Goal: Task Accomplishment & Management: Manage account settings

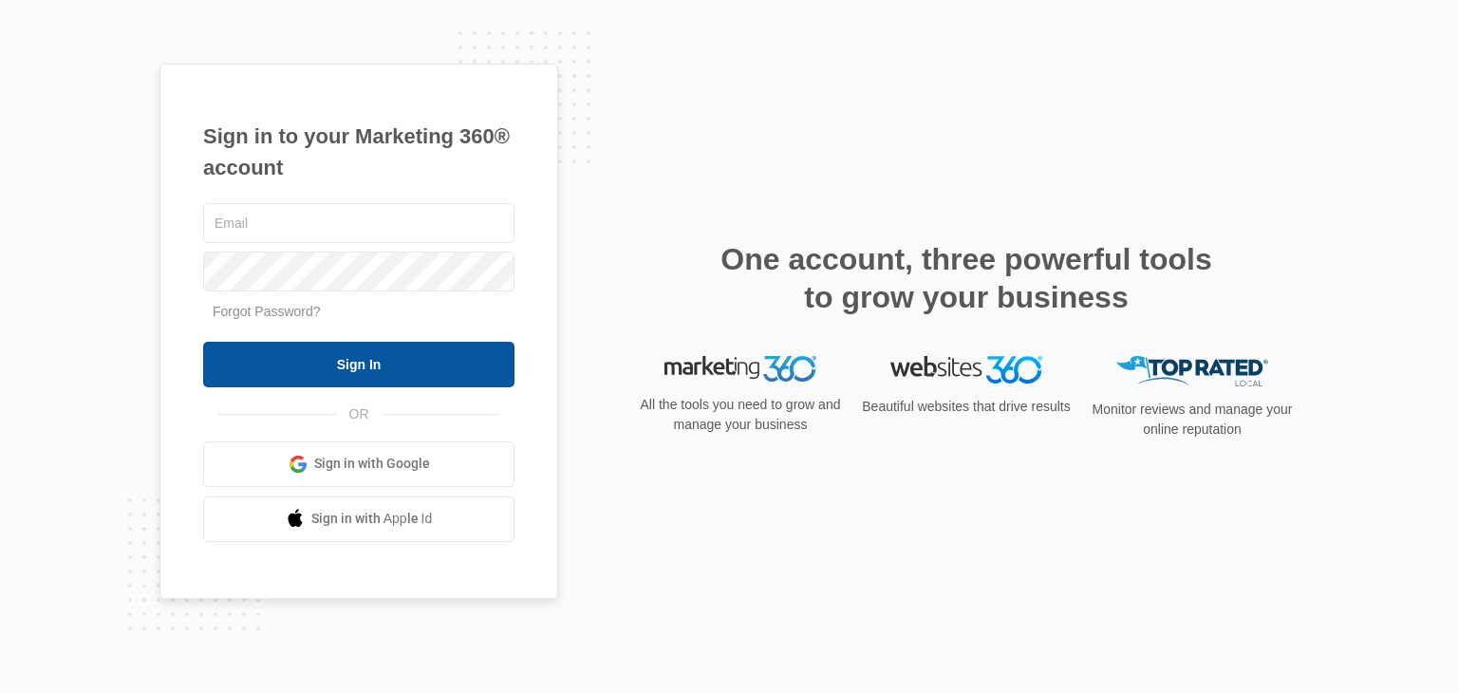
type input "[EMAIL_ADDRESS][DOMAIN_NAME]"
click at [485, 355] on input "Sign In" at bounding box center [358, 365] width 311 height 46
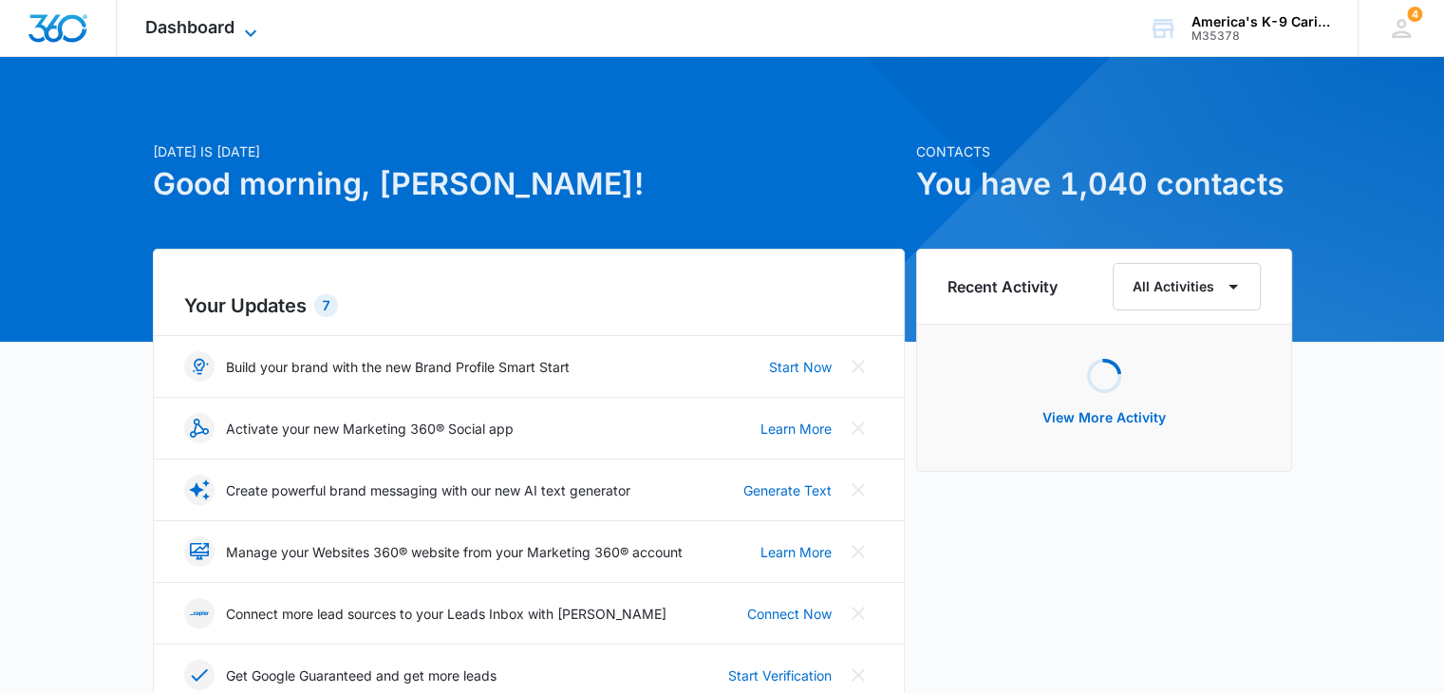
click at [253, 29] on icon at bounding box center [250, 33] width 23 height 23
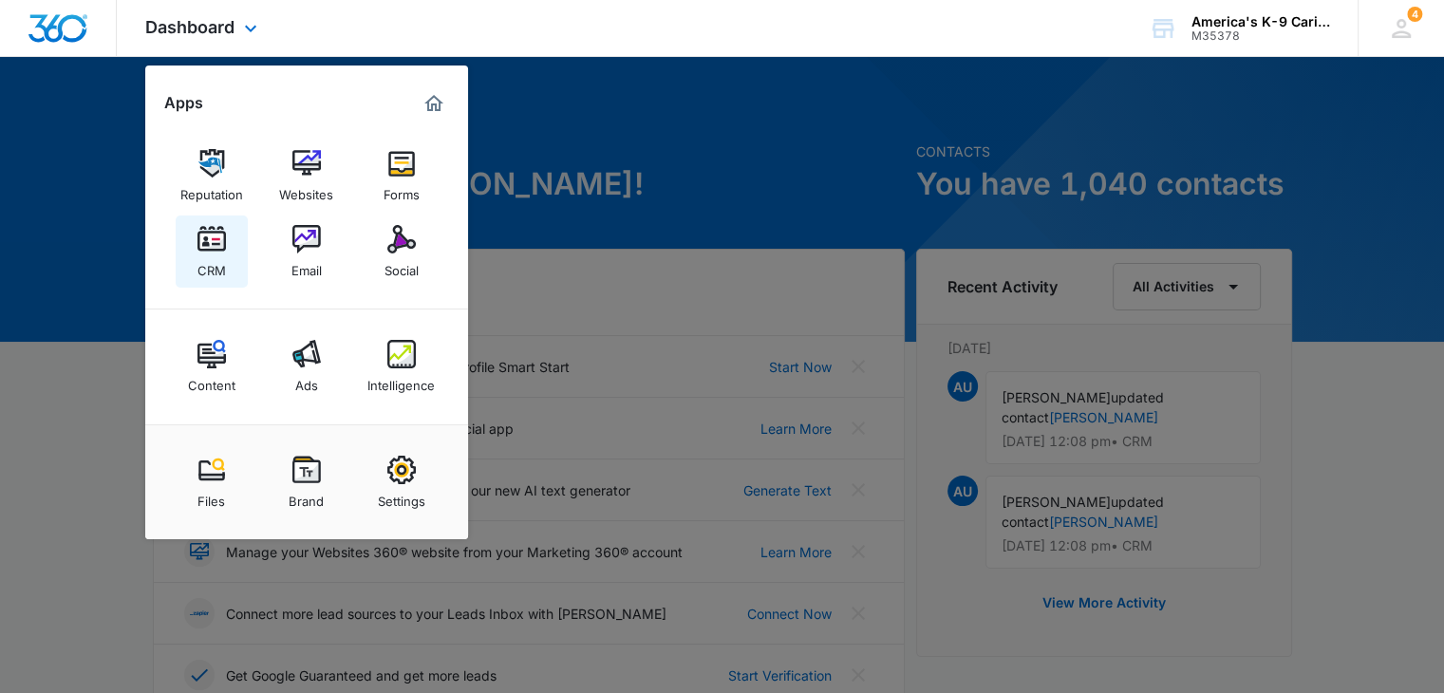
click at [232, 241] on link "CRM" at bounding box center [212, 252] width 72 height 72
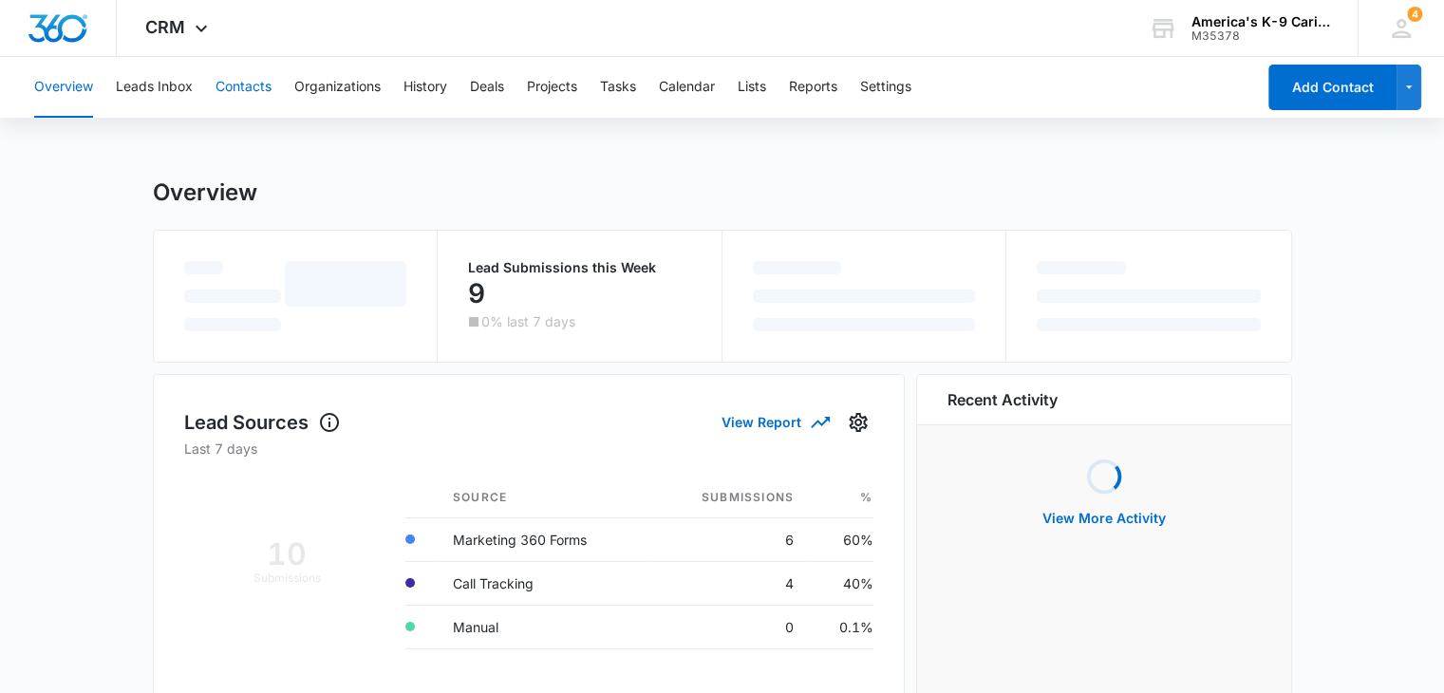
click at [253, 85] on button "Contacts" at bounding box center [244, 87] width 56 height 61
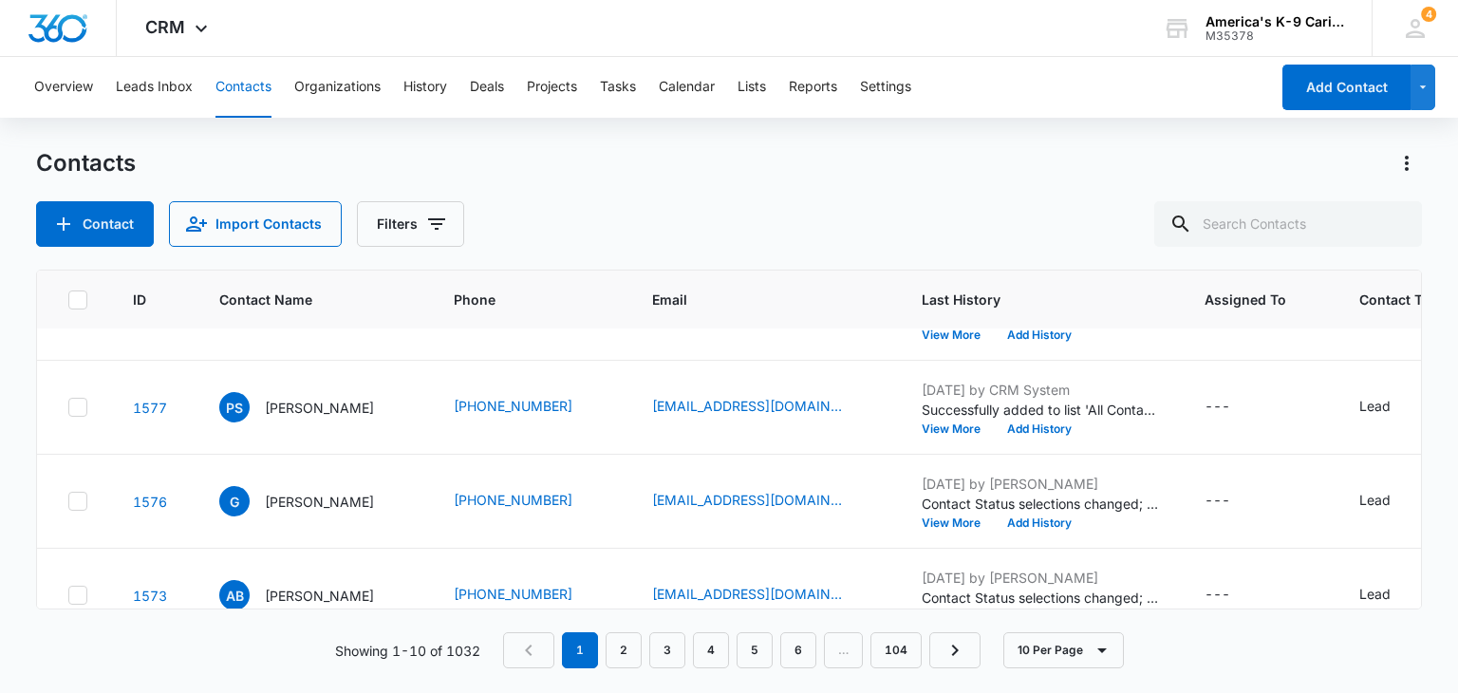
scroll to position [160, 0]
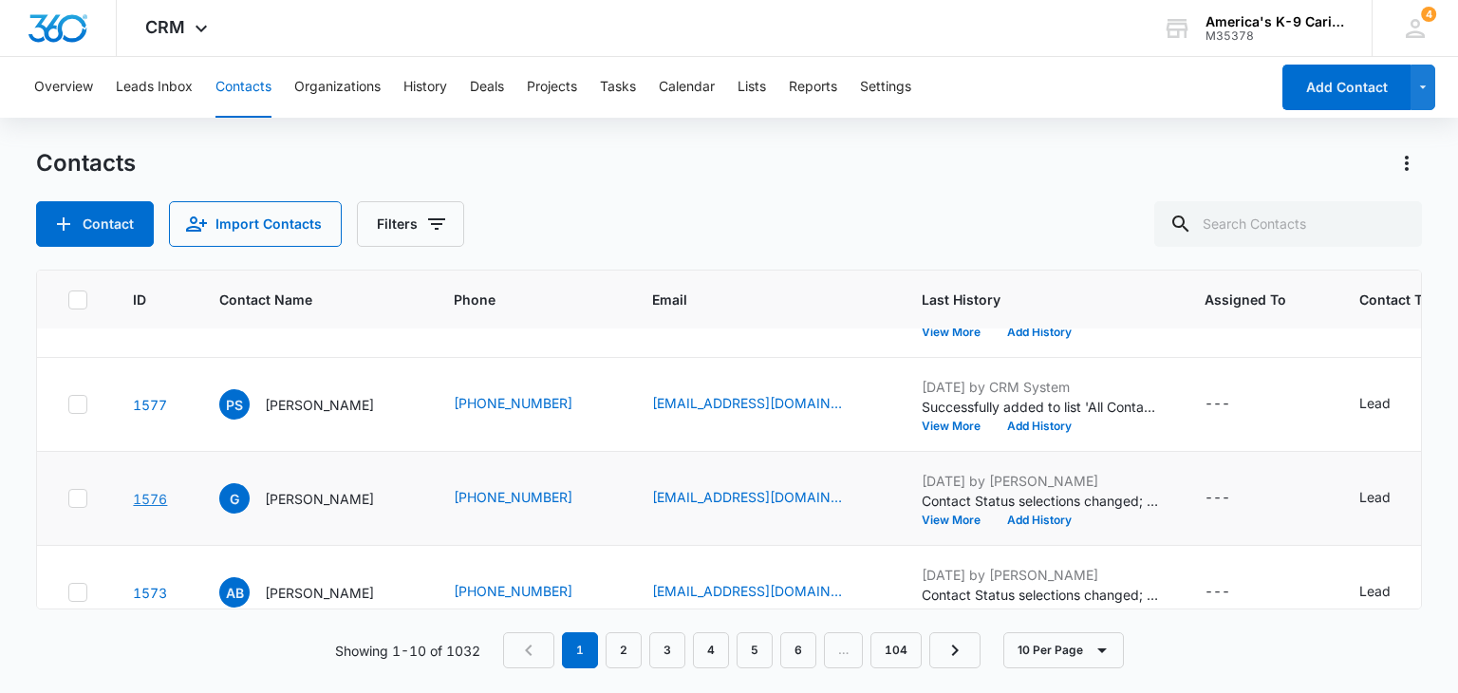
click at [148, 502] on link "1576" at bounding box center [150, 499] width 34 height 16
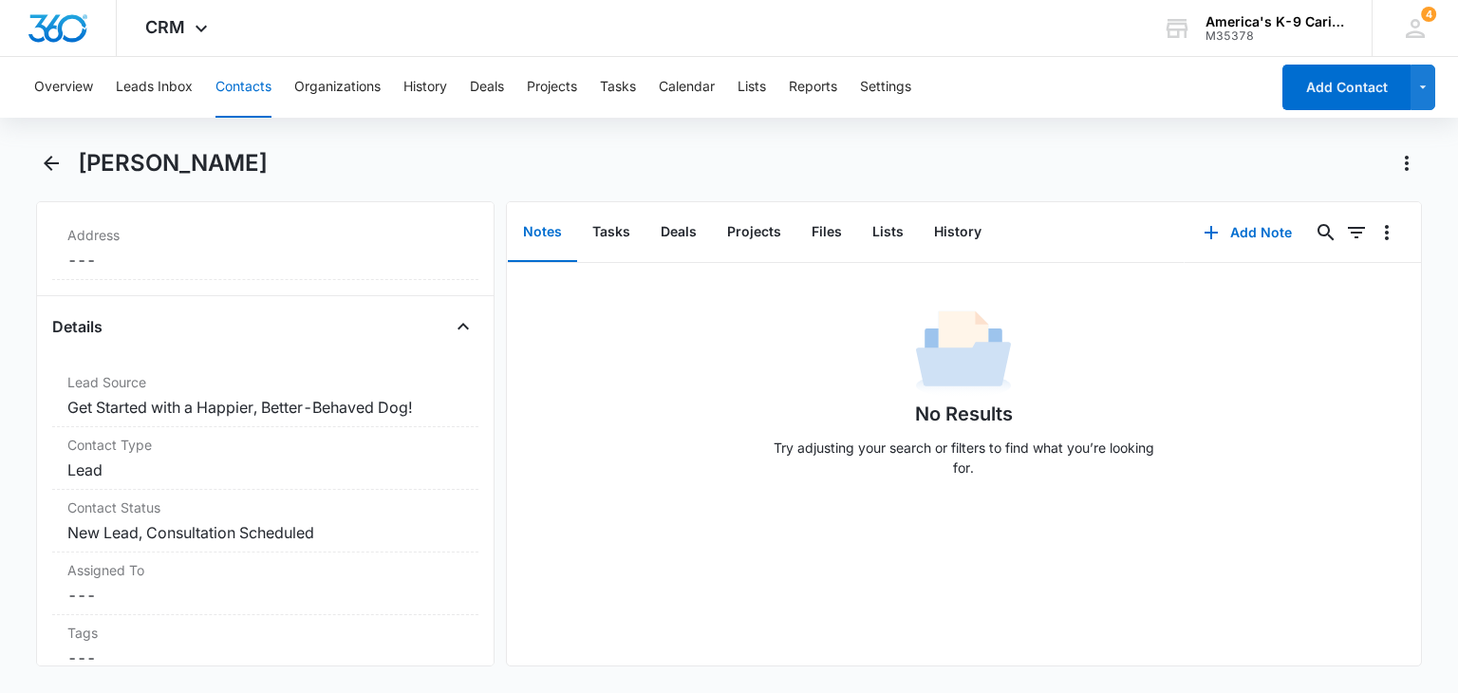
scroll to position [589, 0]
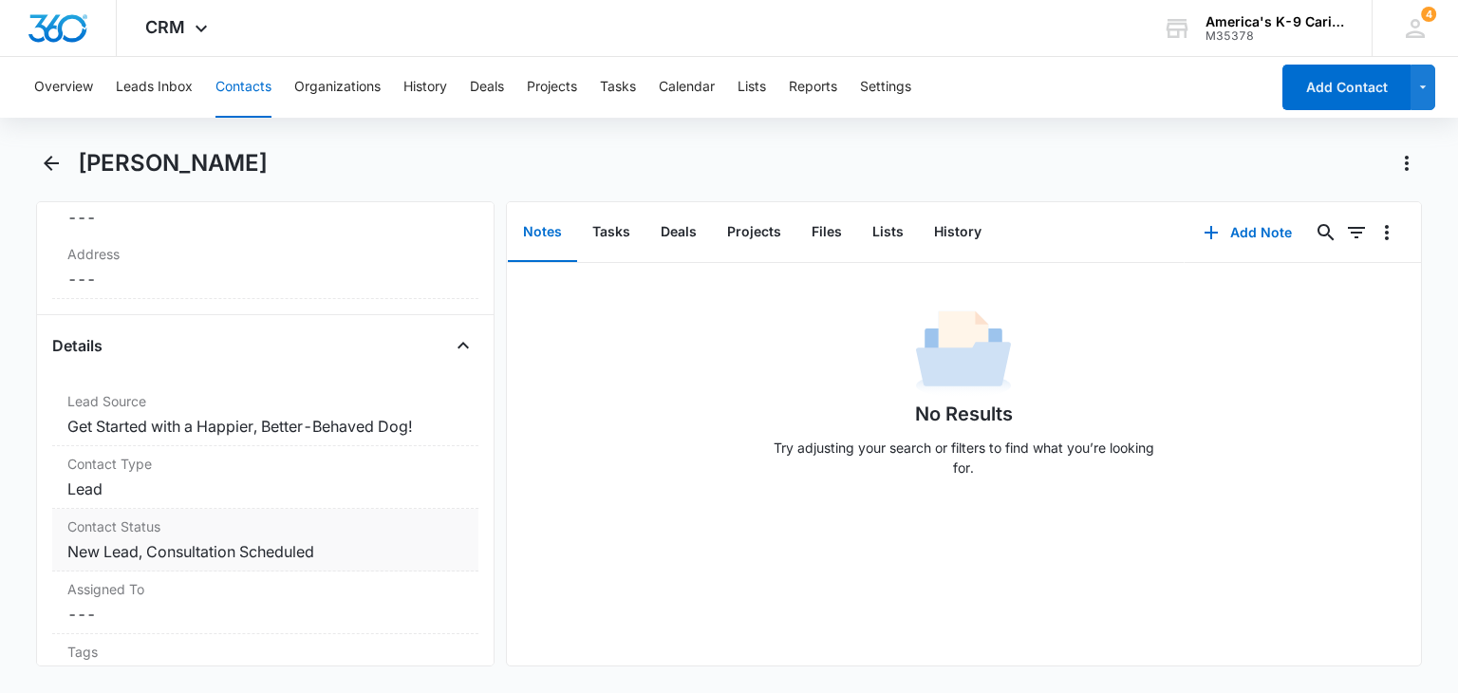
click at [378, 540] on dd "Cancel Save Changes New Lead, Consultation Scheduled" at bounding box center [264, 551] width 395 height 23
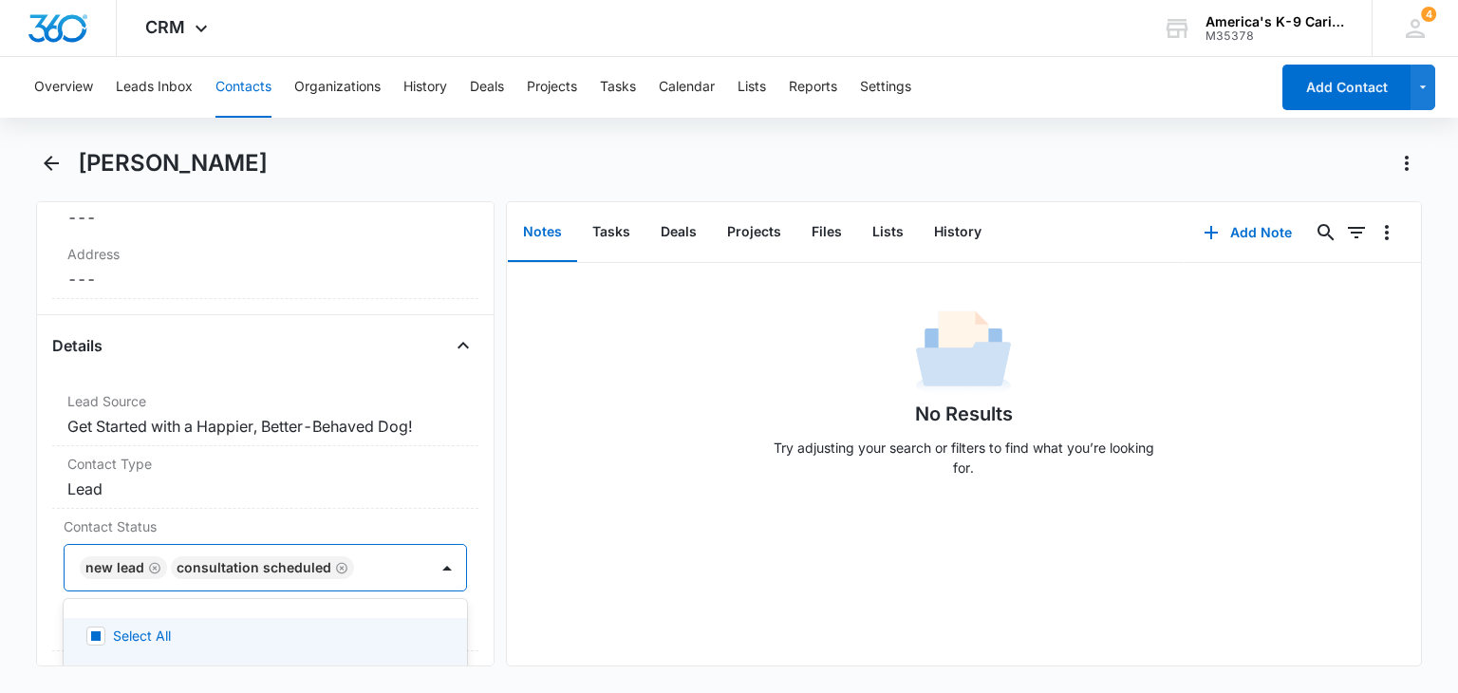
click at [433, 563] on div at bounding box center [447, 568] width 30 height 30
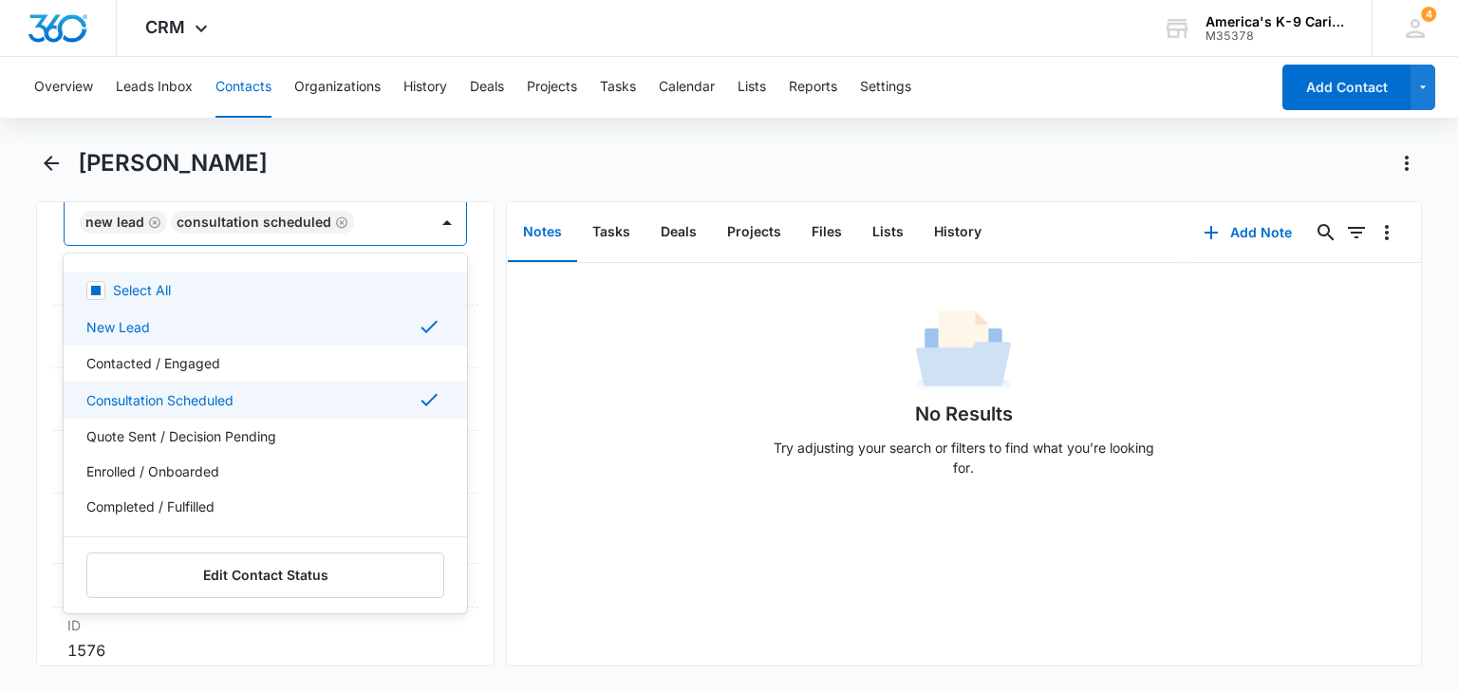
scroll to position [944, 0]
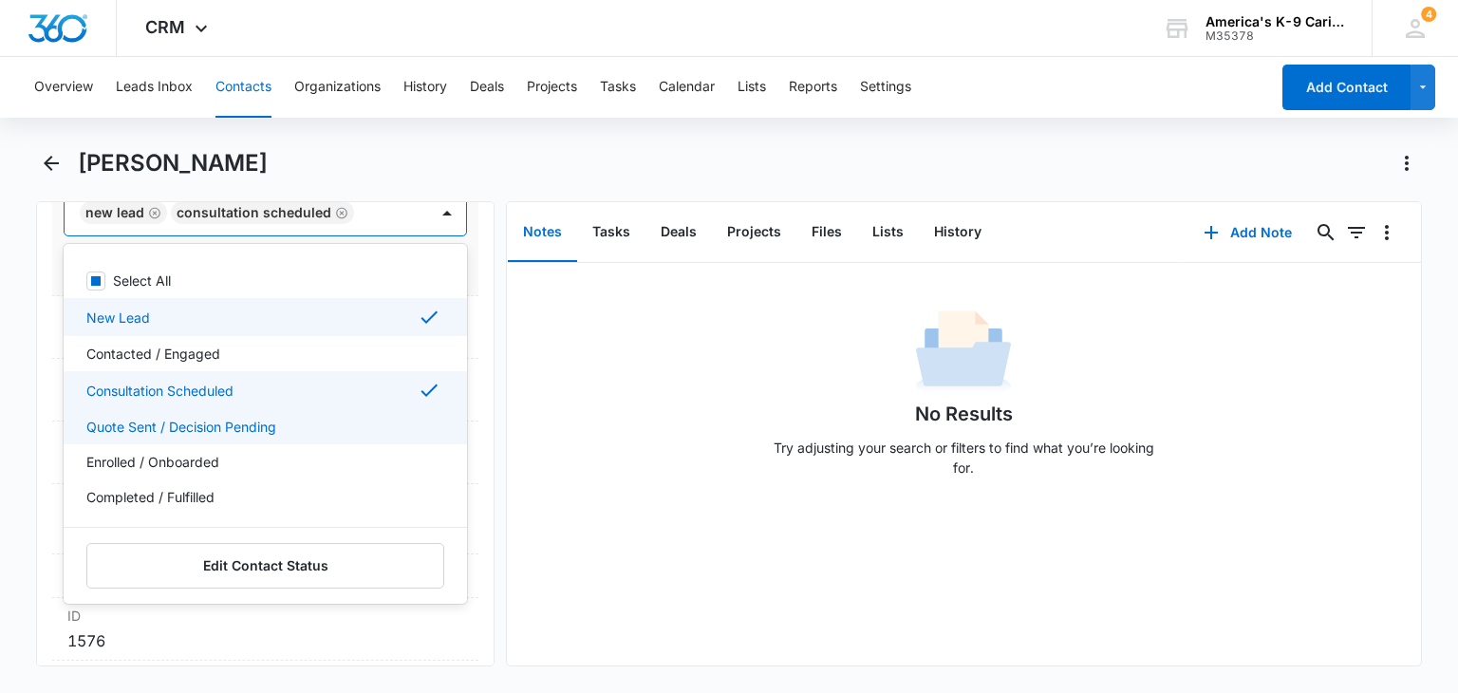
click at [347, 434] on div "Quote Sent / Decision Pending" at bounding box center [265, 426] width 403 height 35
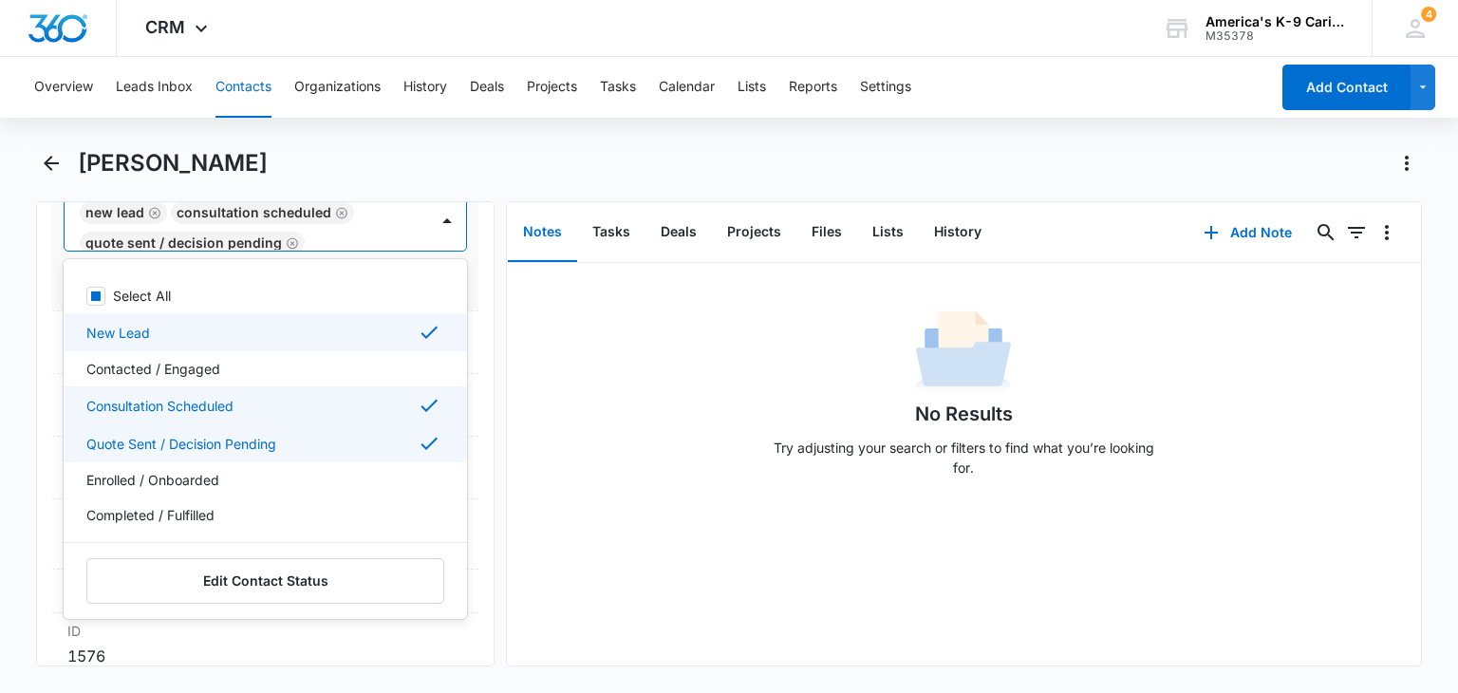
click at [362, 407] on div "Consultation Scheduled" at bounding box center [262, 405] width 353 height 23
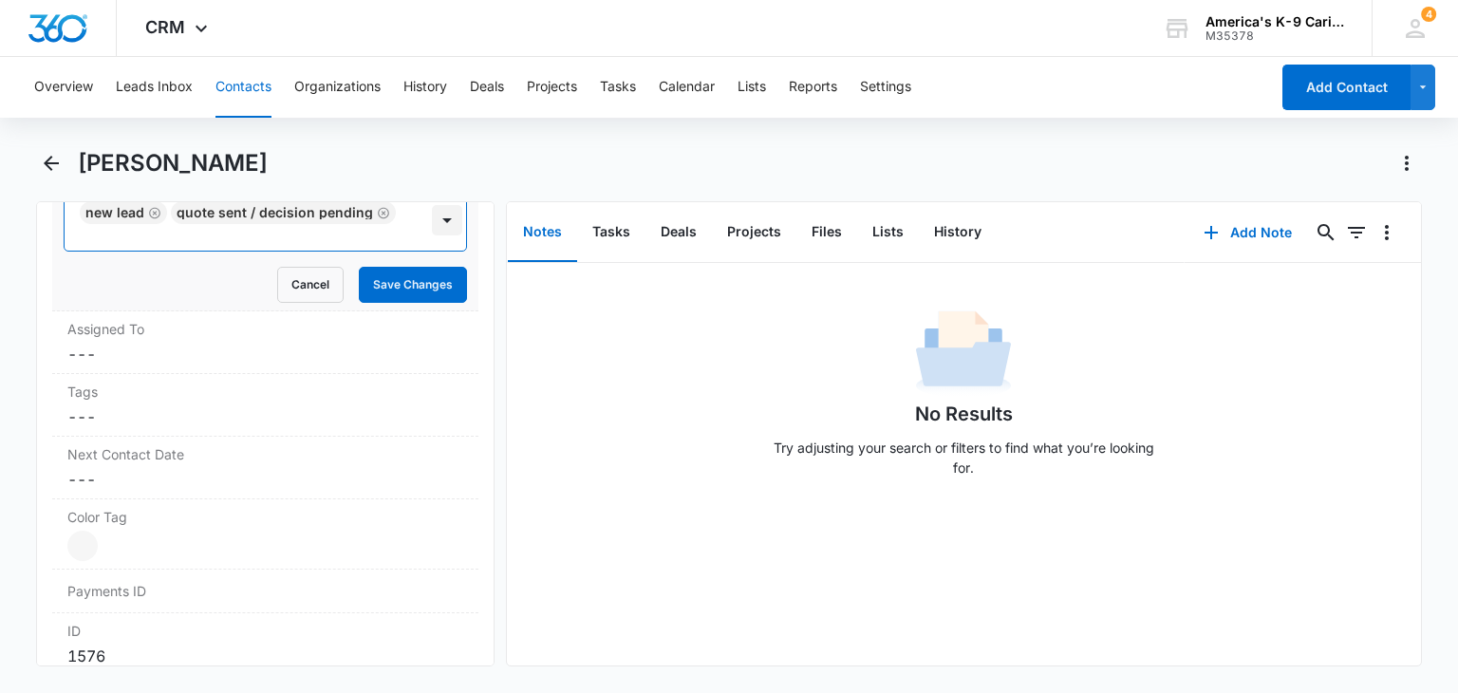
click at [432, 221] on div at bounding box center [447, 220] width 30 height 30
click at [427, 281] on button "Save Changes" at bounding box center [413, 285] width 108 height 36
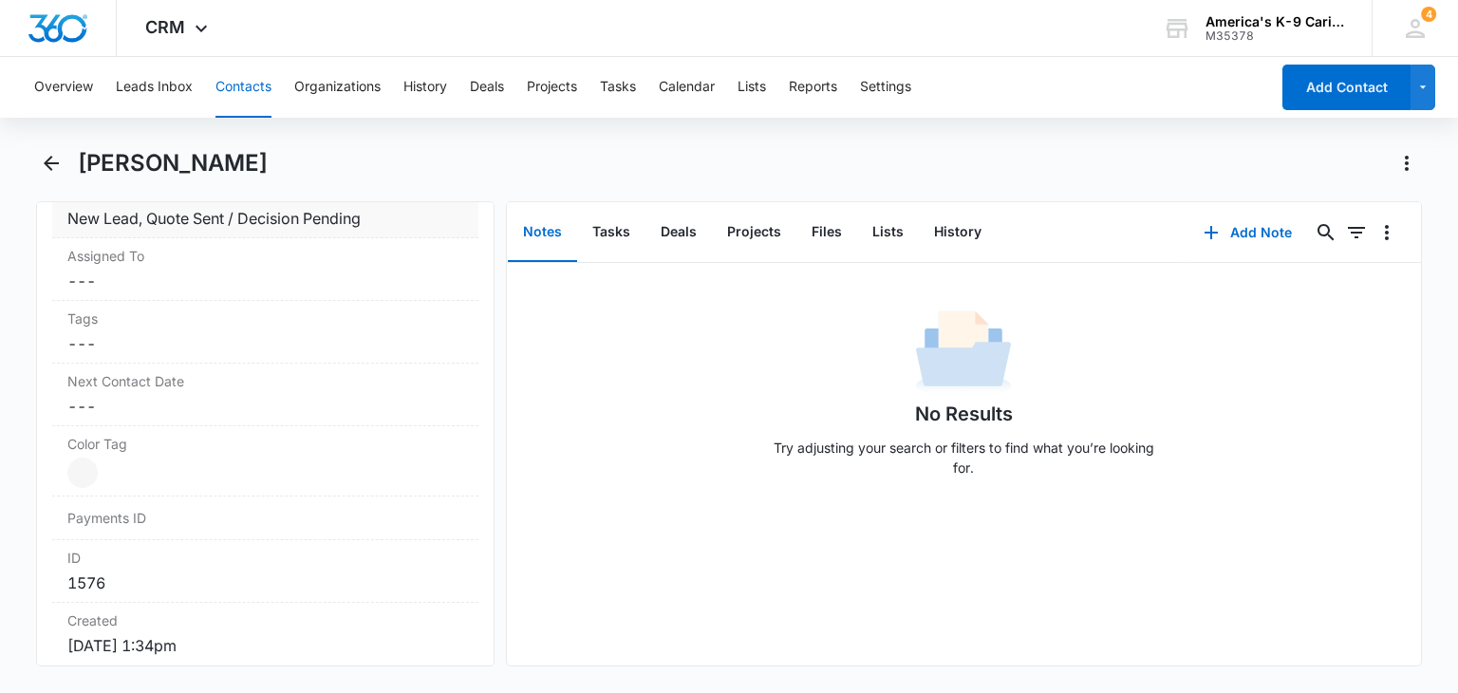
scroll to position [922, 0]
click at [52, 168] on icon "Back" at bounding box center [51, 163] width 23 height 23
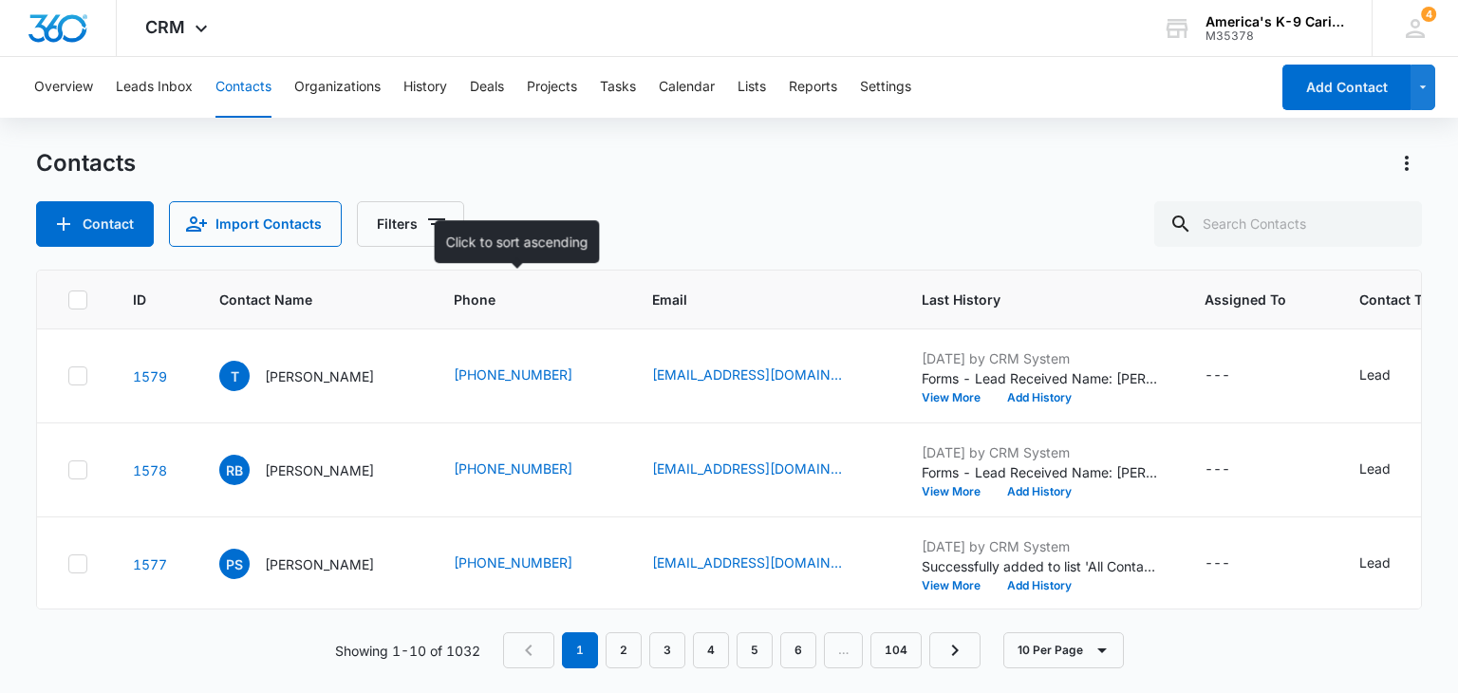
scroll to position [160, 0]
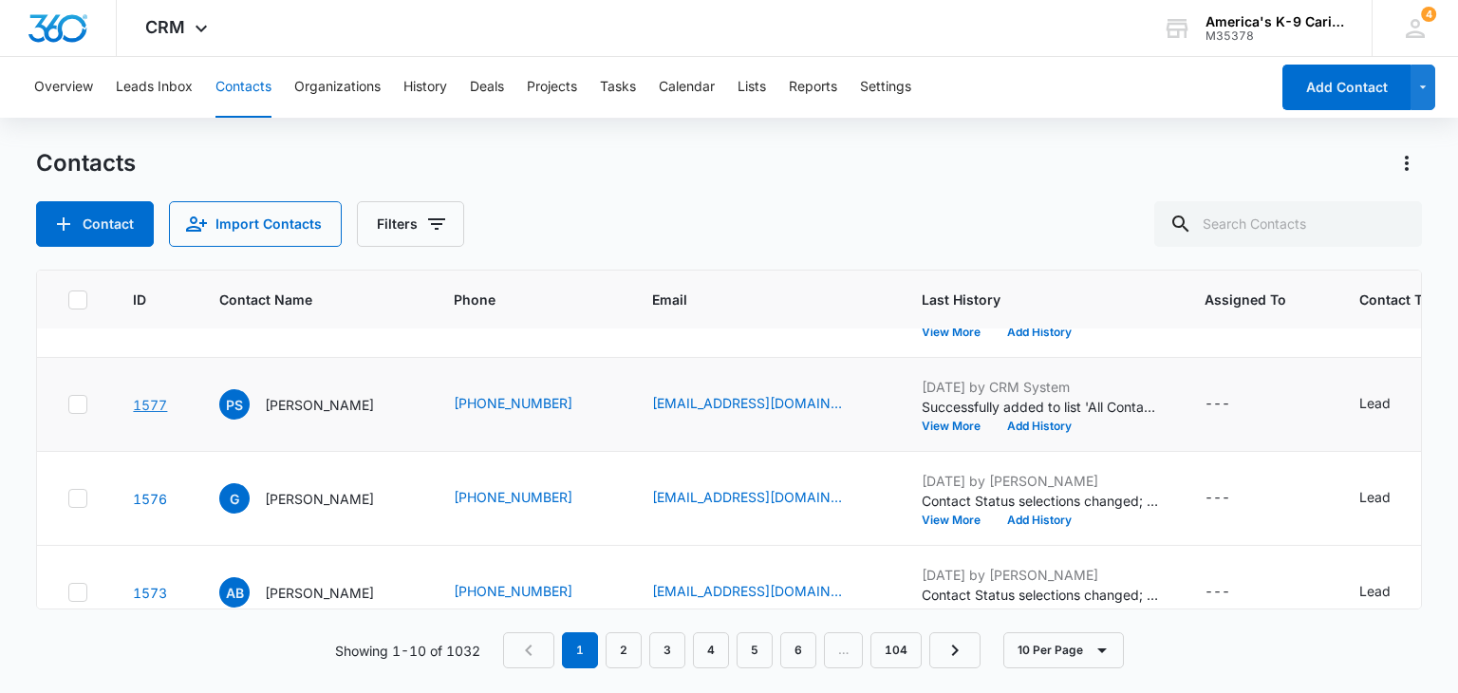
click at [143, 404] on link "1577" at bounding box center [150, 405] width 34 height 16
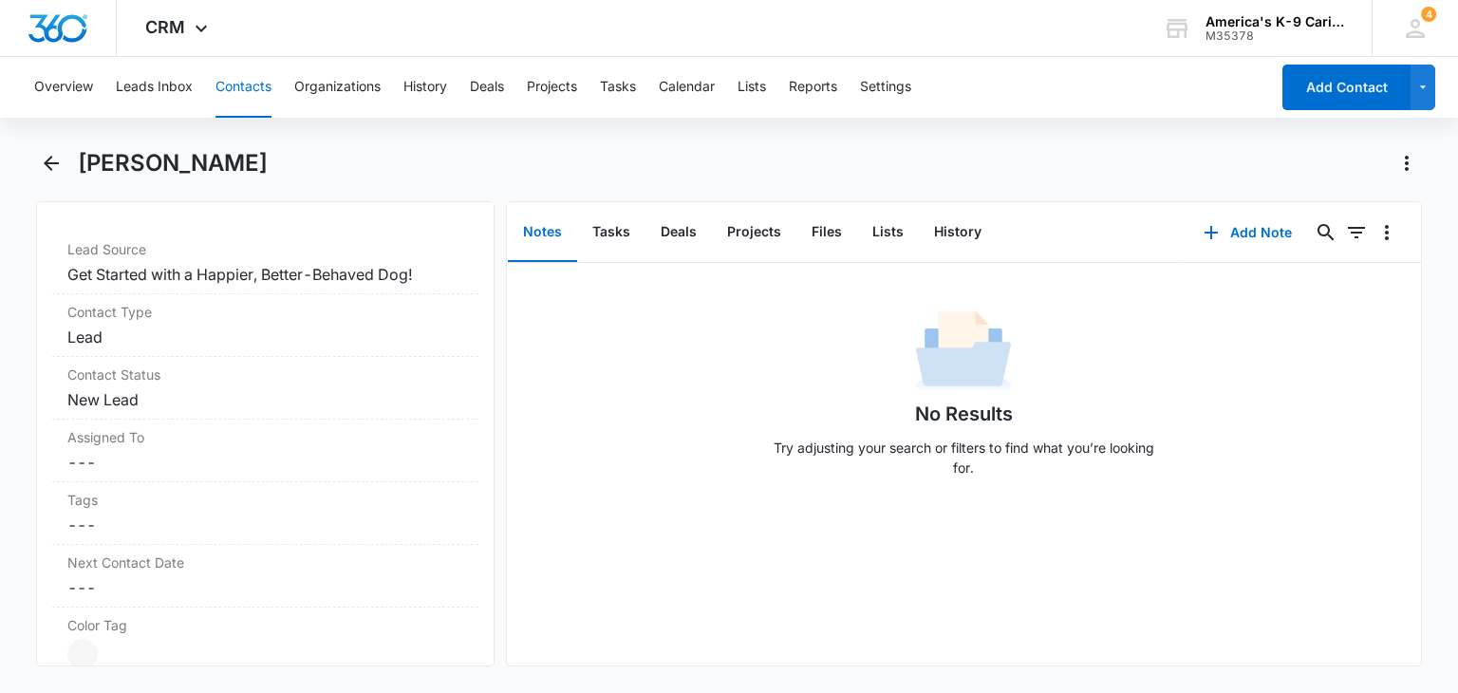
scroll to position [745, 0]
click at [419, 371] on label "Contact Status" at bounding box center [264, 370] width 395 height 20
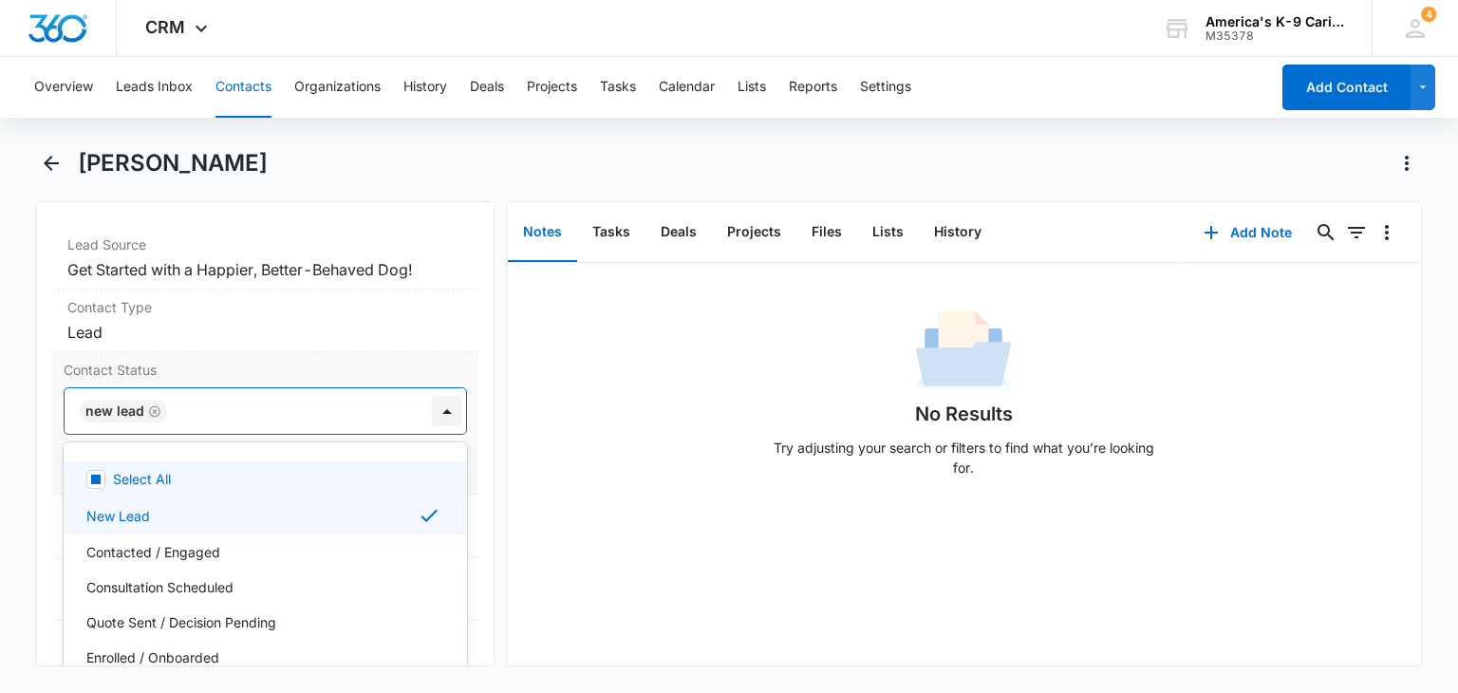
click at [432, 415] on div at bounding box center [447, 411] width 30 height 30
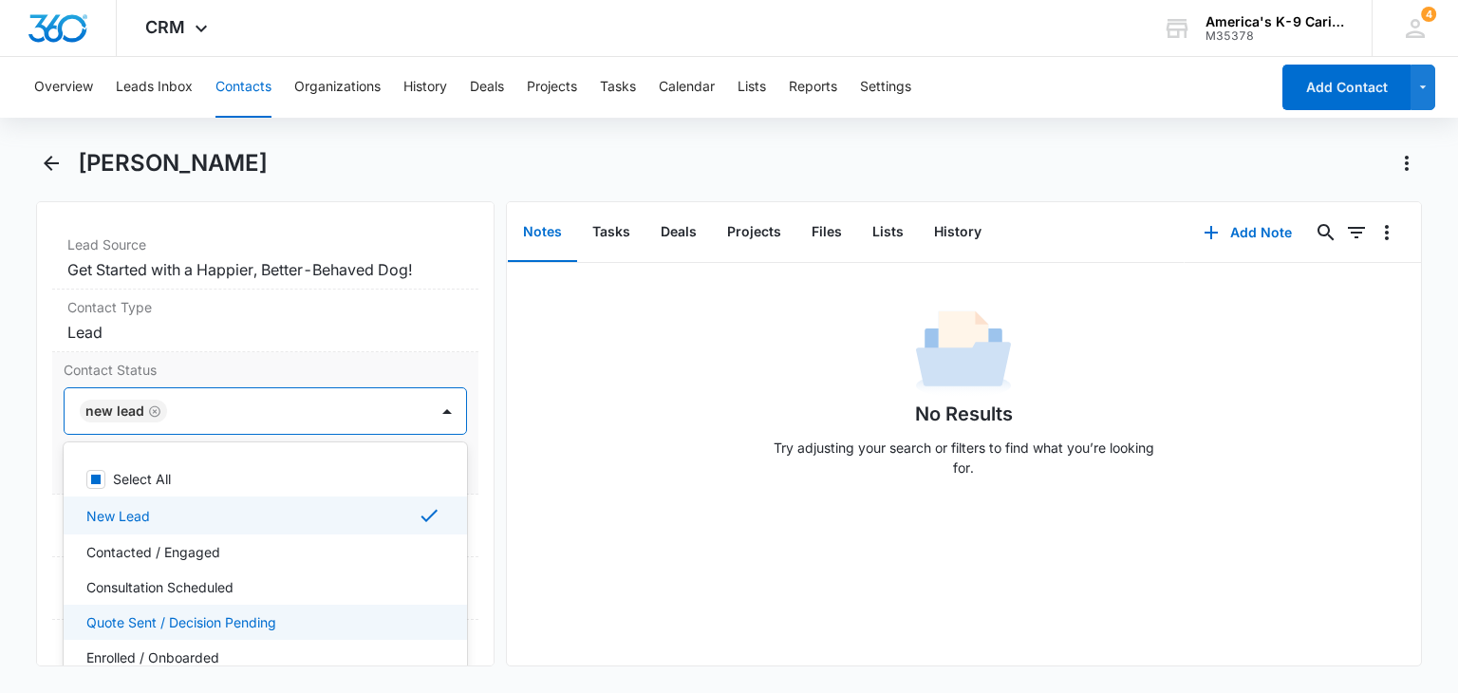
click at [335, 618] on div "Quote Sent / Decision Pending" at bounding box center [262, 622] width 353 height 20
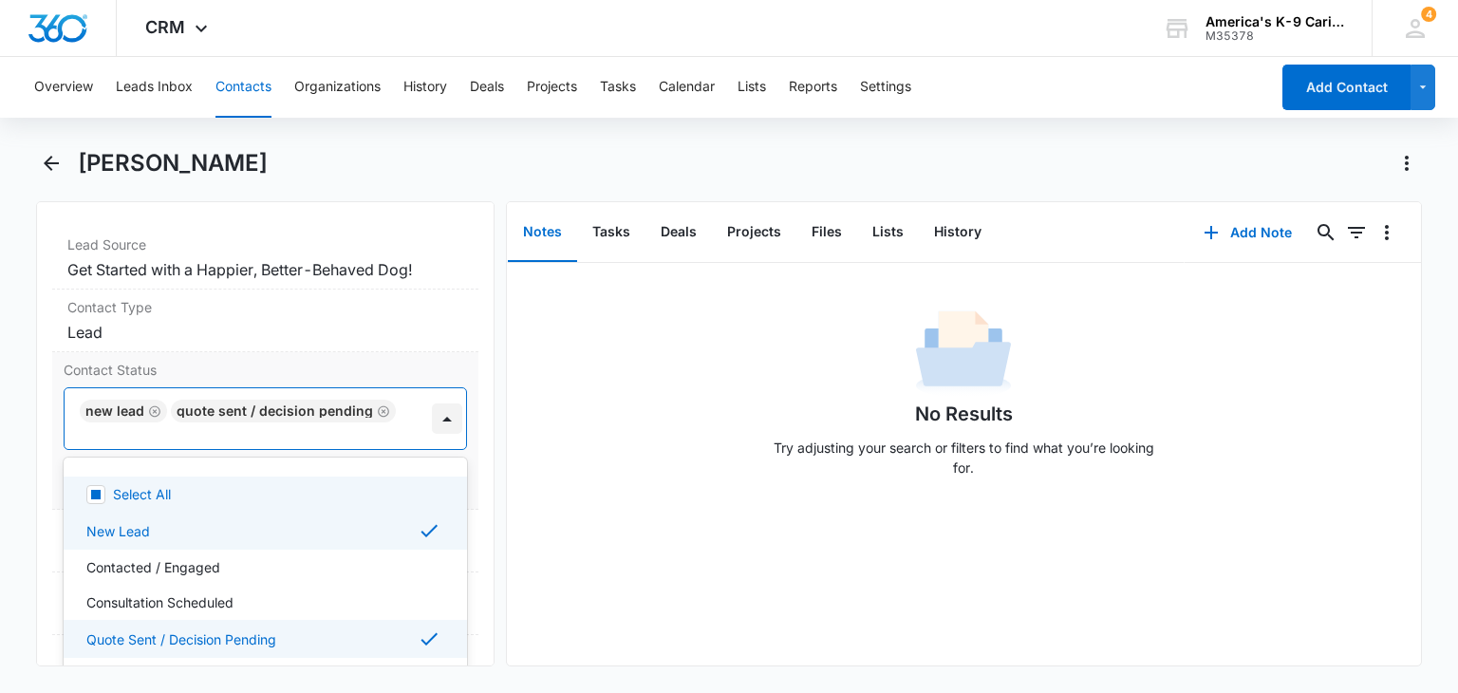
click at [440, 418] on div at bounding box center [447, 419] width 30 height 30
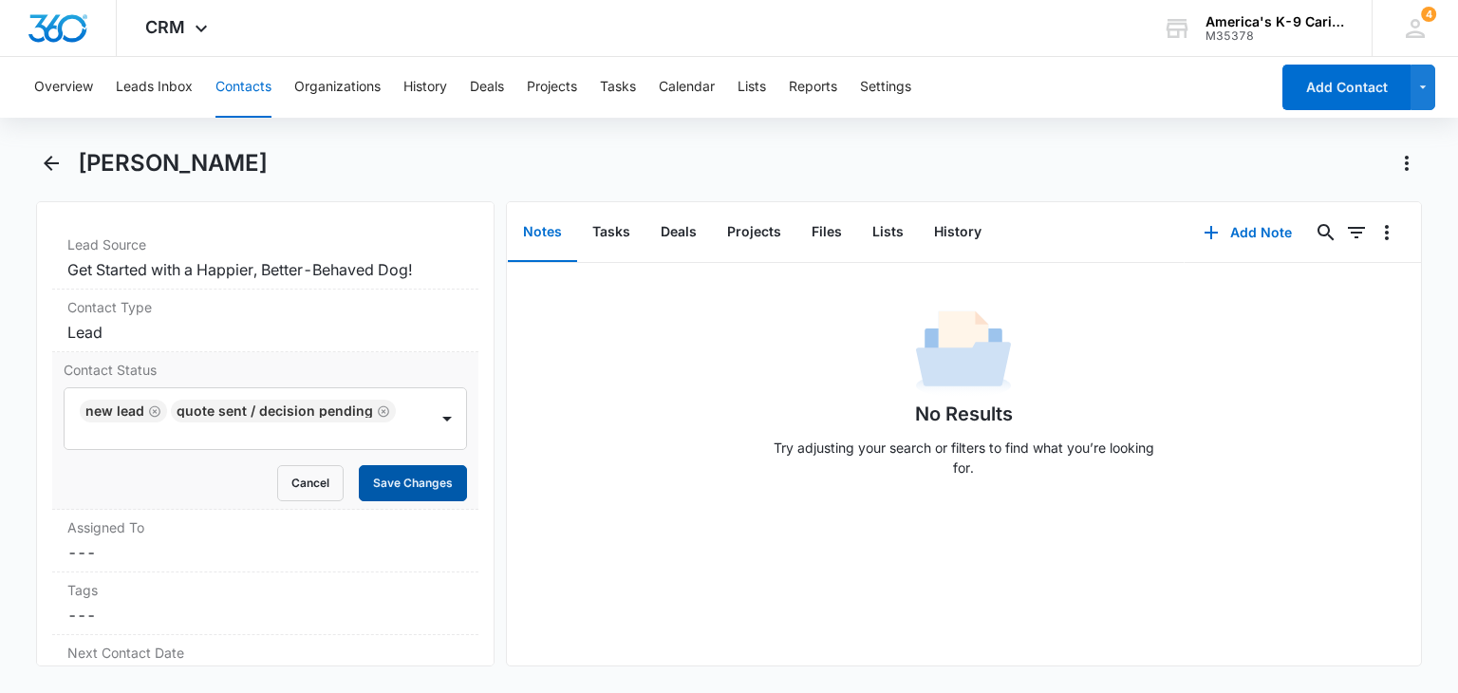
click at [416, 480] on button "Save Changes" at bounding box center [413, 483] width 108 height 36
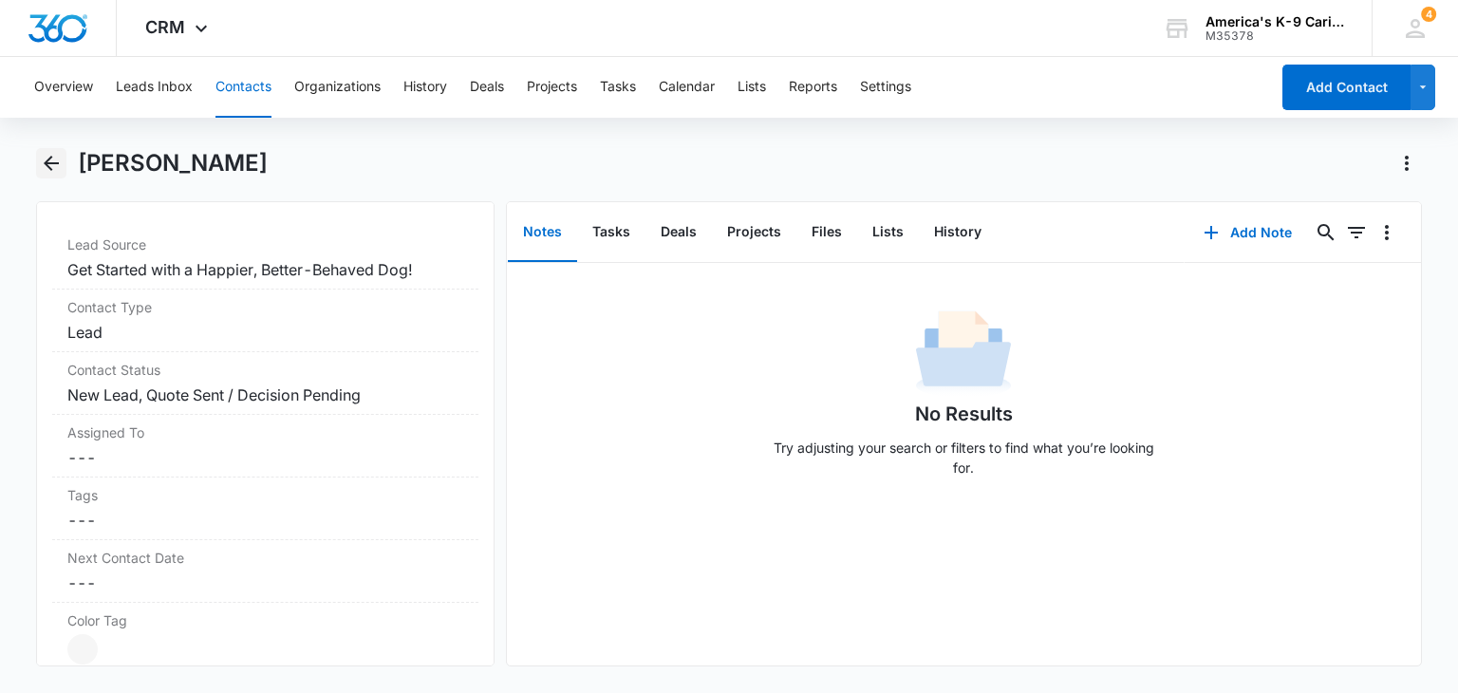
click at [63, 160] on button "Back" at bounding box center [50, 163] width 29 height 30
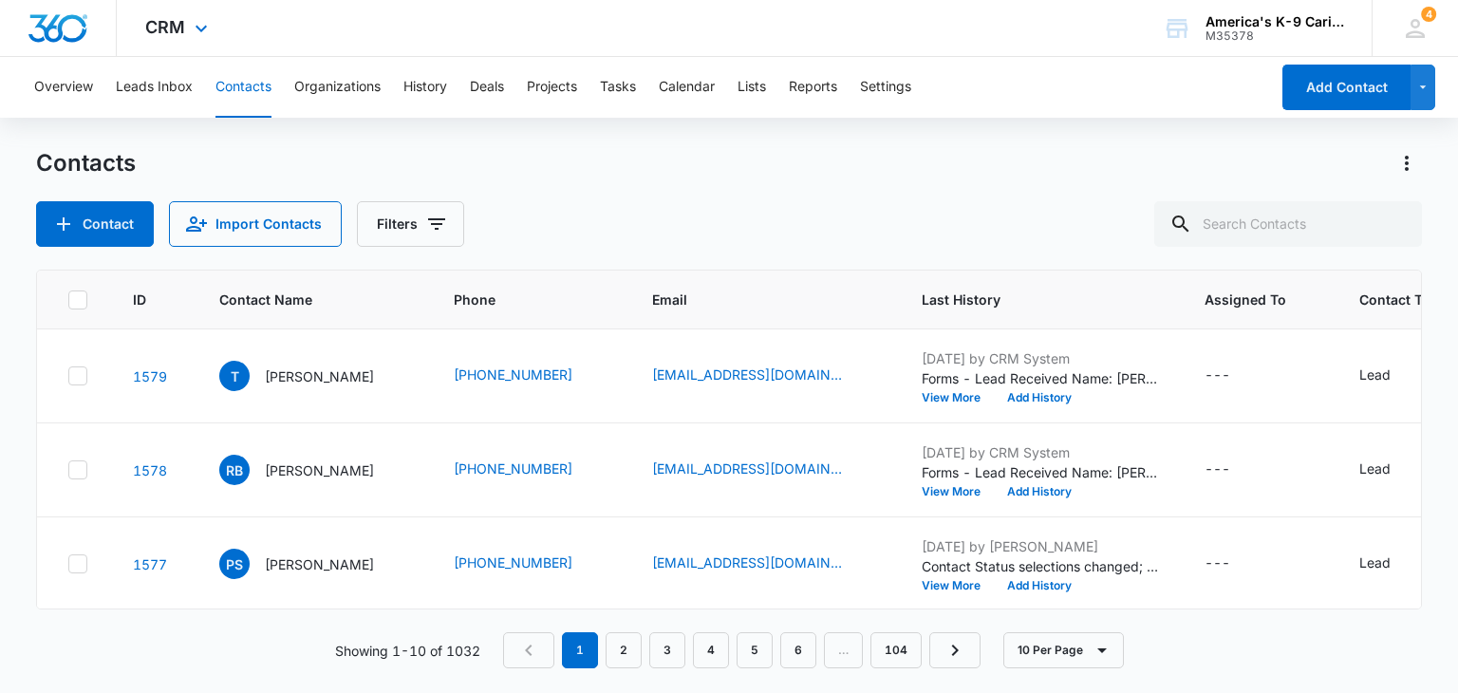
scroll to position [160, 0]
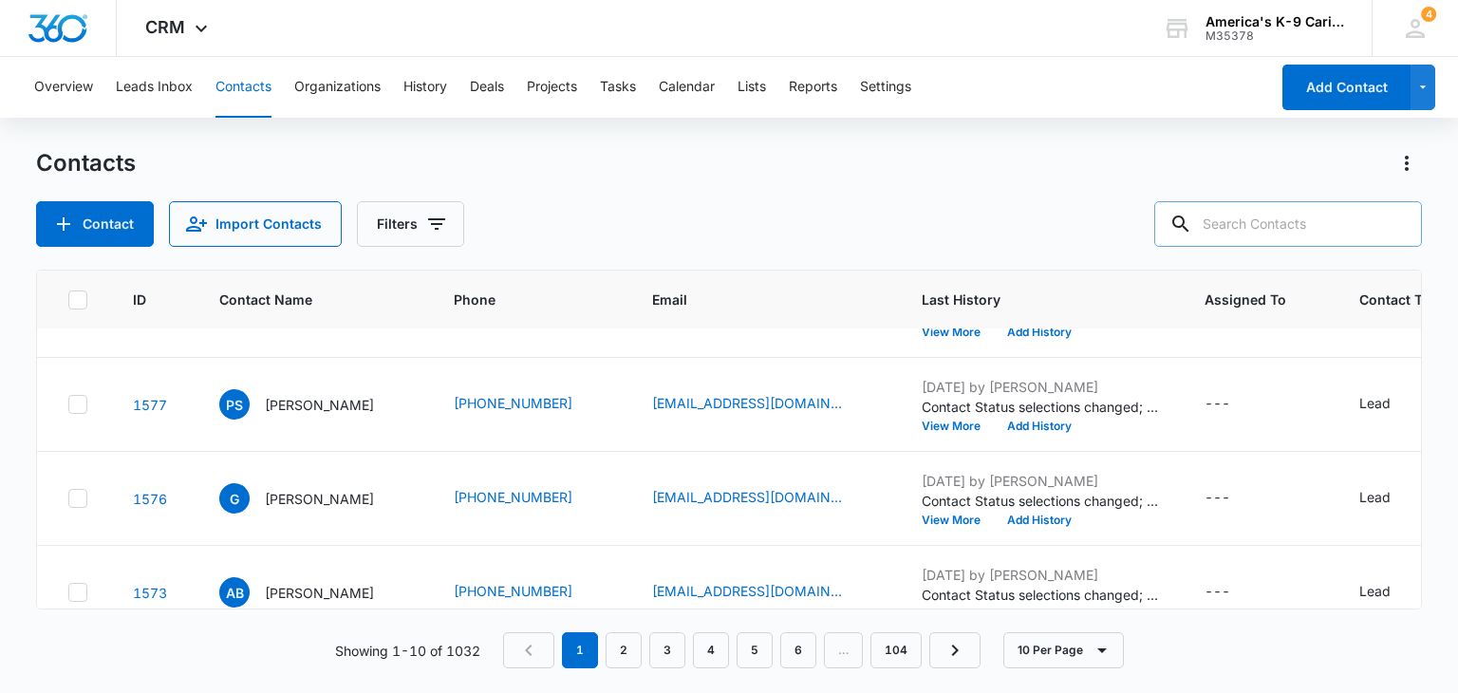
click at [1238, 225] on input "text" at bounding box center [1289, 224] width 268 height 46
type input "x"
type input "[PERSON_NAME]"
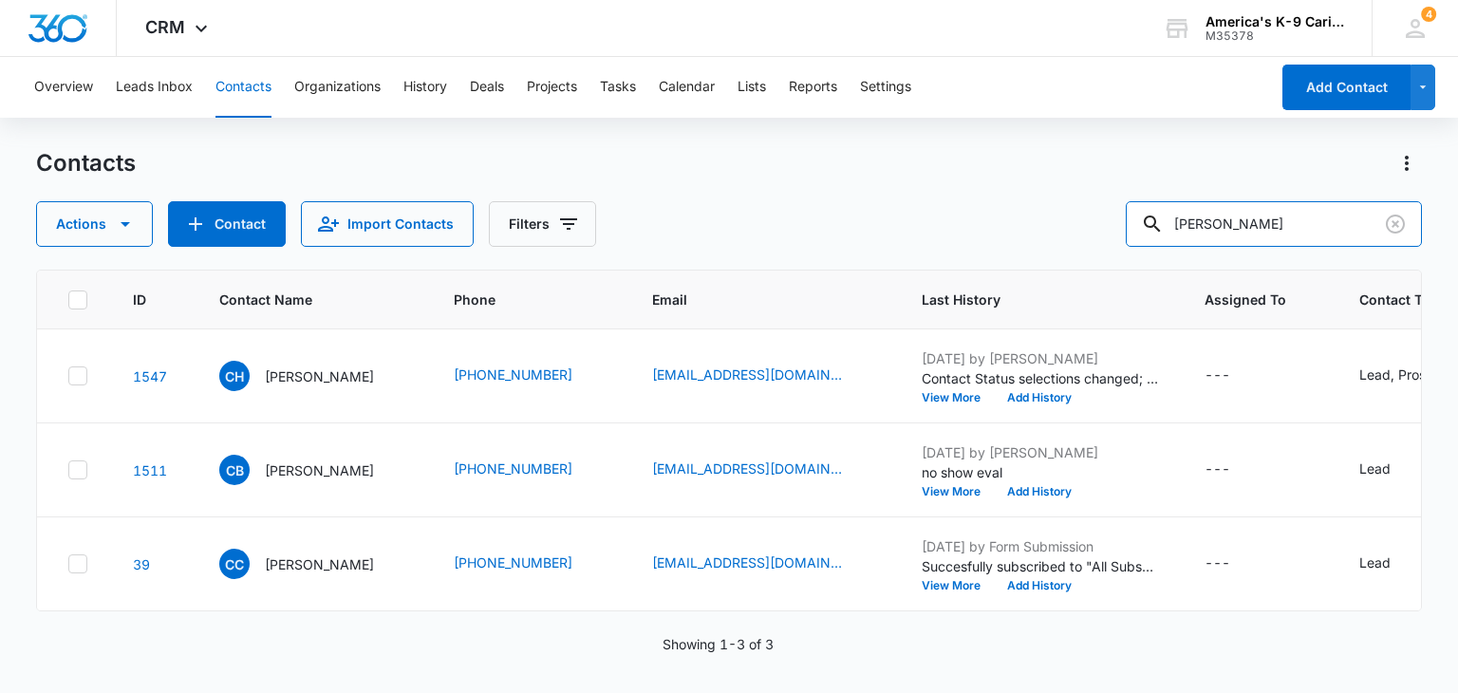
scroll to position [0, 0]
click at [152, 371] on link "1547" at bounding box center [150, 376] width 34 height 16
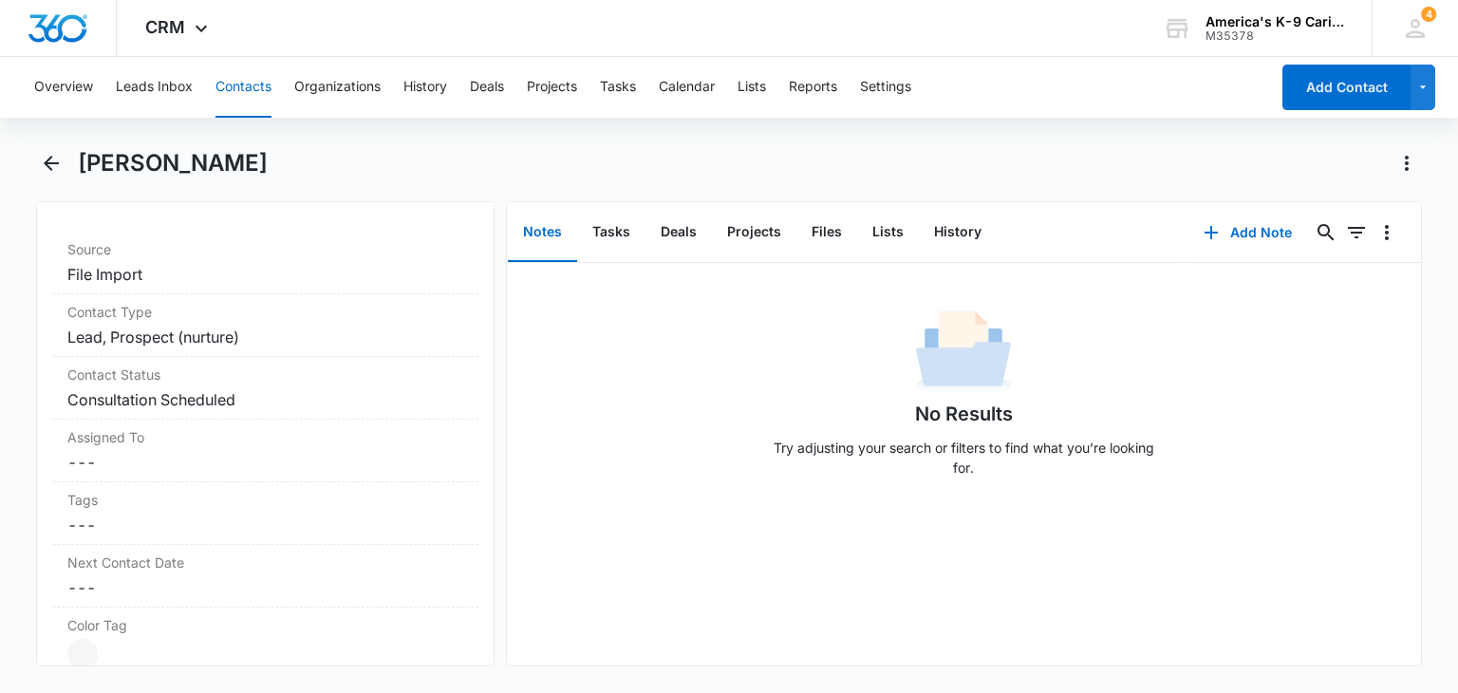
scroll to position [745, 0]
click at [352, 378] on div "Contact Status Cancel Save Changes Consultation Scheduled" at bounding box center [264, 383] width 425 height 63
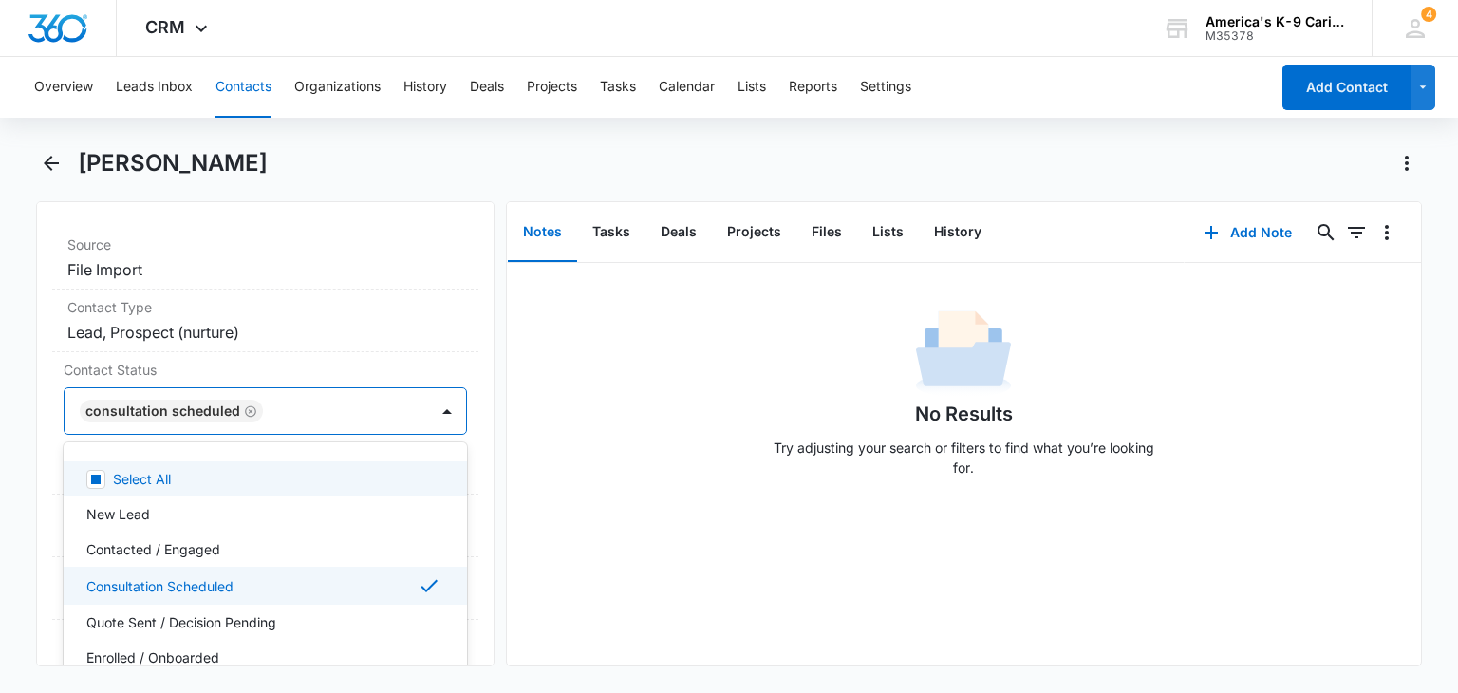
click at [432, 411] on div at bounding box center [447, 411] width 30 height 30
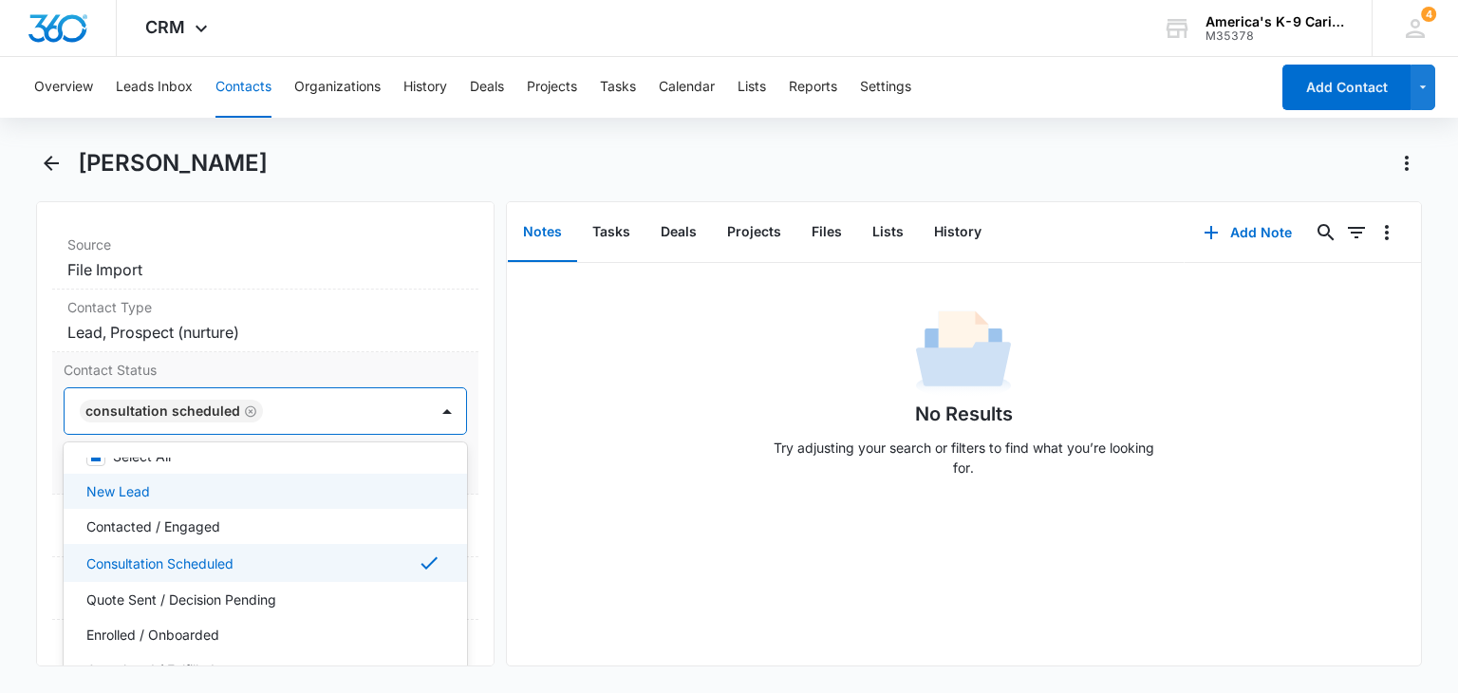
scroll to position [0, 0]
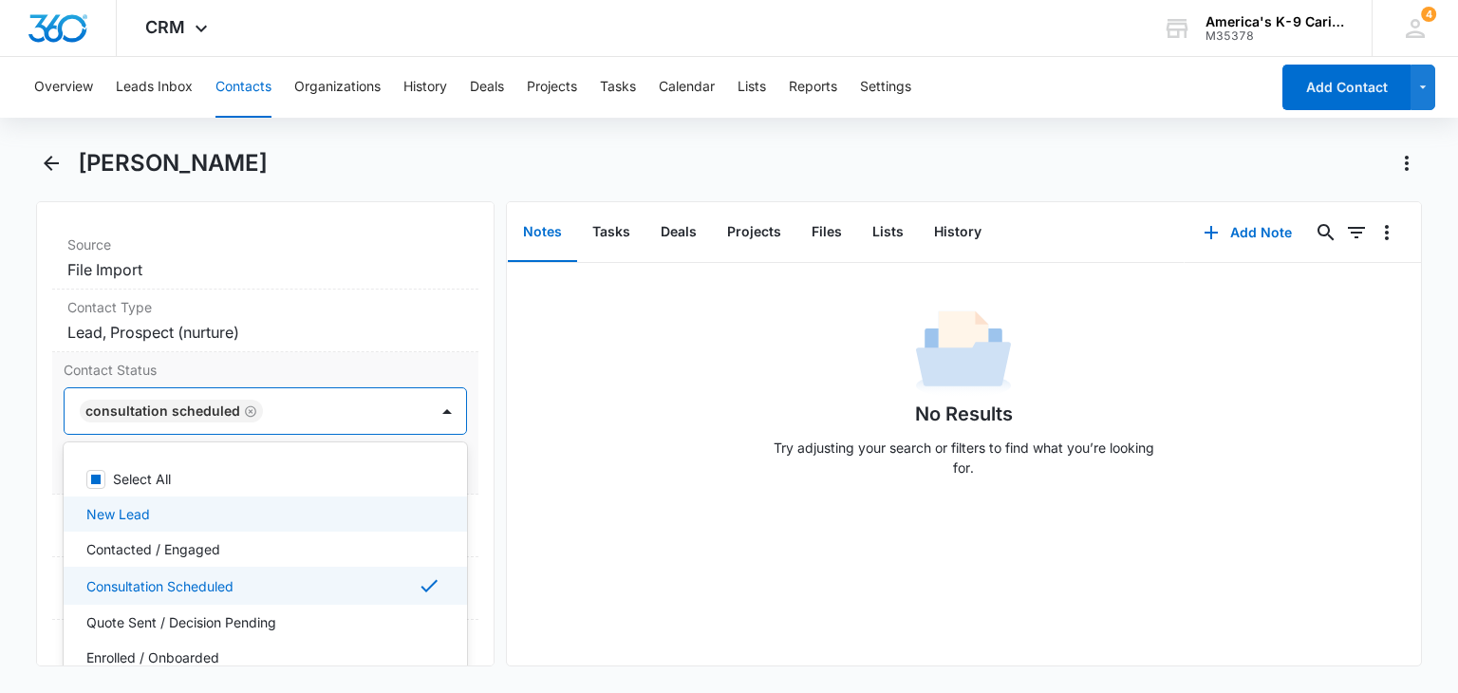
click at [397, 514] on div "New Lead" at bounding box center [262, 514] width 353 height 20
drag, startPoint x: 364, startPoint y: 586, endPoint x: 342, endPoint y: 584, distance: 21.9
click at [342, 584] on div "Consultation Scheduled" at bounding box center [262, 588] width 353 height 23
click at [342, 584] on div "Consultation Scheduled" at bounding box center [262, 587] width 353 height 20
click at [366, 597] on div "Consultation Scheduled" at bounding box center [265, 589] width 403 height 38
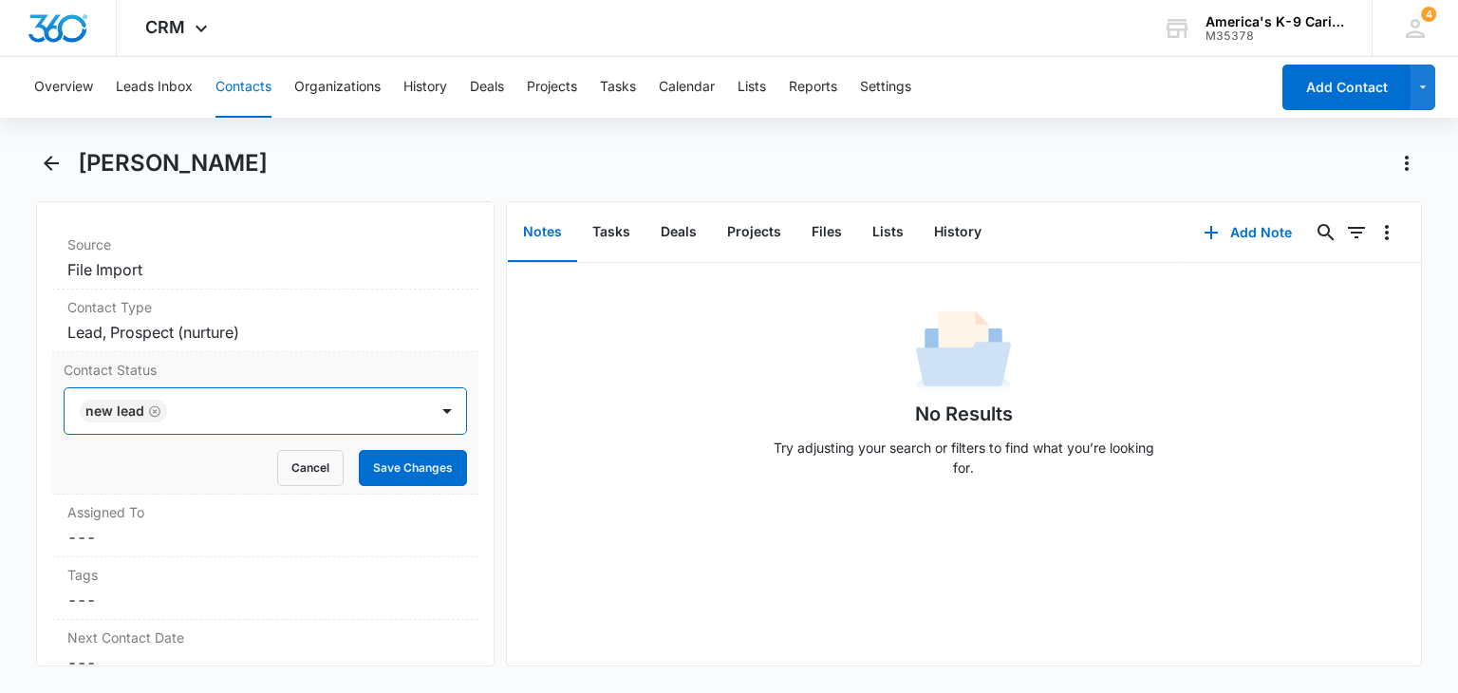
drag, startPoint x: 433, startPoint y: 411, endPoint x: 406, endPoint y: 484, distance: 77.8
click at [406, 484] on div "Contact Status option Consultation Scheduled, deselected. New Lead Cancel Save …" at bounding box center [264, 423] width 425 height 142
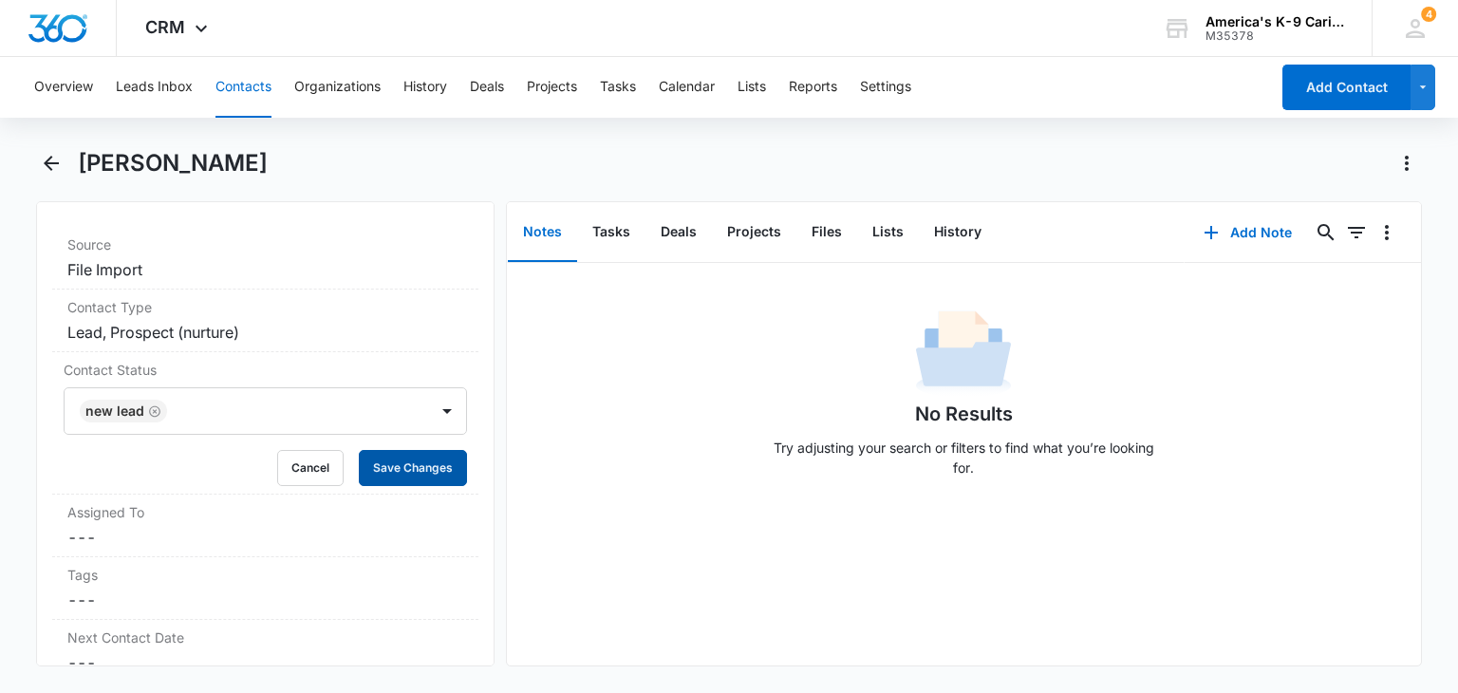
click at [407, 457] on button "Save Changes" at bounding box center [413, 468] width 108 height 36
click at [960, 231] on button "History" at bounding box center [958, 232] width 78 height 59
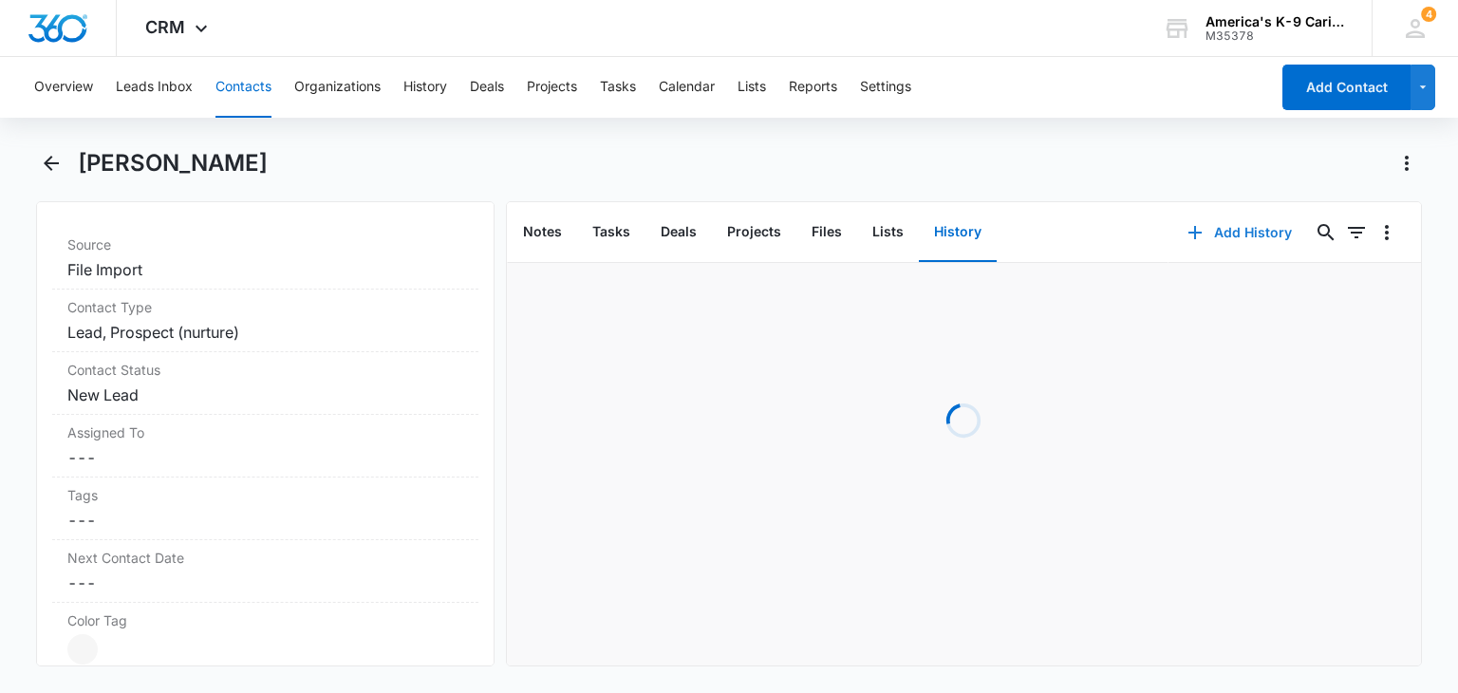
click at [1215, 235] on button "Add History" at bounding box center [1240, 233] width 142 height 46
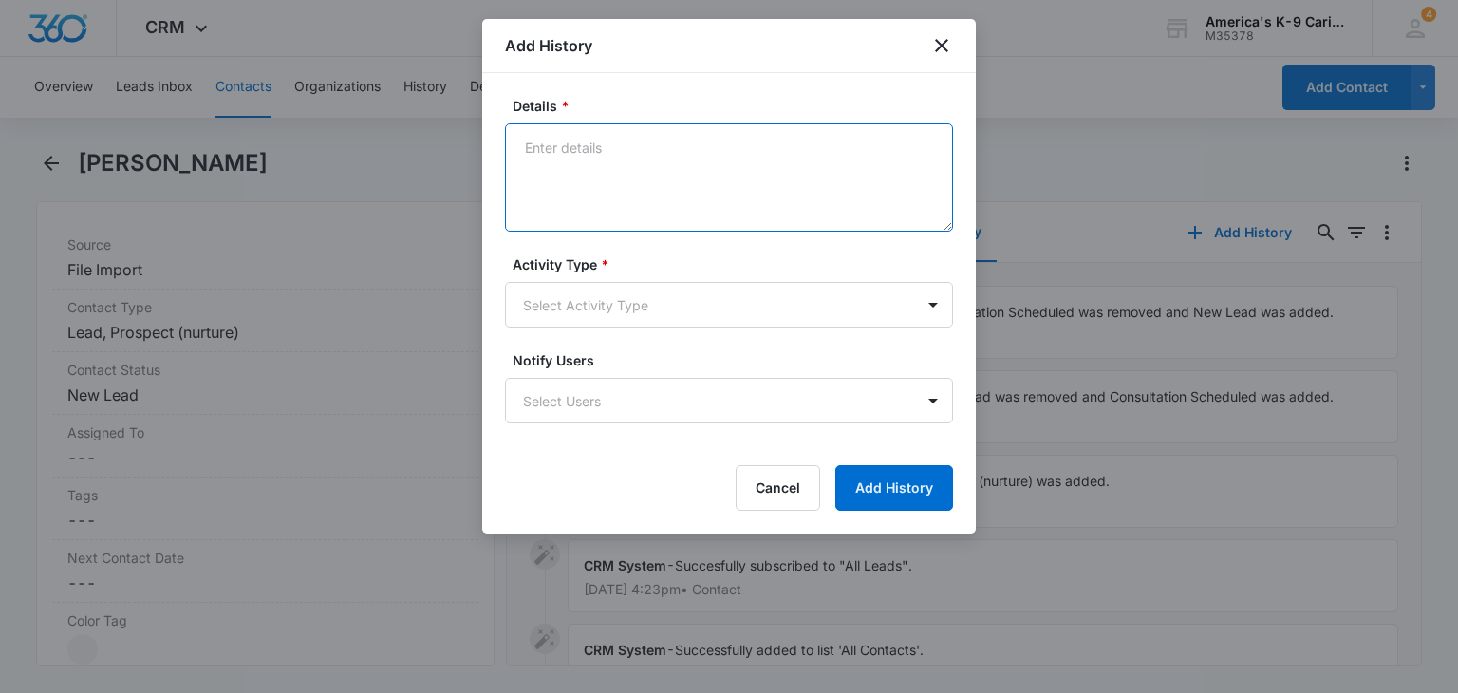
click at [760, 155] on textarea "Details *" at bounding box center [729, 177] width 448 height 108
type textarea "n"
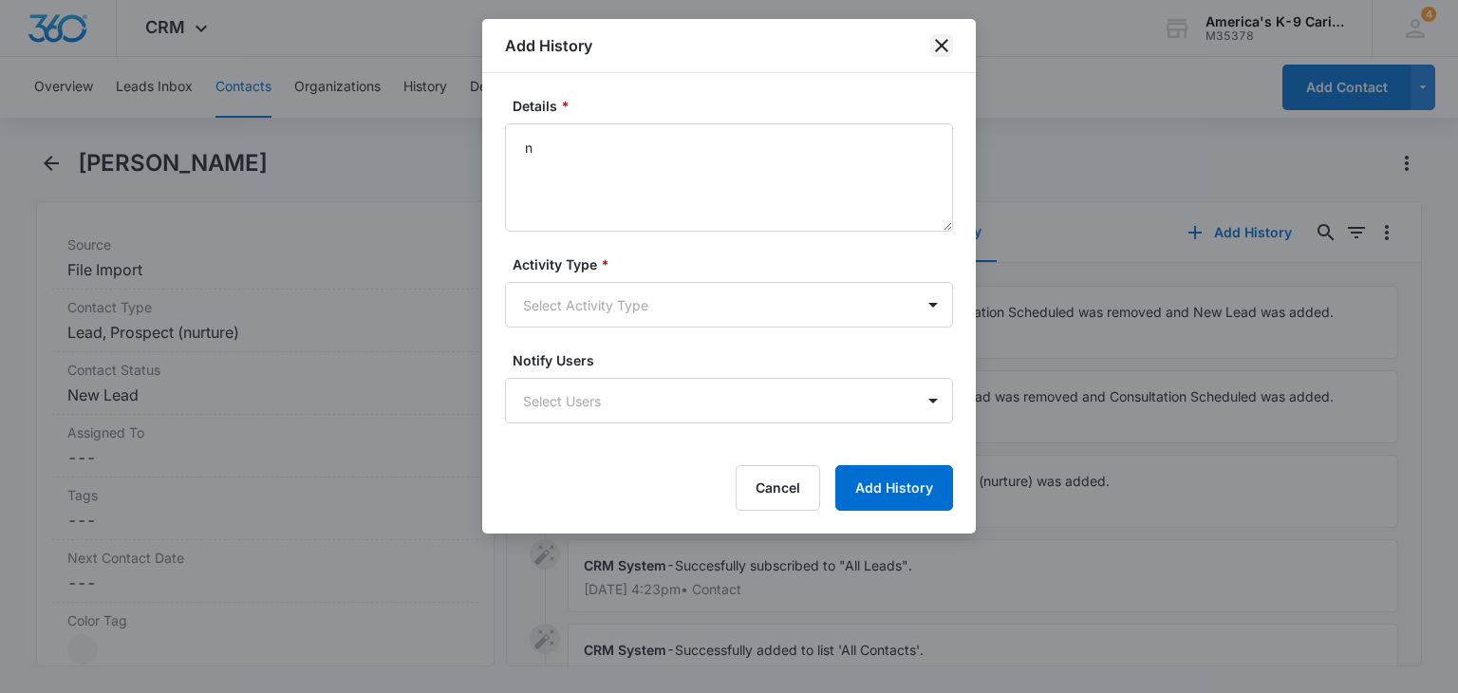
click at [939, 56] on icon "close" at bounding box center [941, 45] width 23 height 23
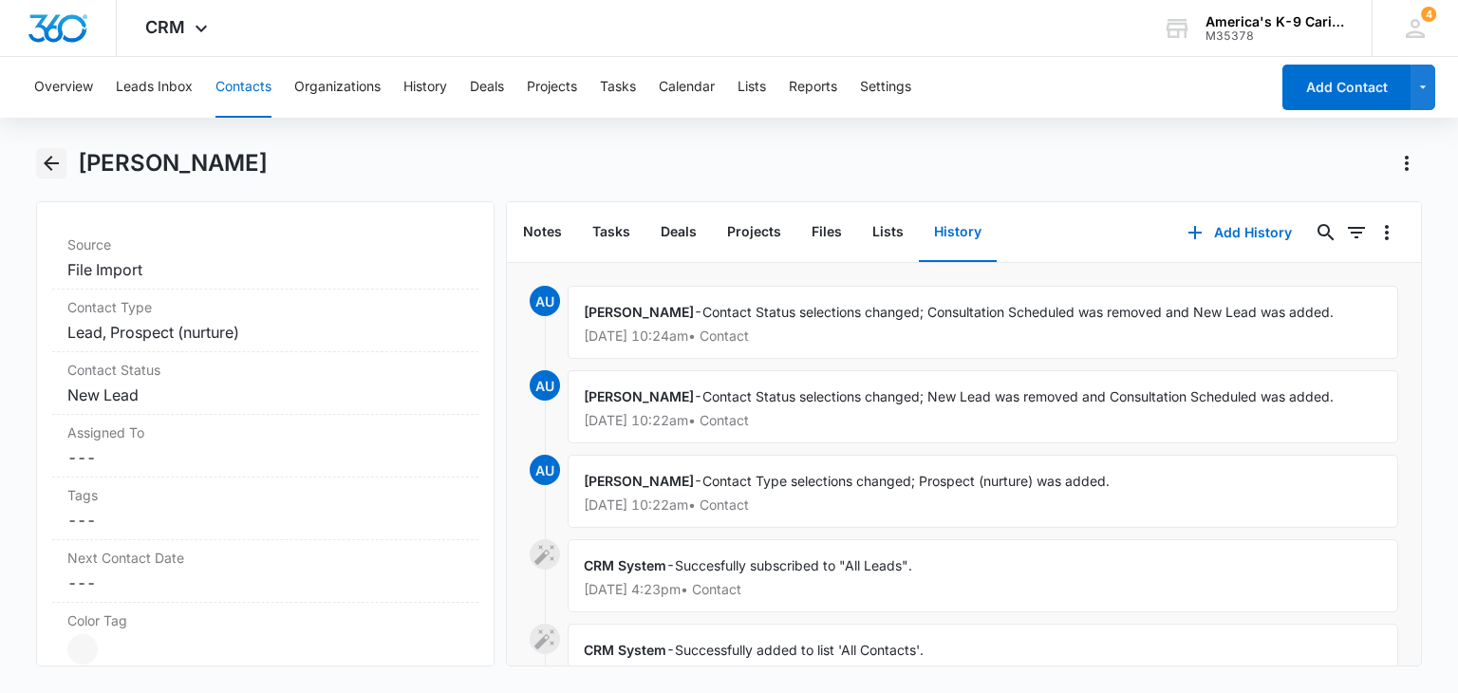
click at [57, 166] on icon "Back" at bounding box center [51, 163] width 23 height 23
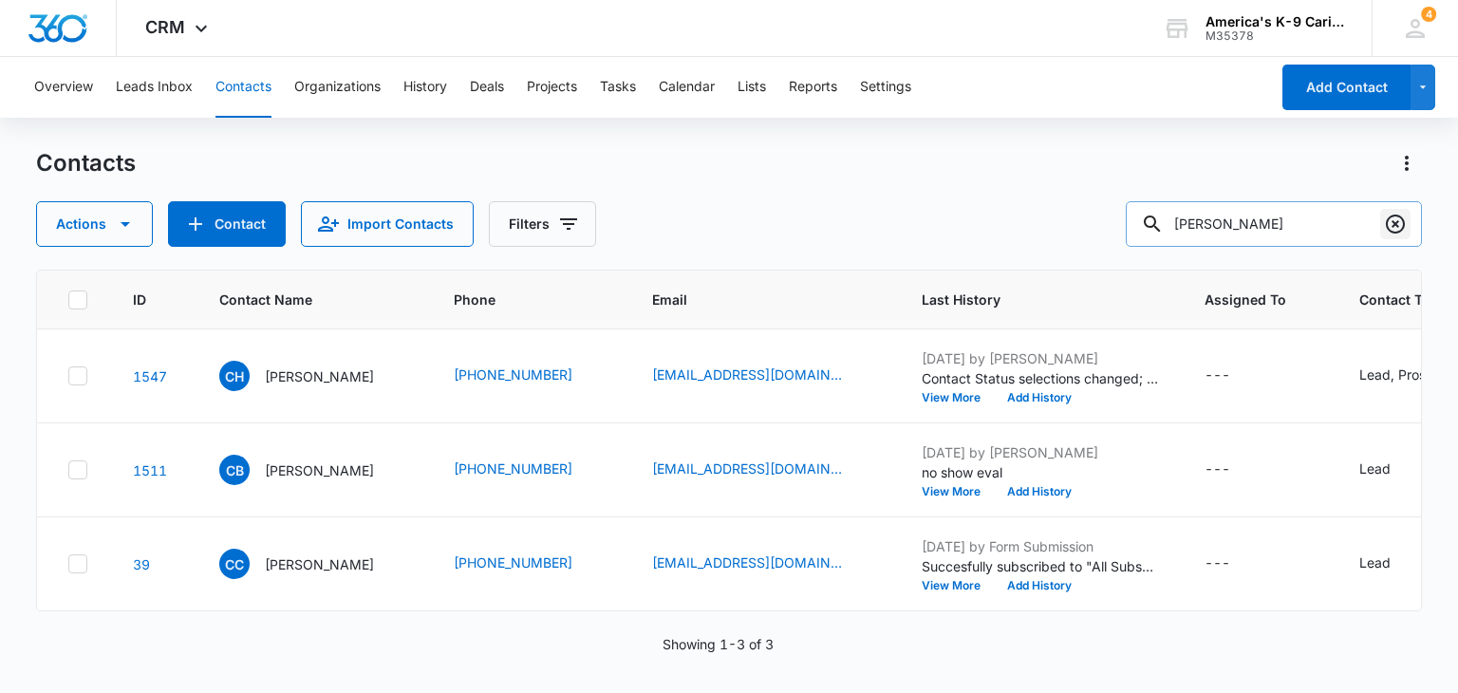
click at [1396, 230] on icon "Clear" at bounding box center [1395, 224] width 23 height 23
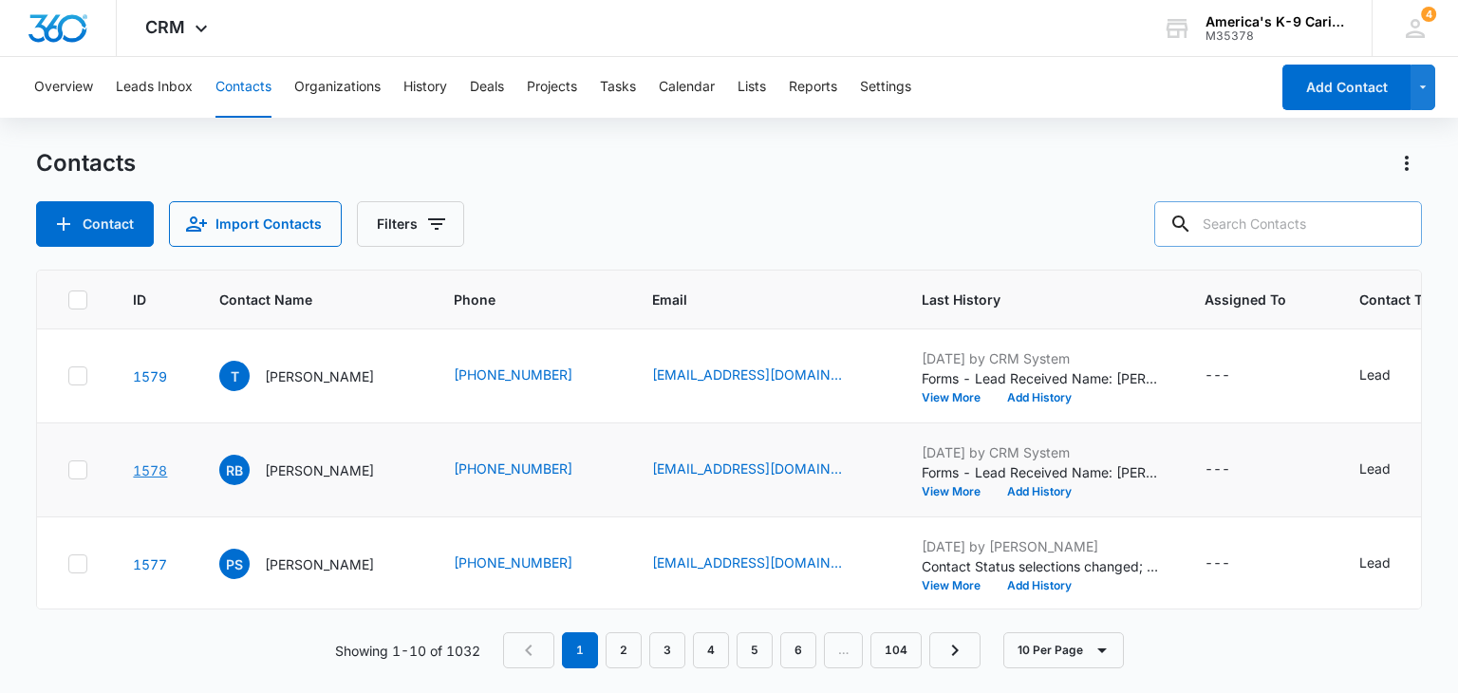
click at [152, 468] on link "1578" at bounding box center [150, 470] width 34 height 16
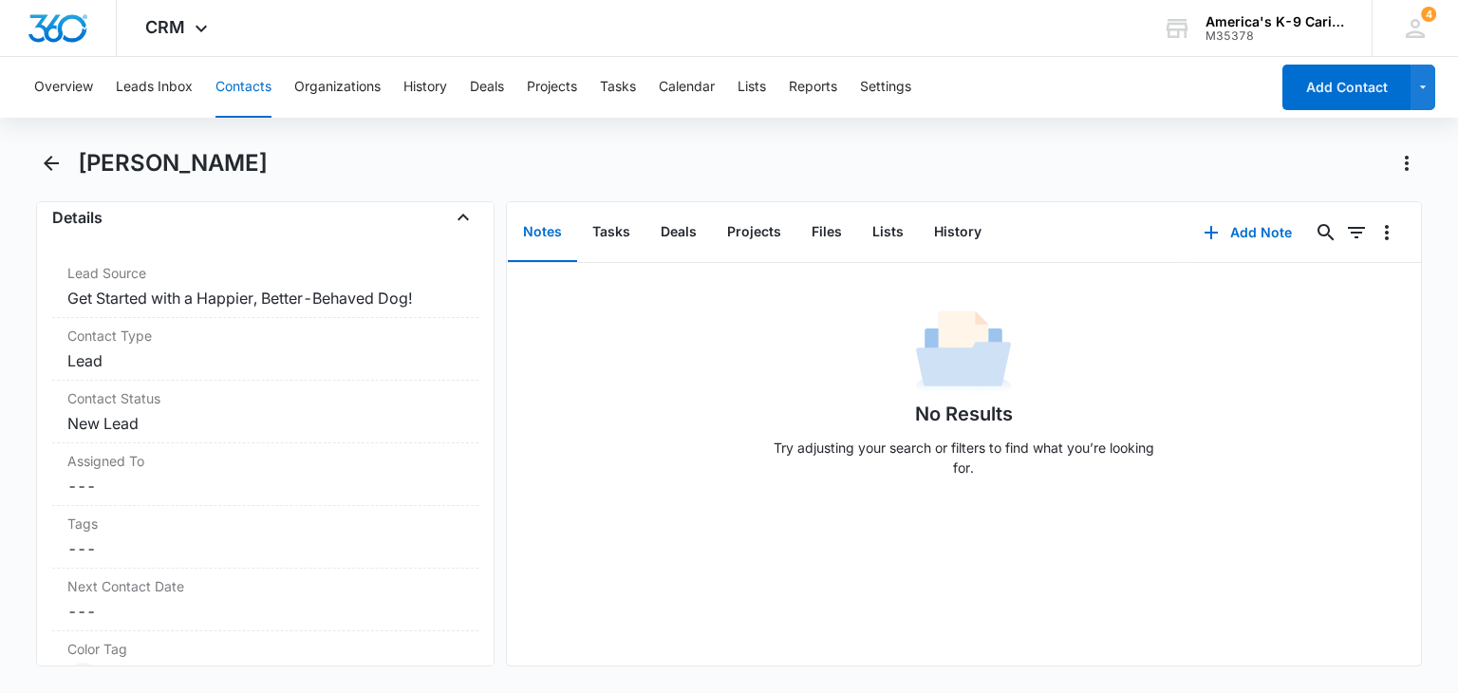
scroll to position [731, 0]
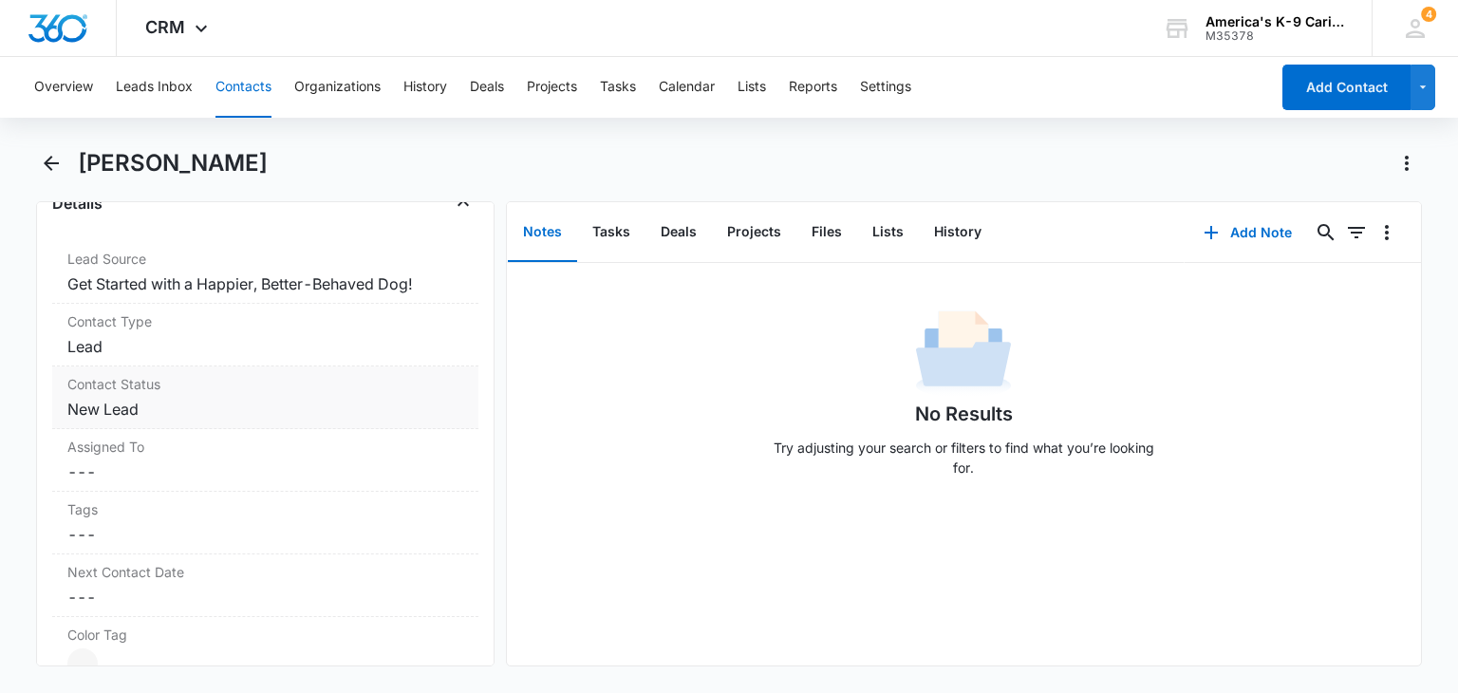
click at [389, 391] on label "Contact Status" at bounding box center [264, 384] width 395 height 20
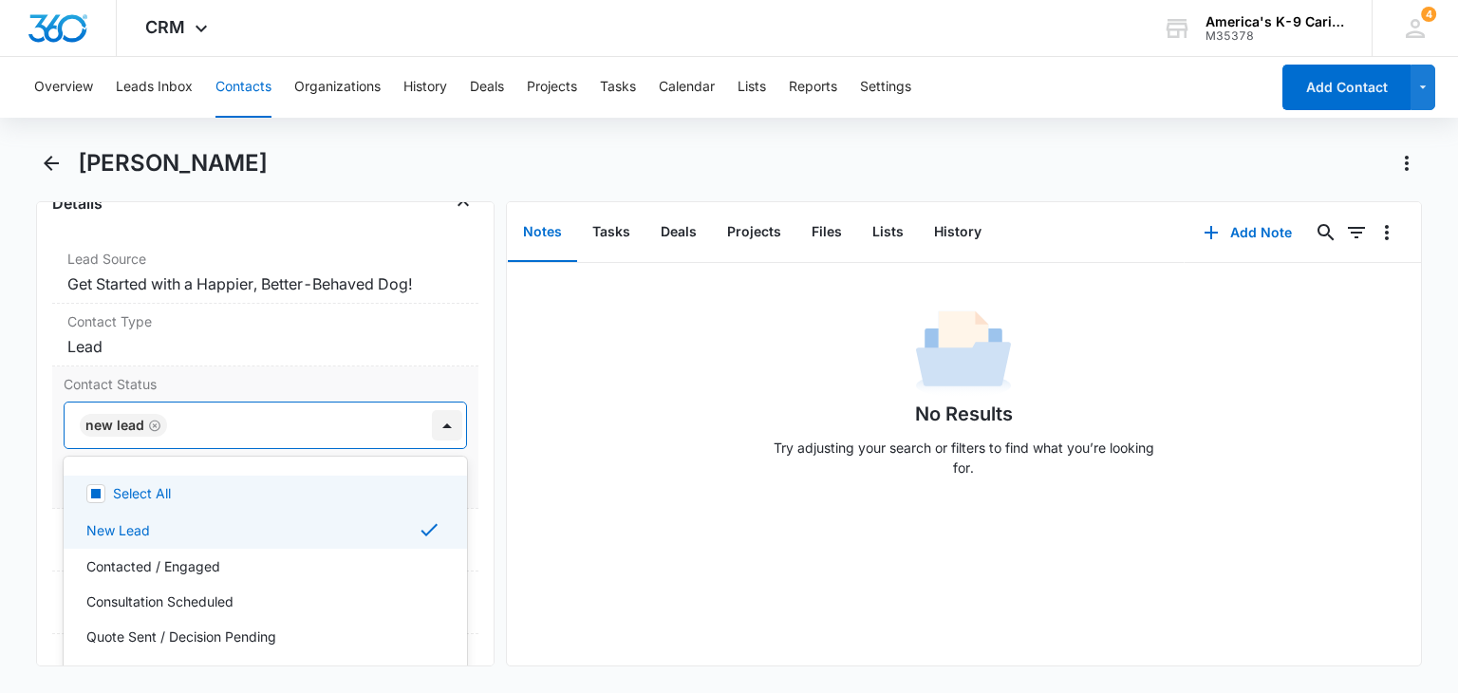
click at [435, 423] on div at bounding box center [447, 425] width 30 height 30
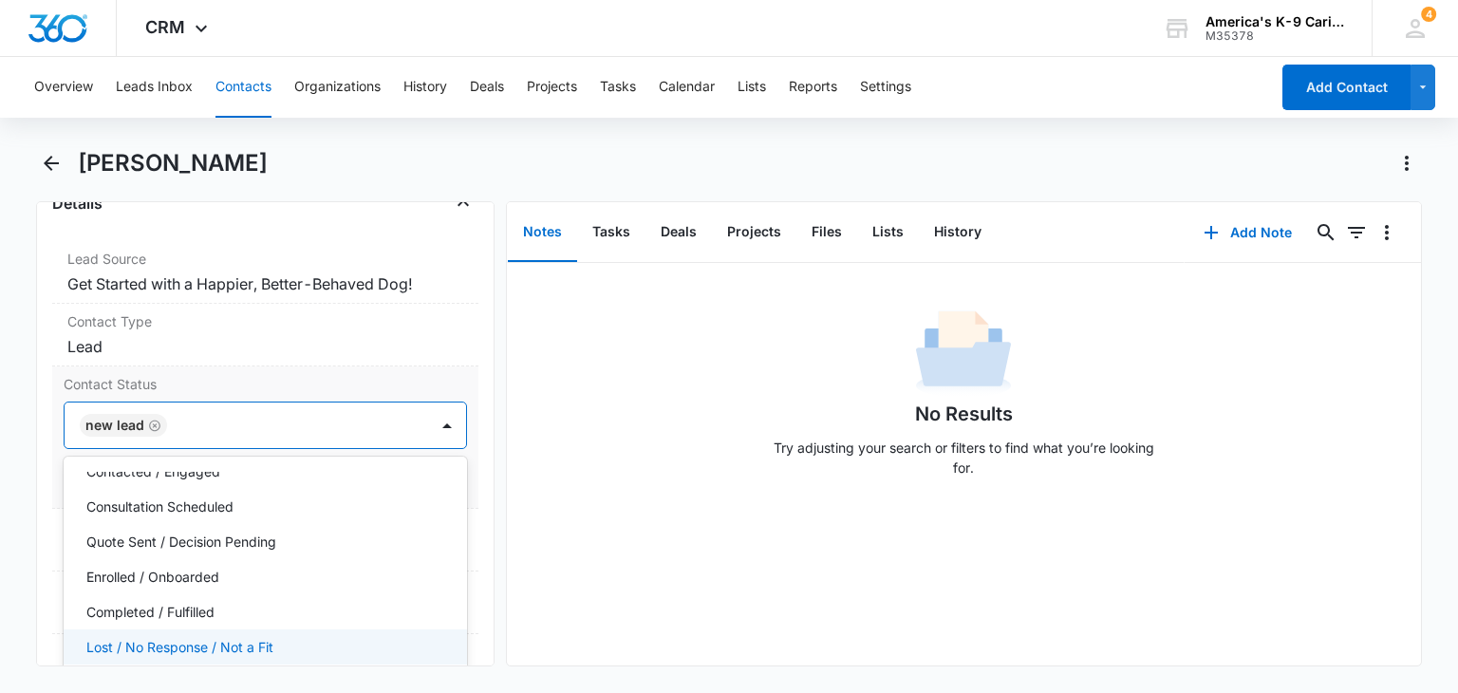
click at [387, 637] on div "Lost / No Response / Not a Fit" at bounding box center [262, 647] width 353 height 20
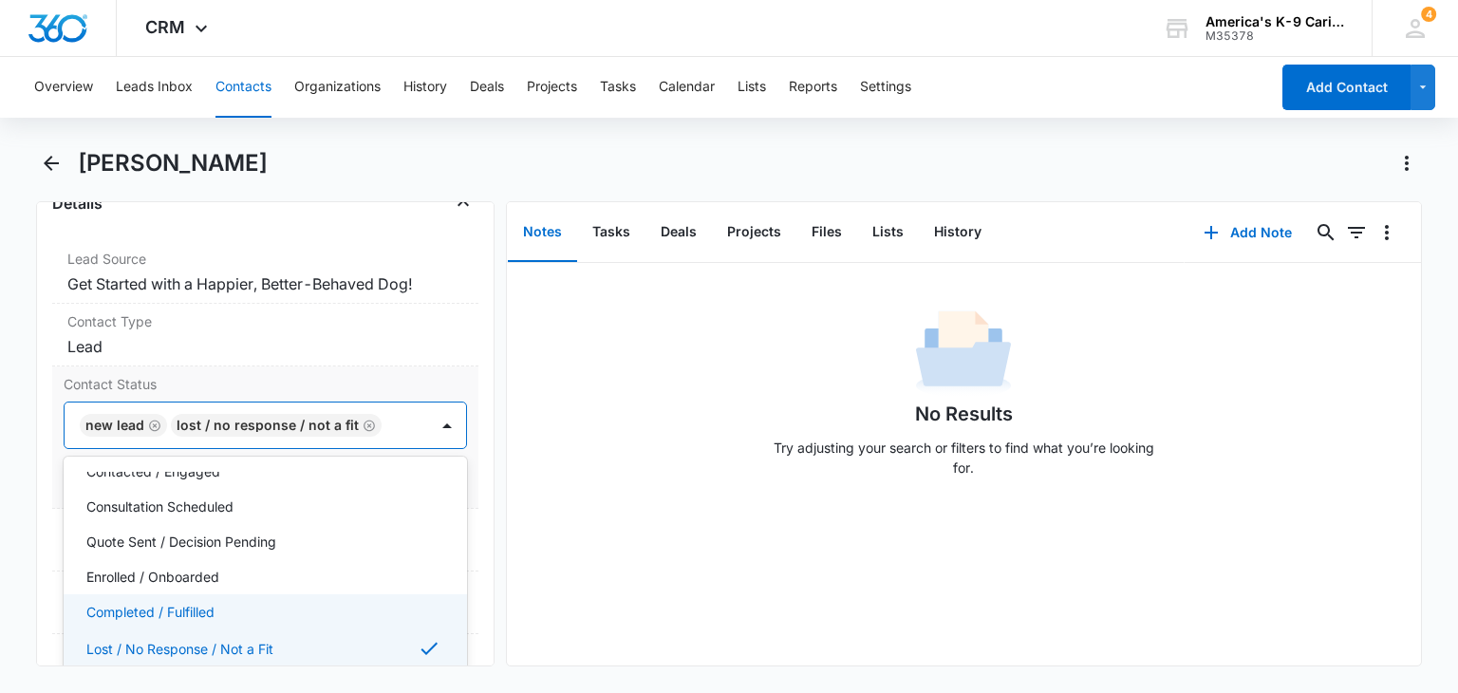
scroll to position [0, 0]
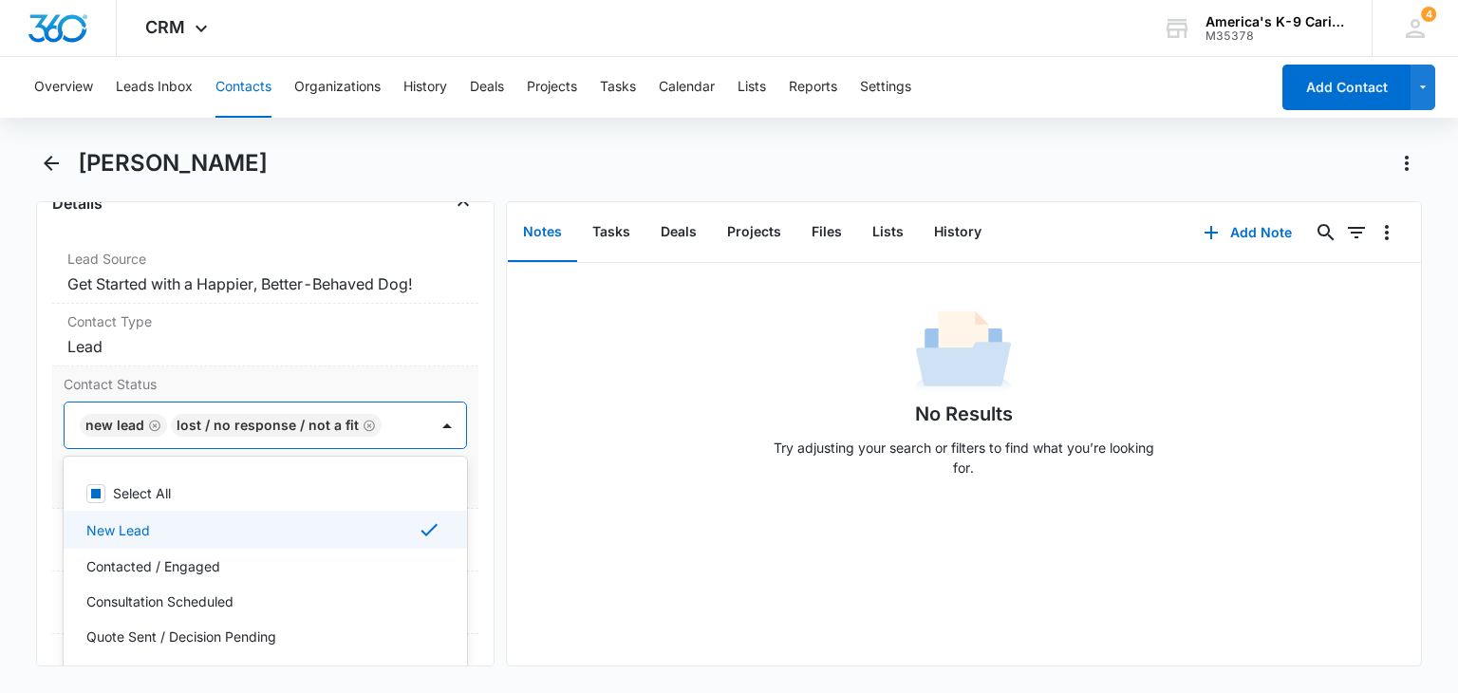
click at [418, 526] on icon at bounding box center [429, 529] width 23 height 23
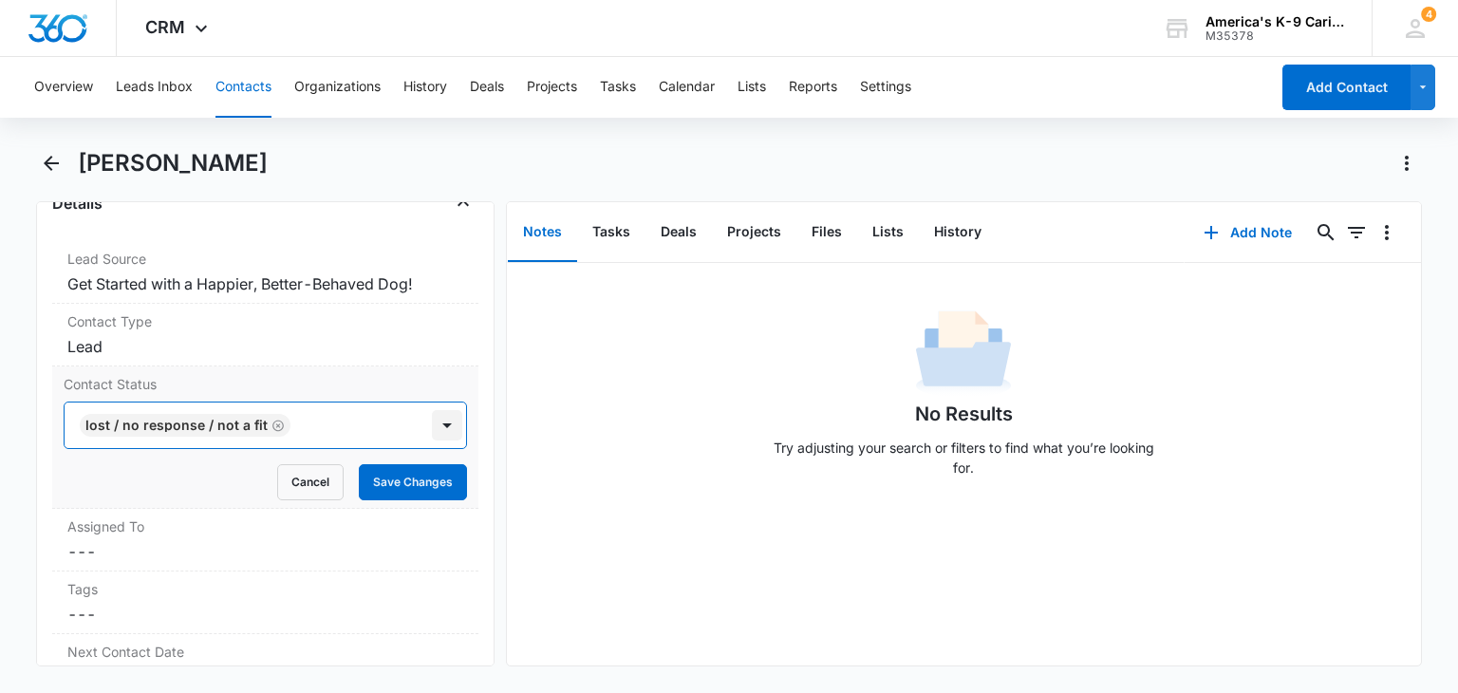
click at [433, 425] on div at bounding box center [447, 425] width 30 height 30
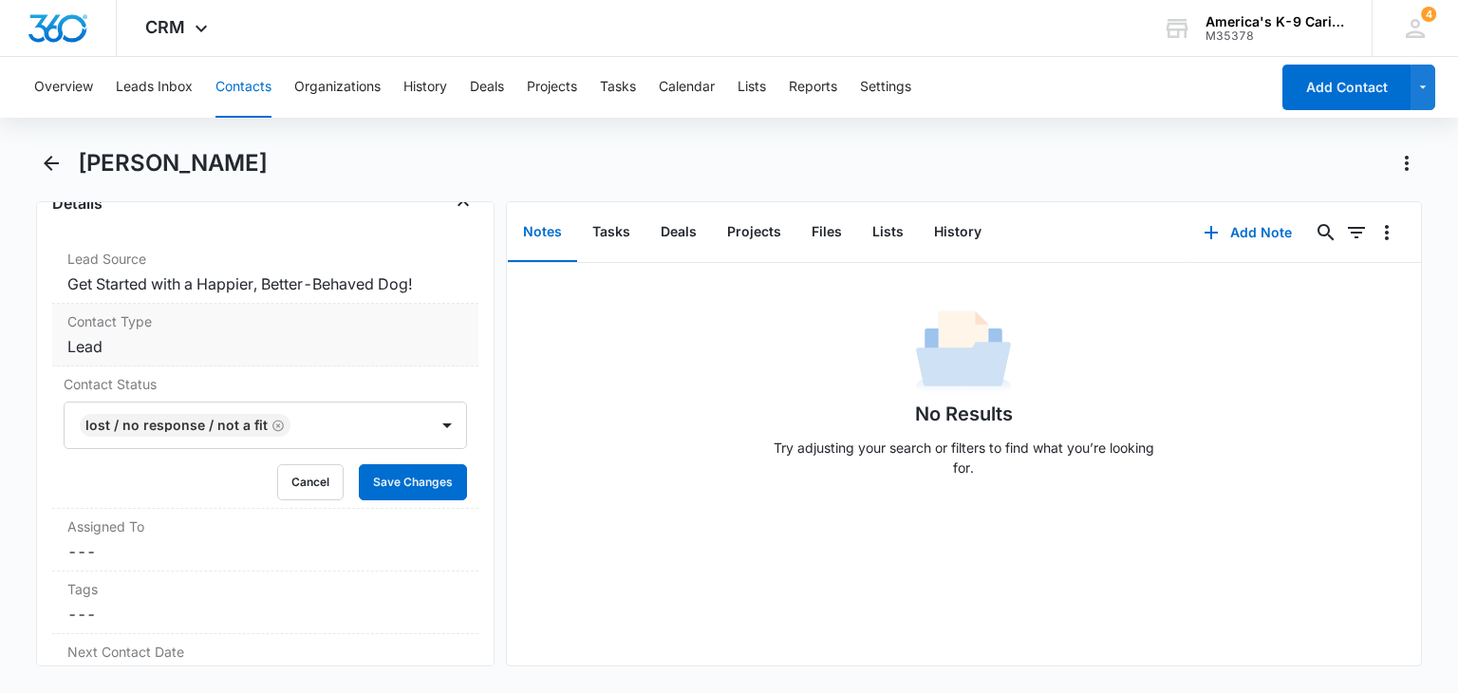
click at [427, 345] on dd "Cancel Save Changes Lead" at bounding box center [264, 346] width 395 height 23
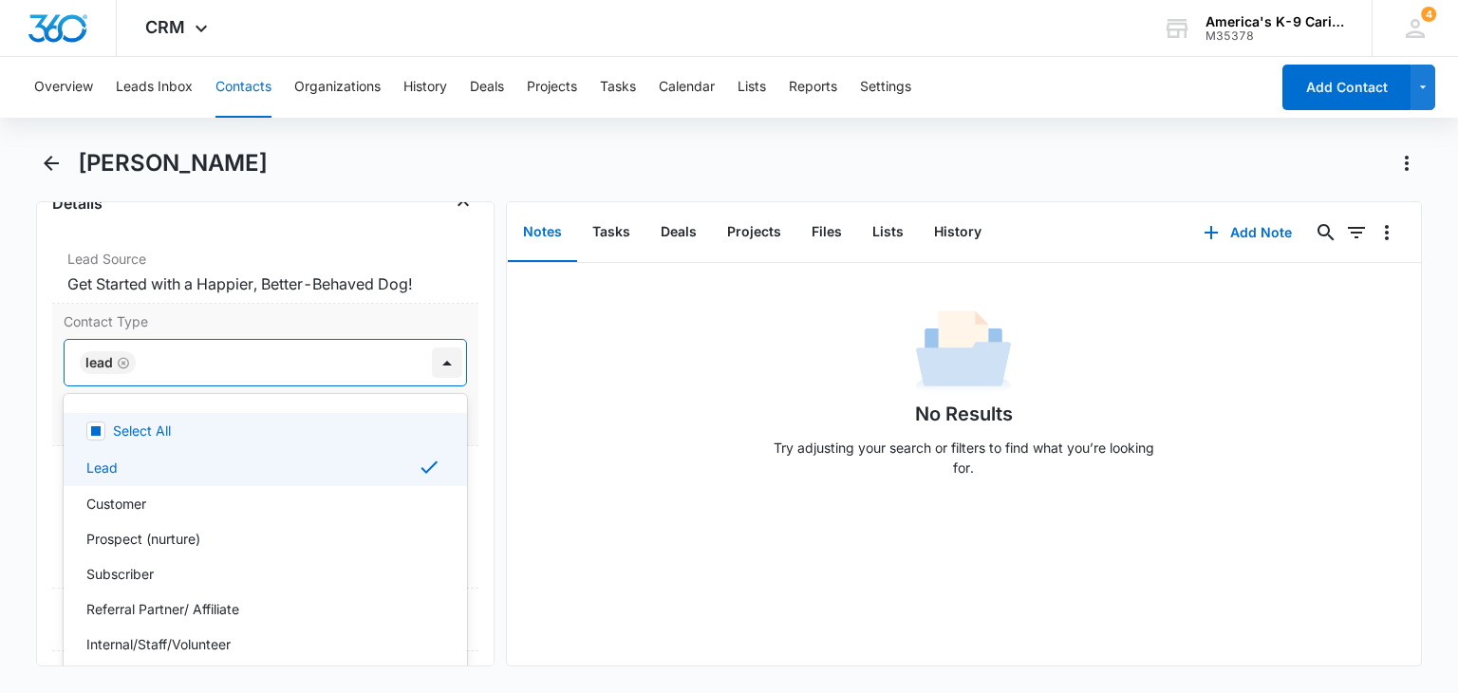
click at [432, 359] on div at bounding box center [447, 362] width 30 height 30
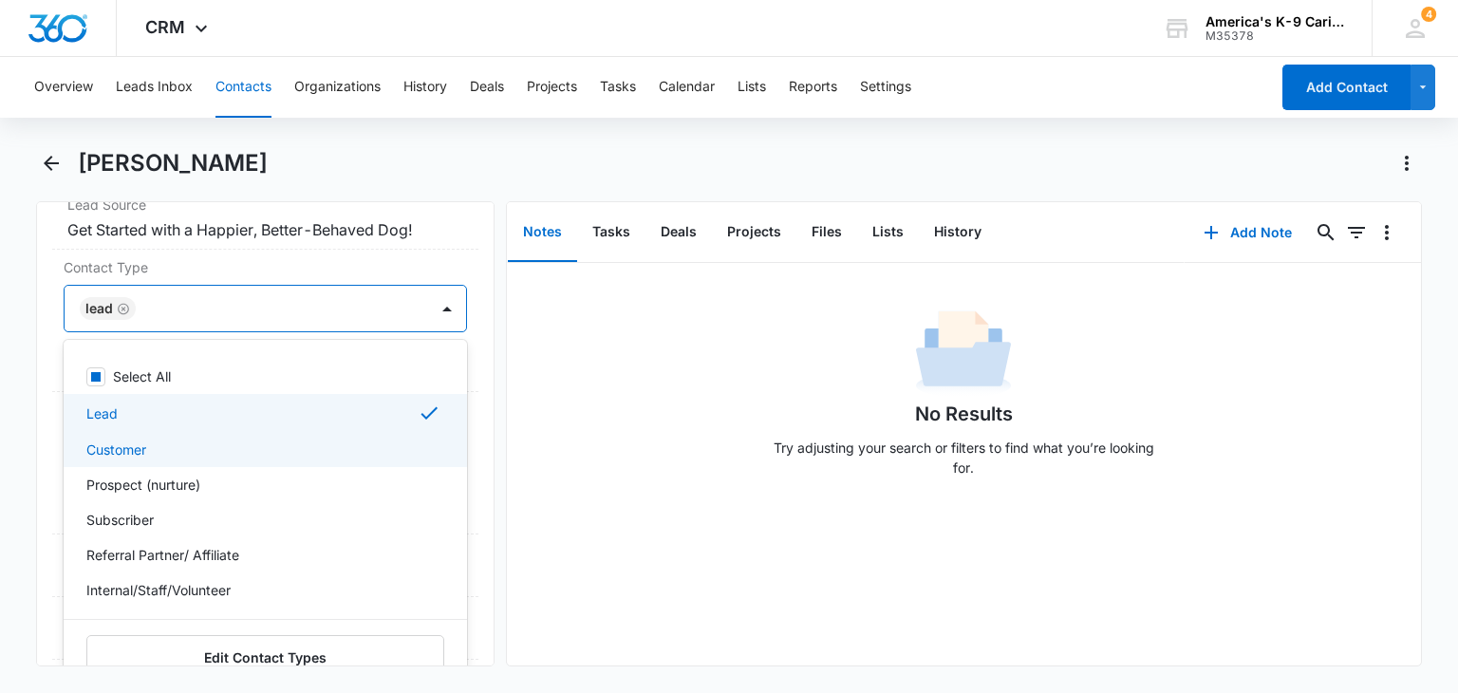
scroll to position [796, 0]
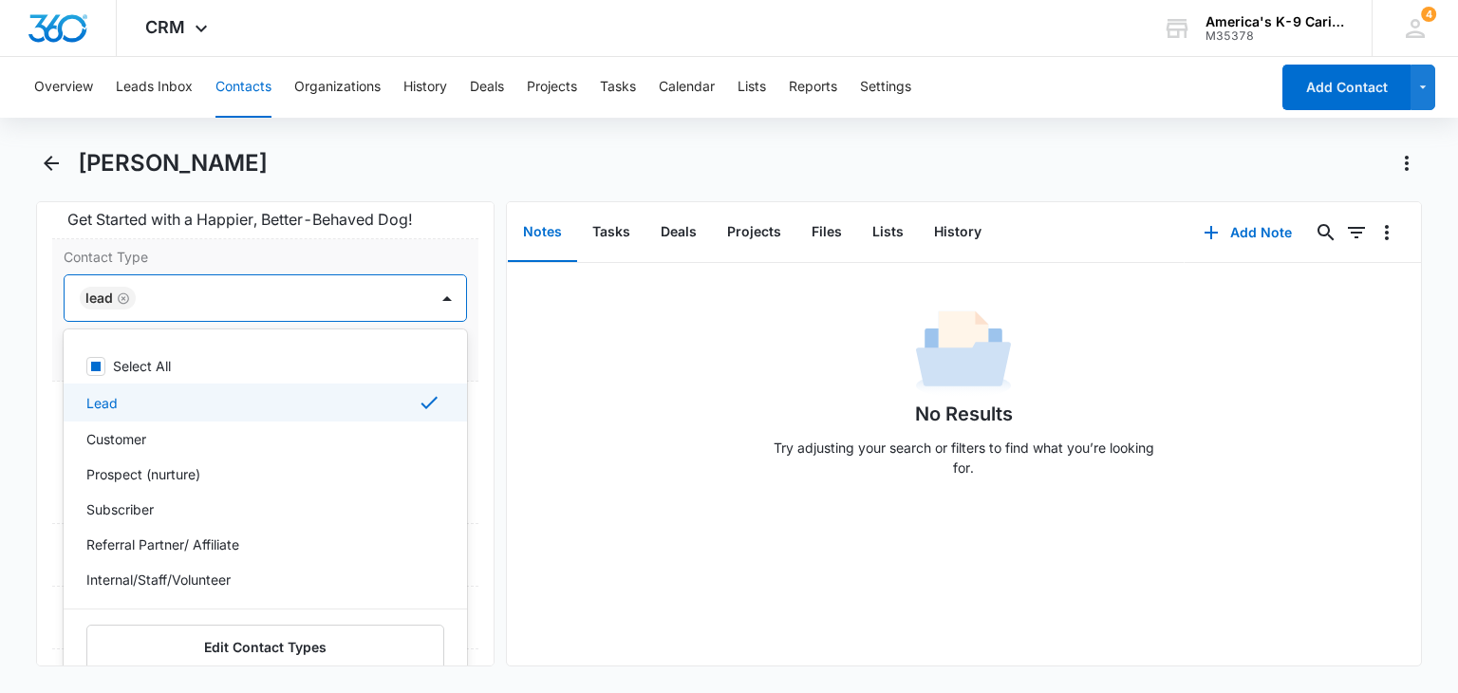
click at [338, 397] on div "Lead" at bounding box center [262, 402] width 353 height 23
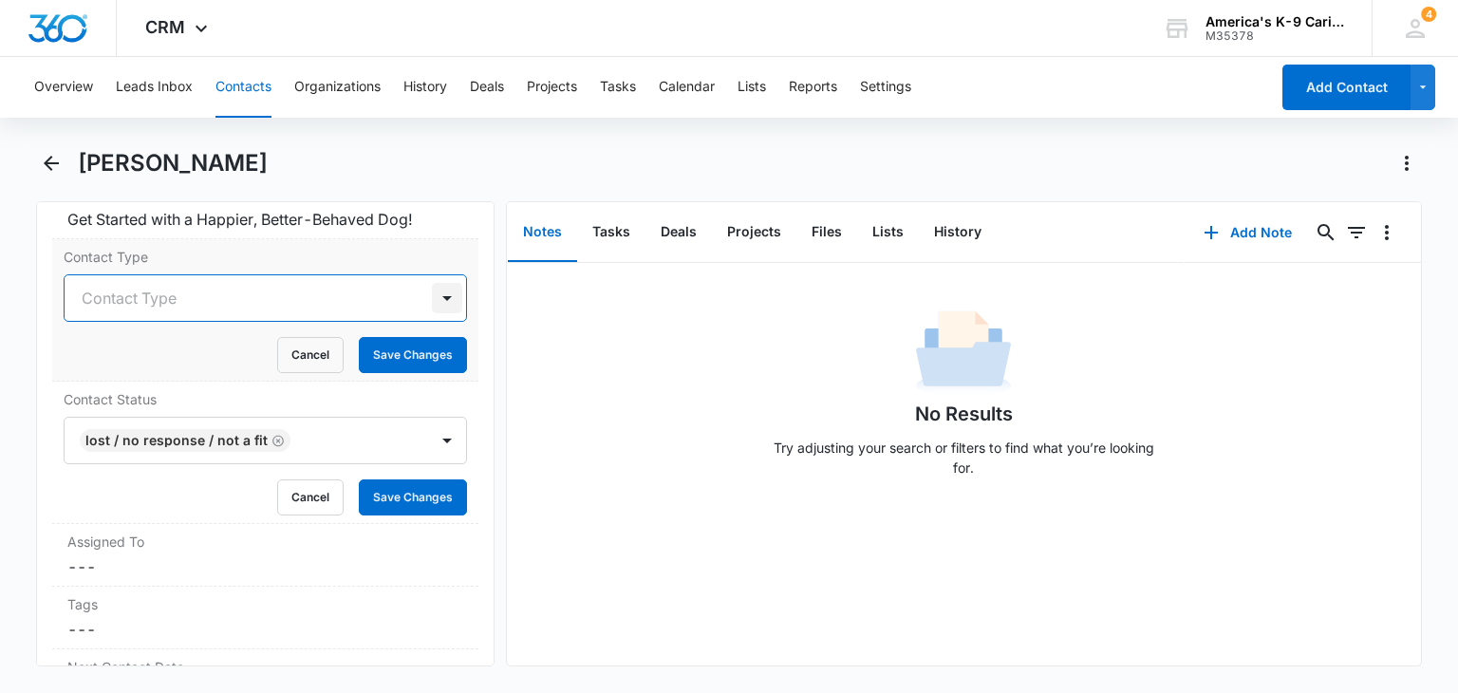
click at [434, 284] on div at bounding box center [447, 298] width 30 height 30
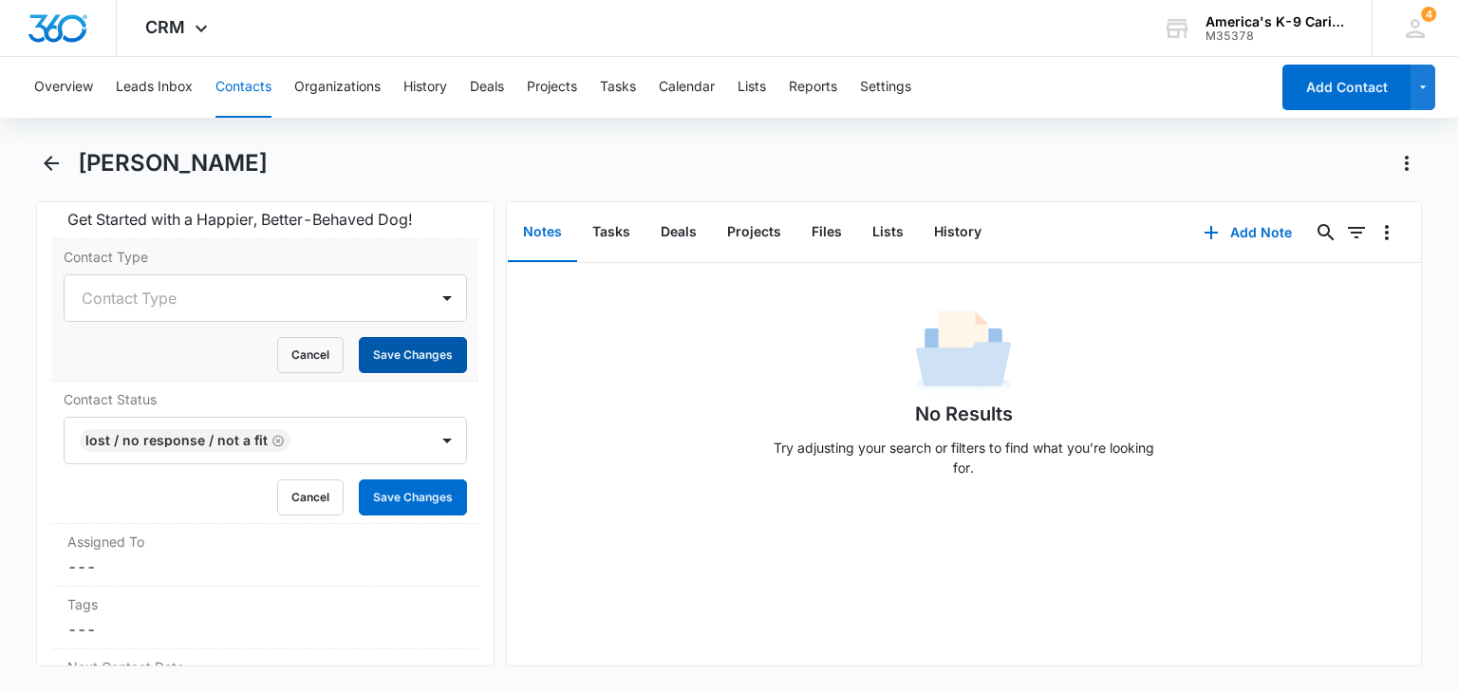
click at [422, 352] on button "Save Changes" at bounding box center [413, 355] width 108 height 36
click at [426, 487] on button "Save Changes" at bounding box center [413, 497] width 108 height 36
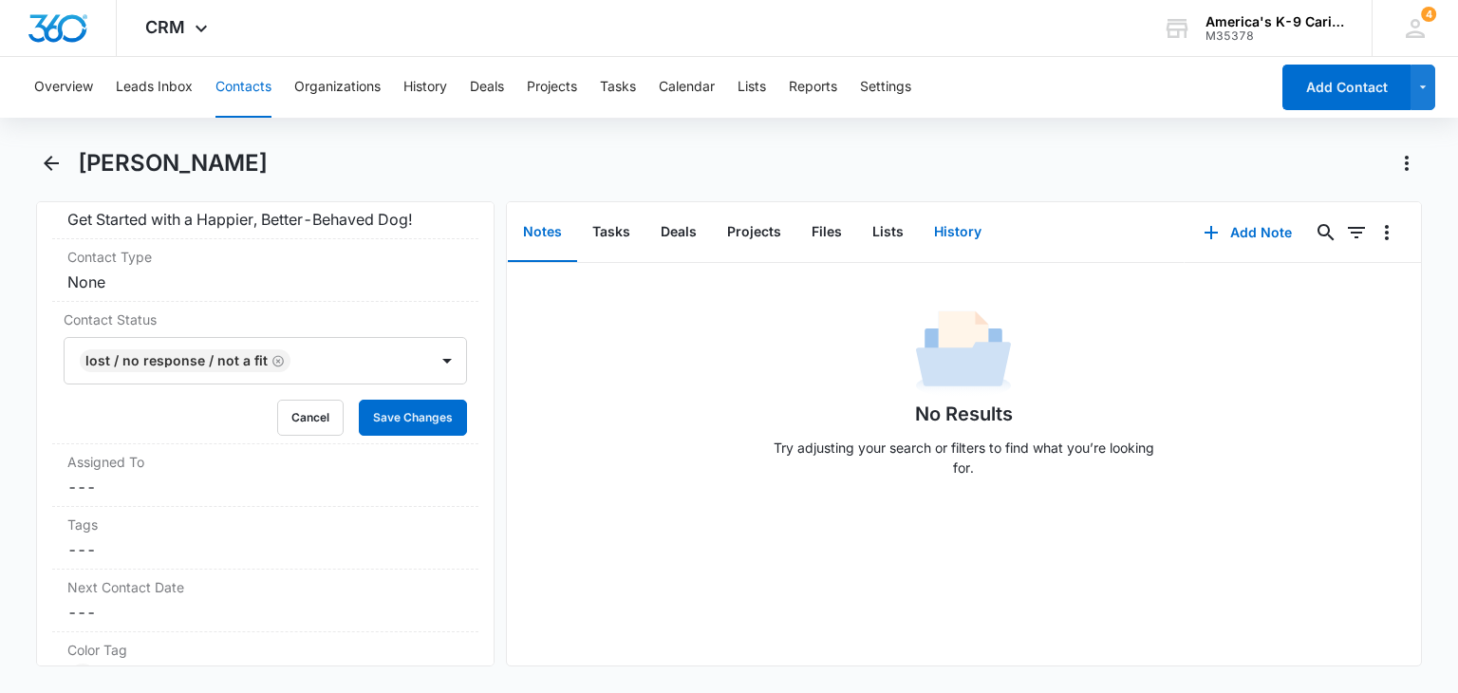
click at [957, 235] on button "History" at bounding box center [958, 232] width 78 height 59
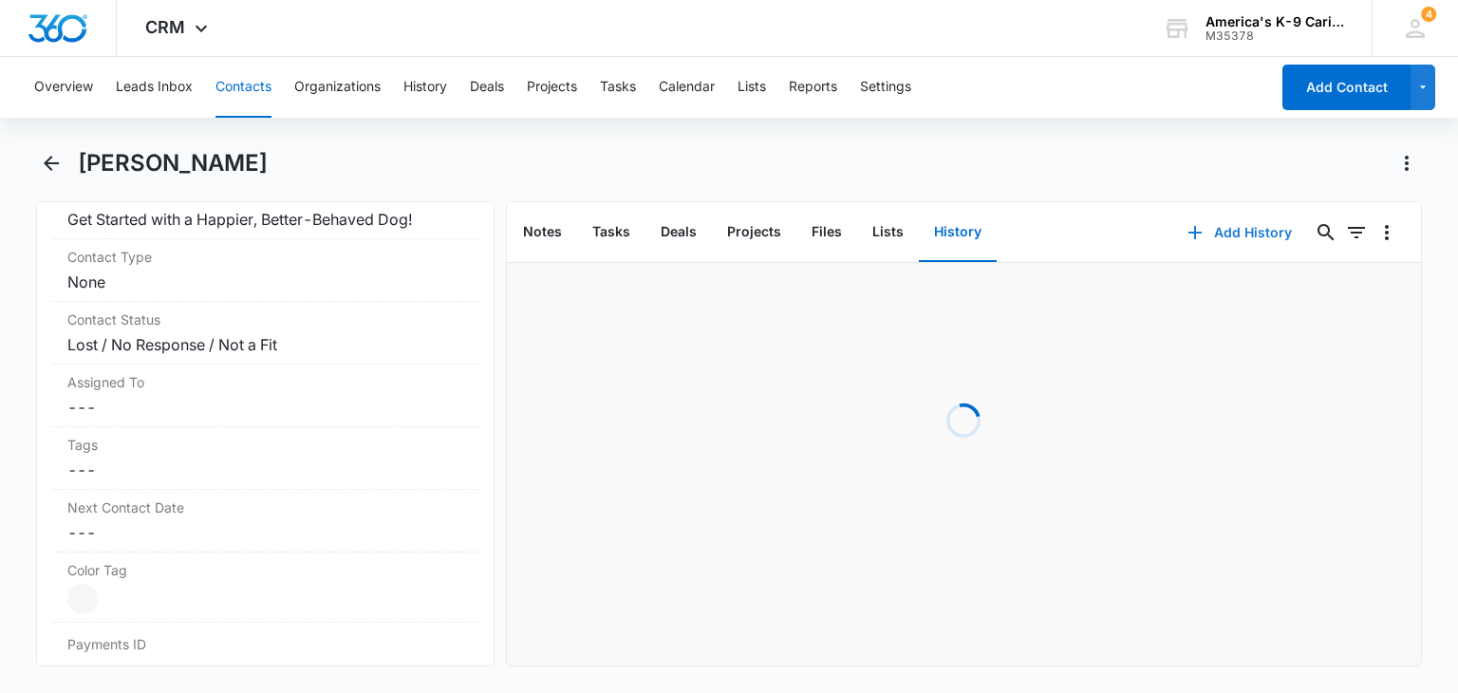
click at [1213, 236] on button "Add History" at bounding box center [1240, 233] width 142 height 46
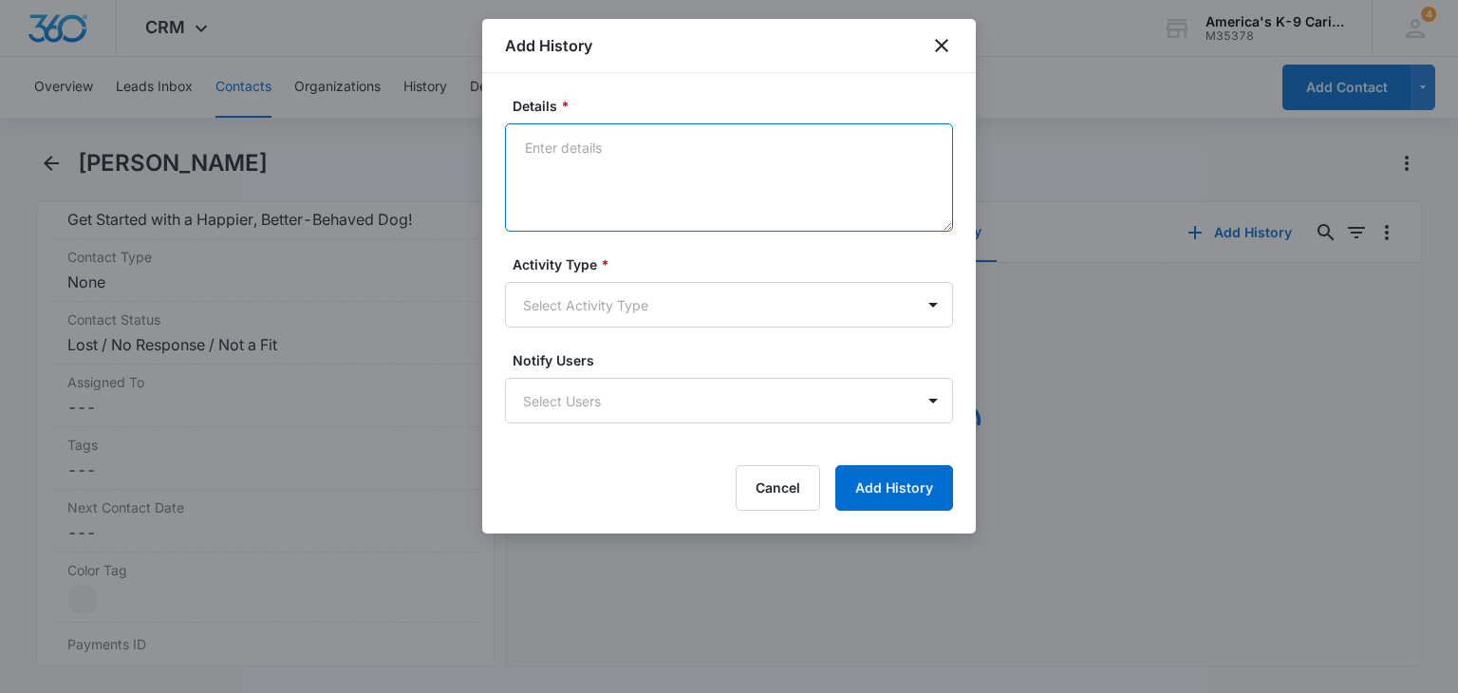
click at [768, 187] on textarea "Details *" at bounding box center [729, 177] width 448 height 108
type textarea "spam"
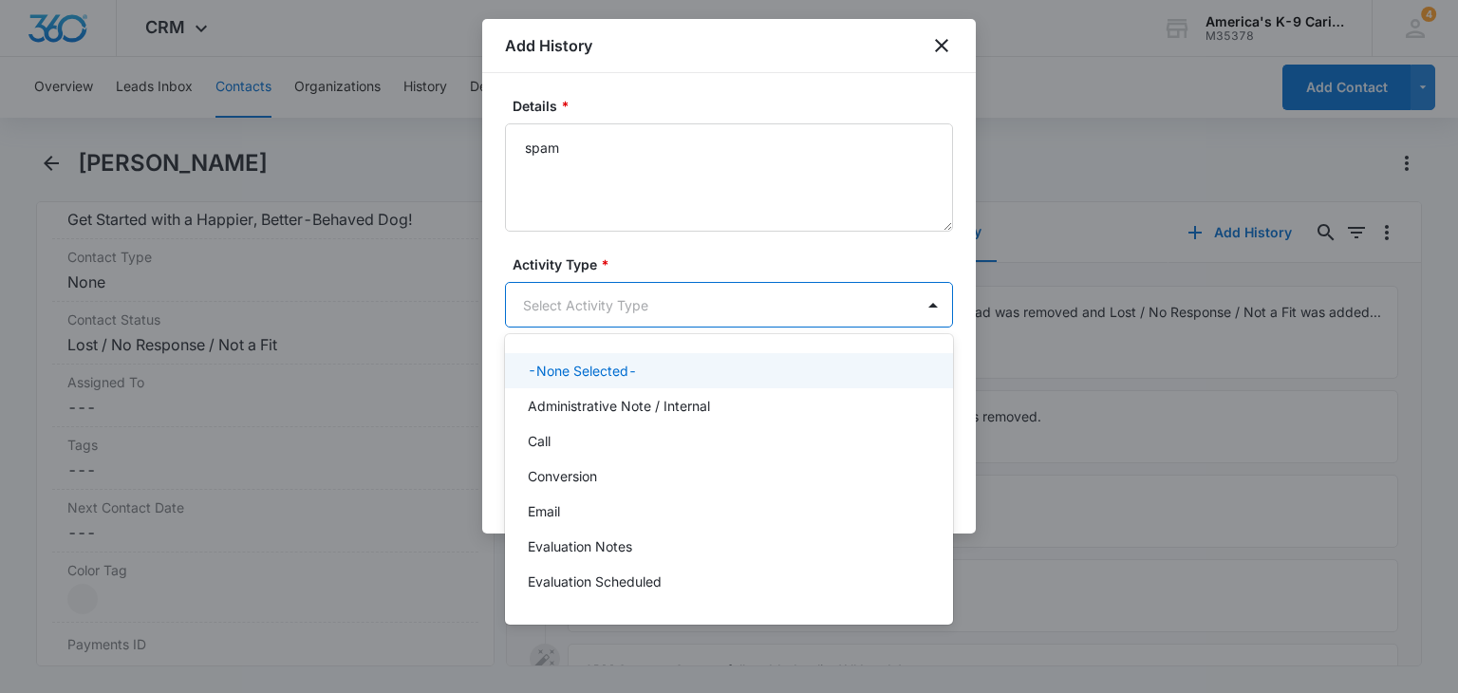
click at [832, 305] on body "CRM Apps Reputation Websites Forms CRM Email Social Content Ads Intelligence Fi…" at bounding box center [729, 346] width 1458 height 693
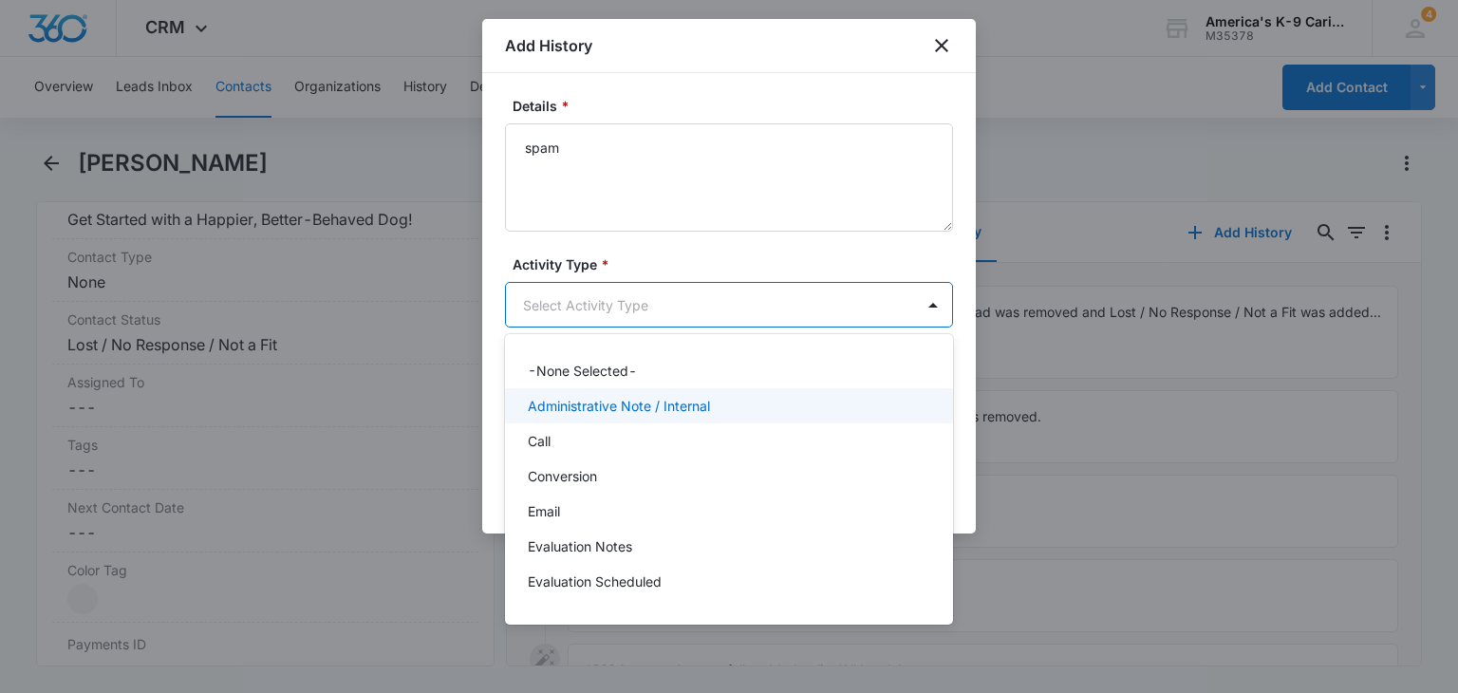
click at [775, 423] on div "Administrative Note / Internal" at bounding box center [729, 405] width 448 height 35
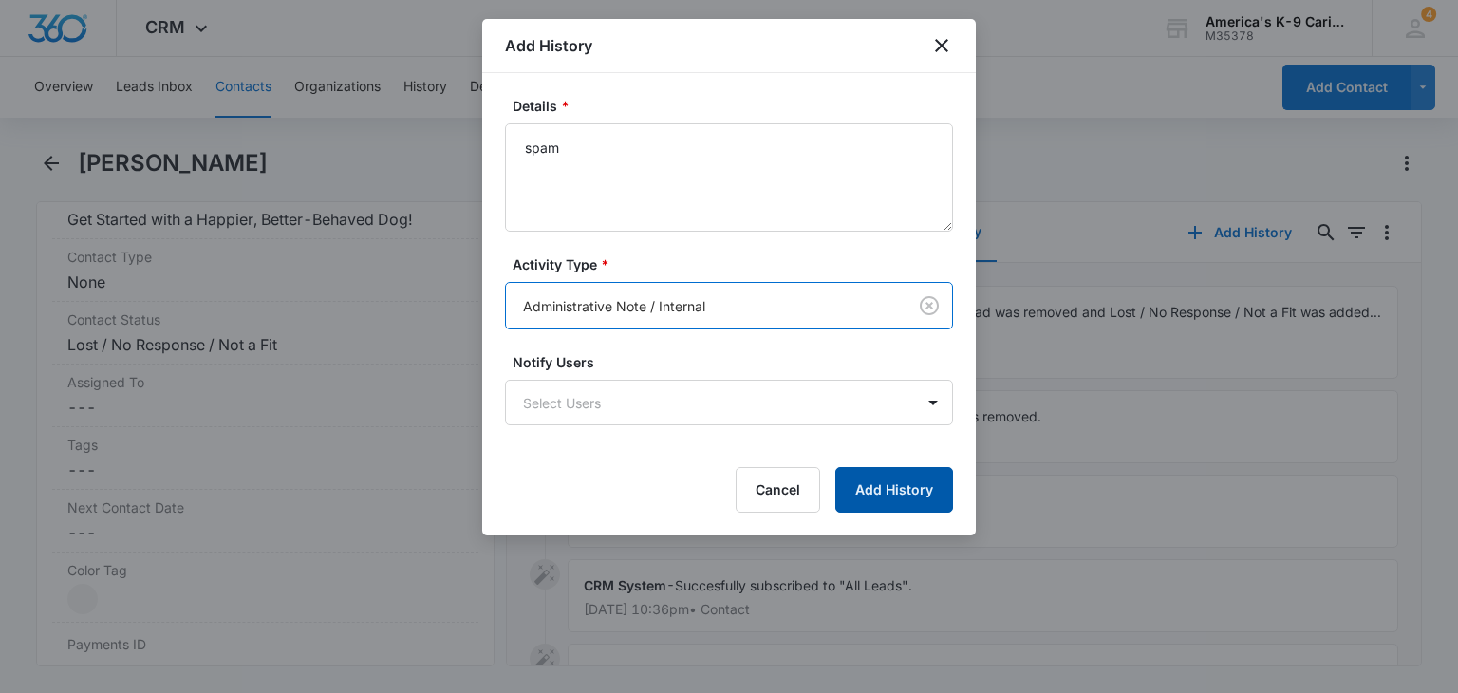
click at [915, 482] on button "Add History" at bounding box center [895, 490] width 118 height 46
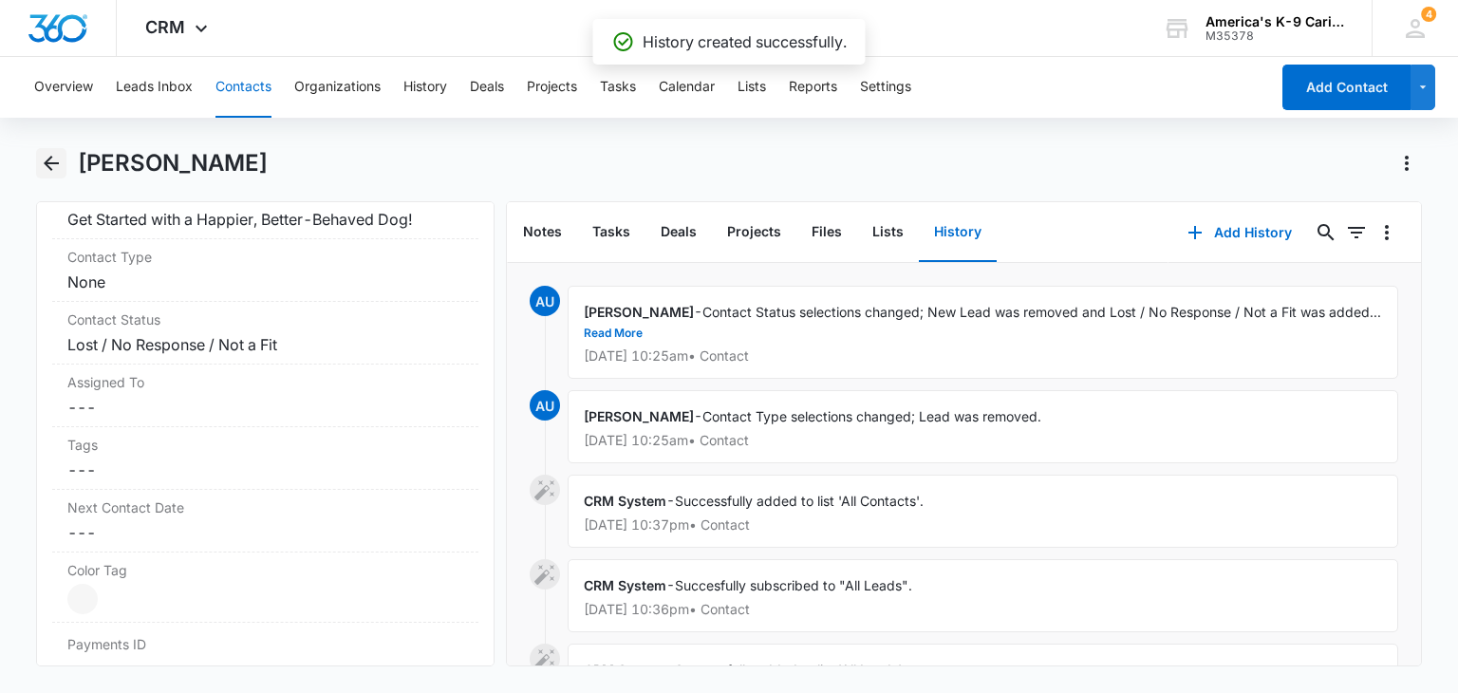
click at [60, 164] on icon "Back" at bounding box center [51, 163] width 23 height 23
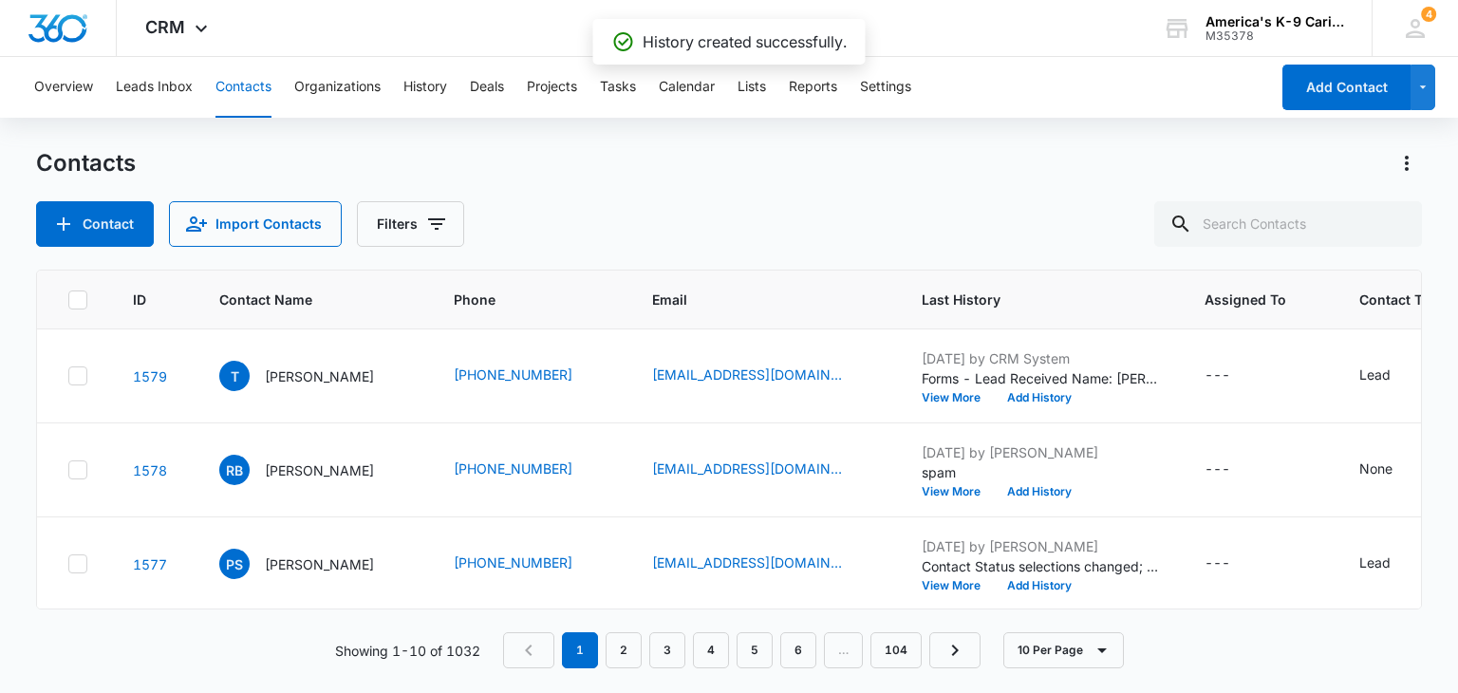
click at [151, 378] on link "1579" at bounding box center [150, 376] width 34 height 16
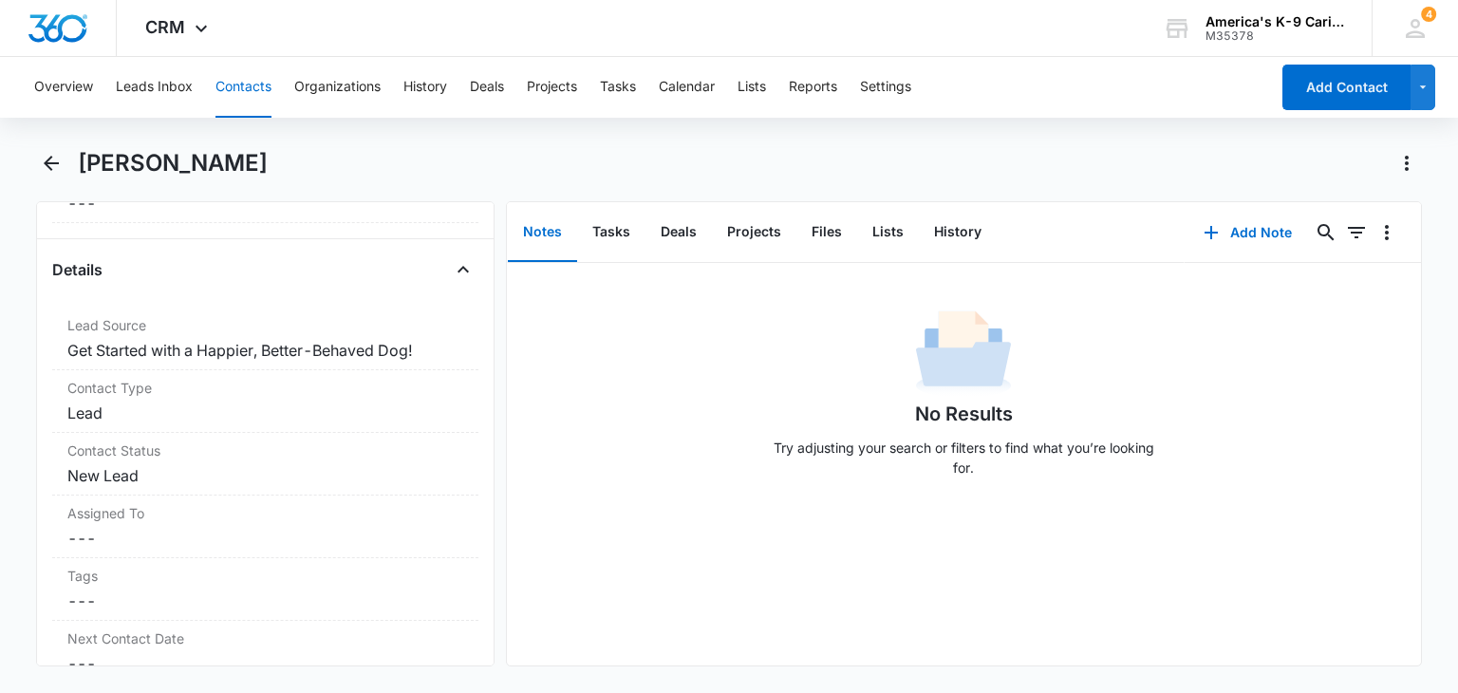
scroll to position [679, 0]
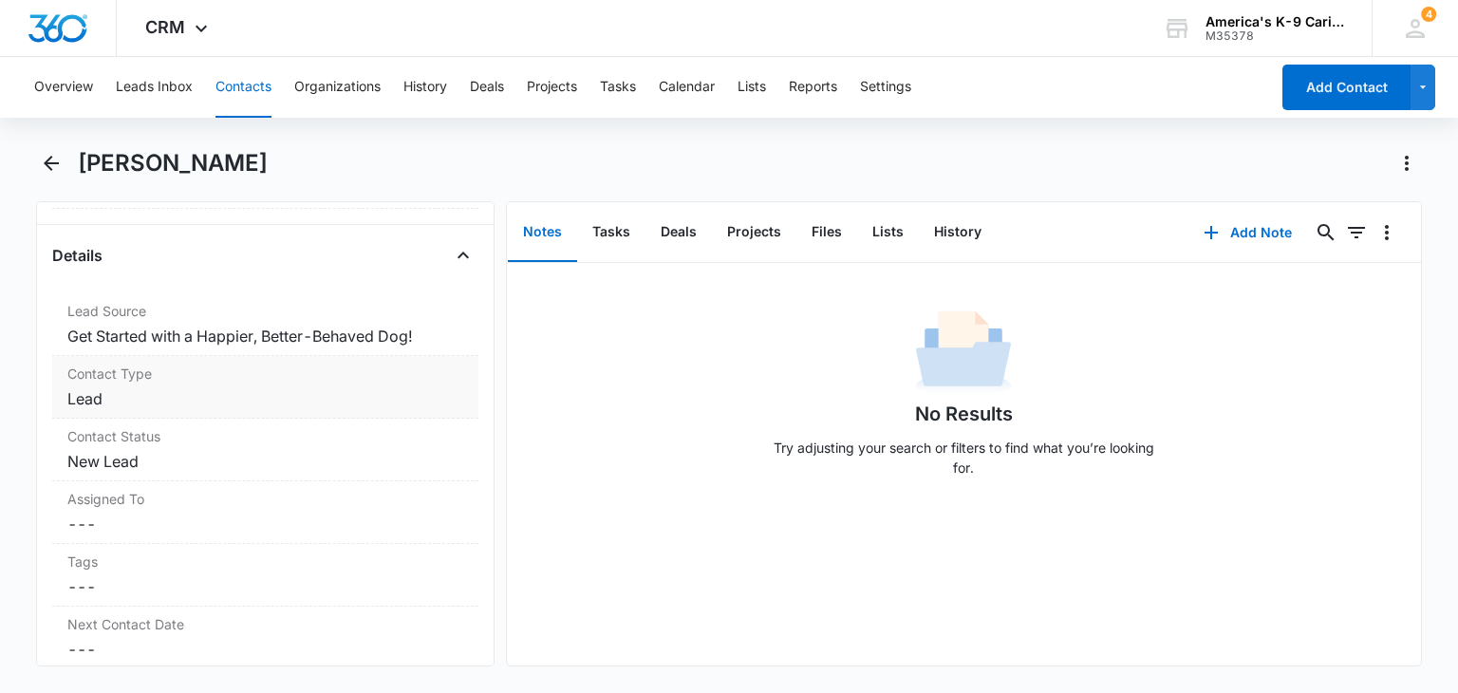
click at [406, 387] on dd "Cancel Save Changes Lead" at bounding box center [264, 398] width 395 height 23
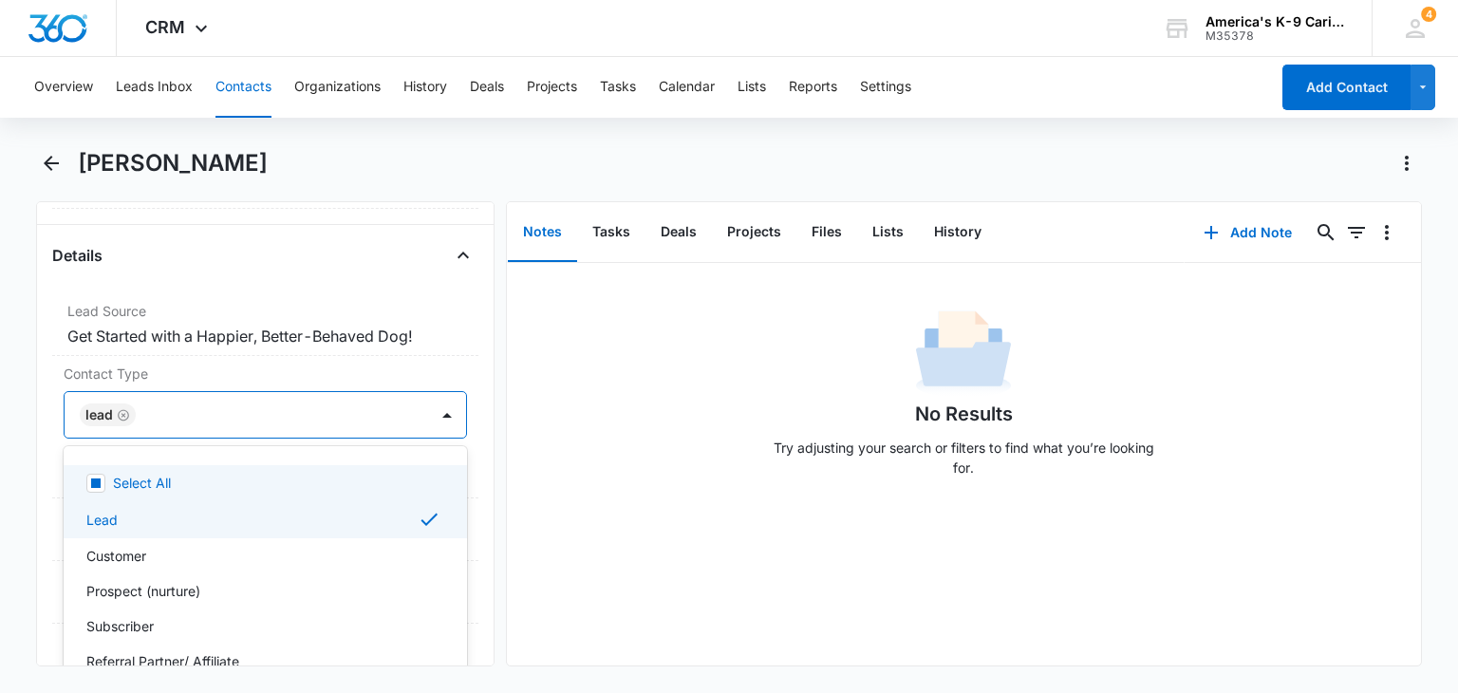
click at [432, 407] on div at bounding box center [447, 415] width 30 height 30
click at [348, 516] on div "Lead" at bounding box center [262, 519] width 353 height 23
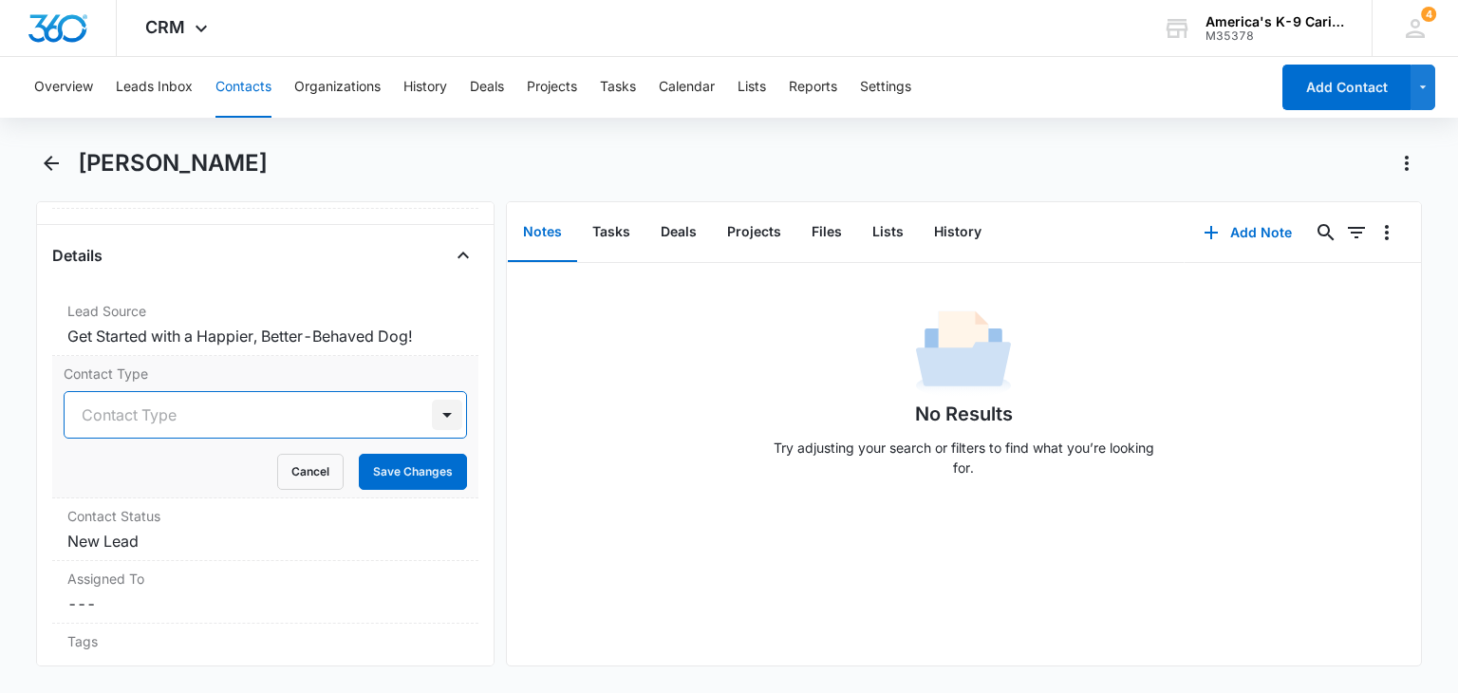
click at [432, 411] on div at bounding box center [447, 415] width 30 height 30
click at [413, 462] on button "Save Changes" at bounding box center [413, 472] width 108 height 36
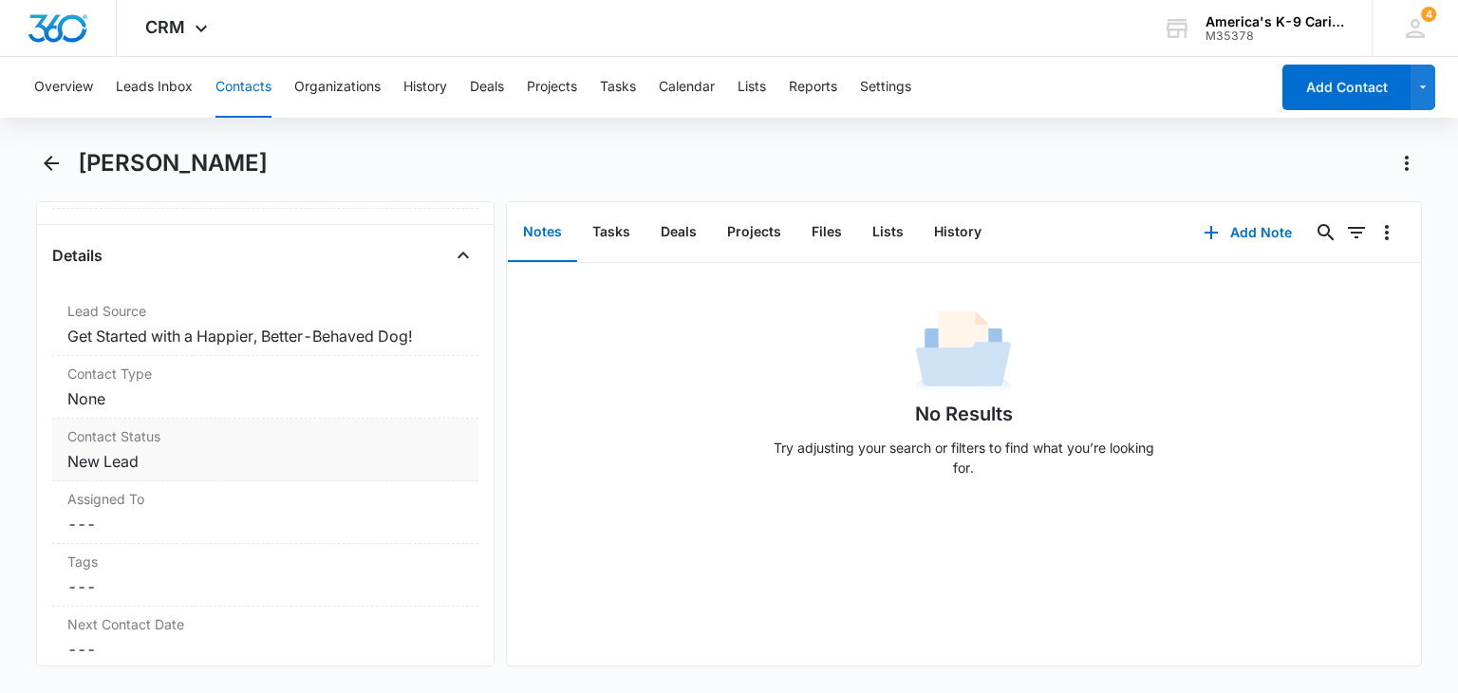
click at [406, 517] on dd "Cancel Save Changes ---" at bounding box center [264, 524] width 395 height 23
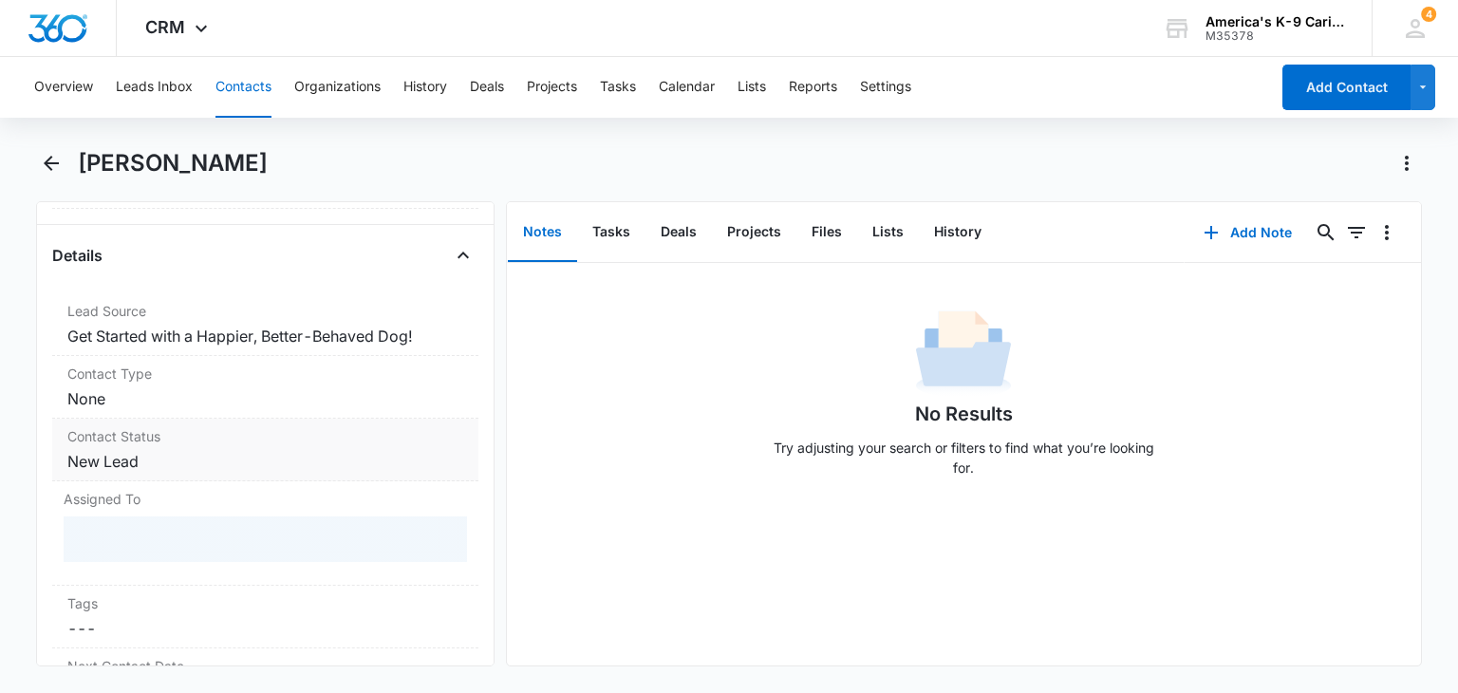
click at [395, 457] on dd "Cancel Save Changes New Lead" at bounding box center [264, 461] width 395 height 23
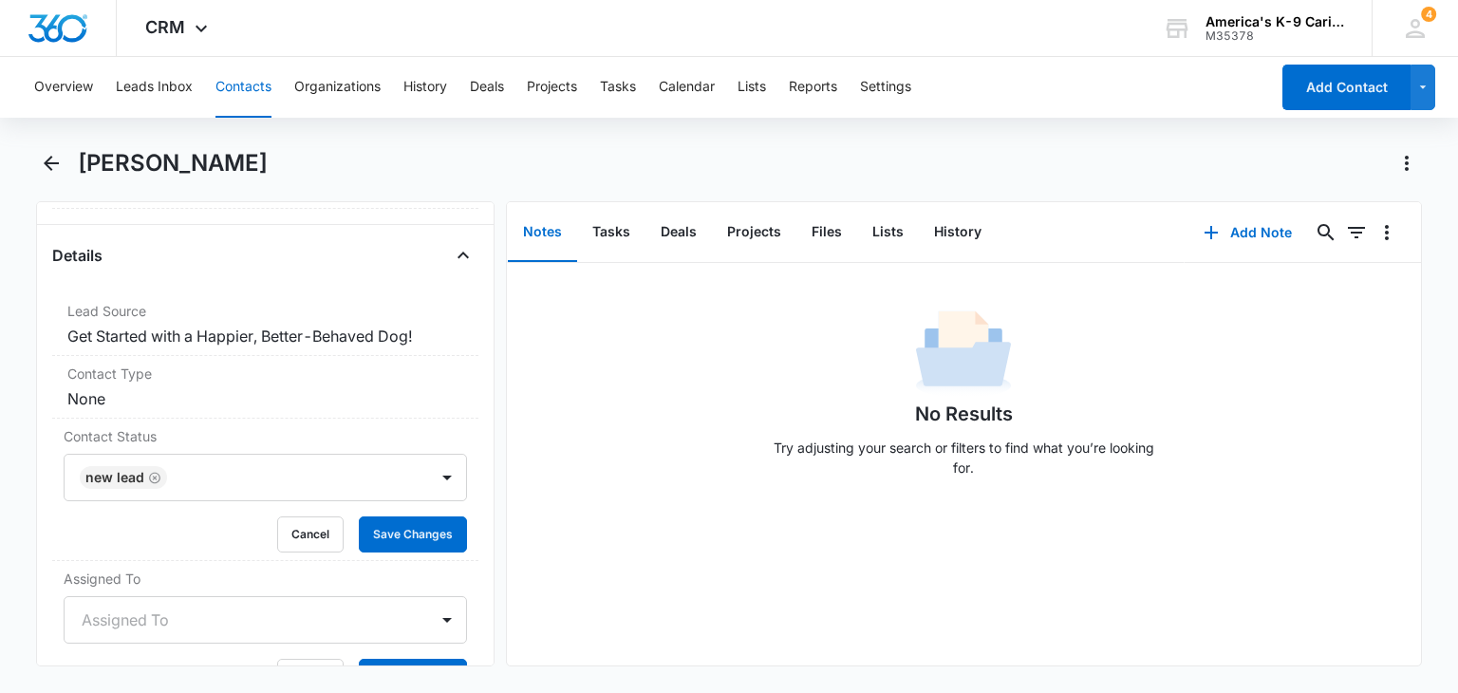
click at [432, 487] on div at bounding box center [447, 477] width 30 height 30
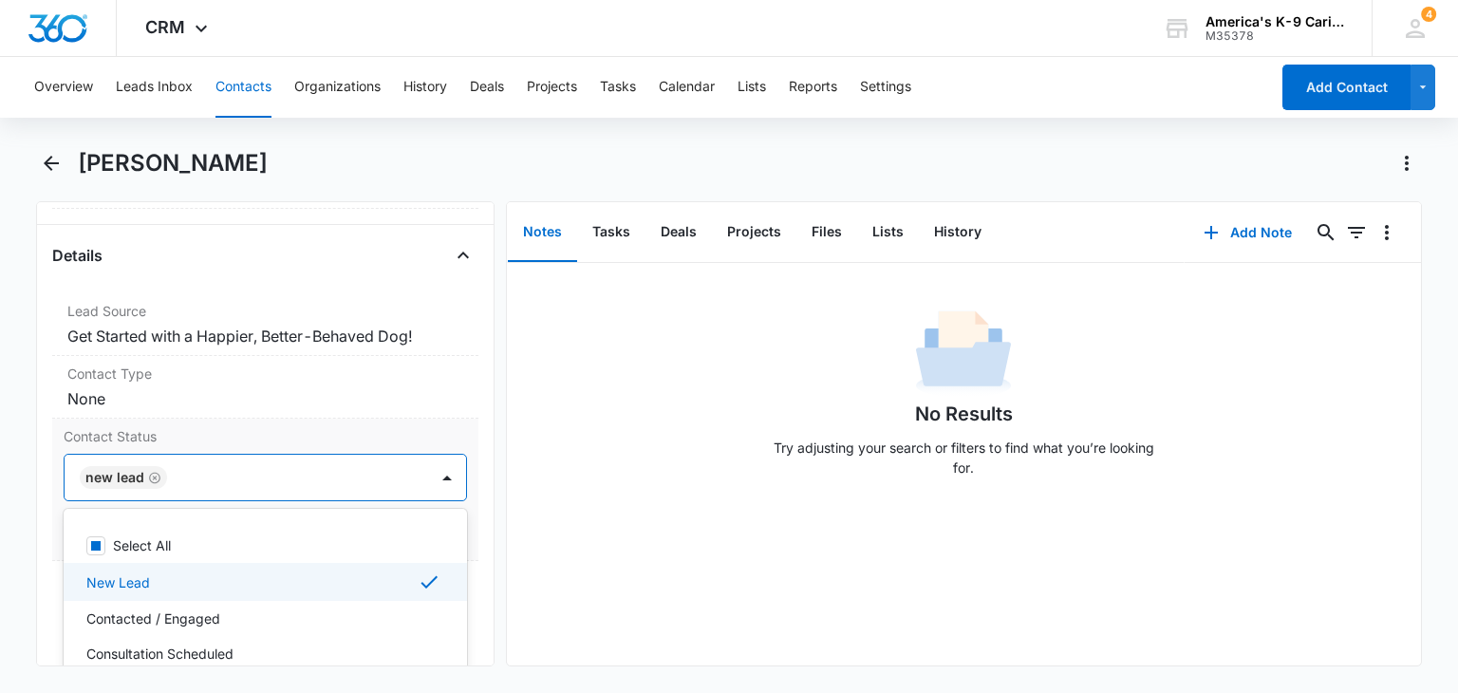
click at [344, 583] on div "New Lead" at bounding box center [262, 582] width 353 height 23
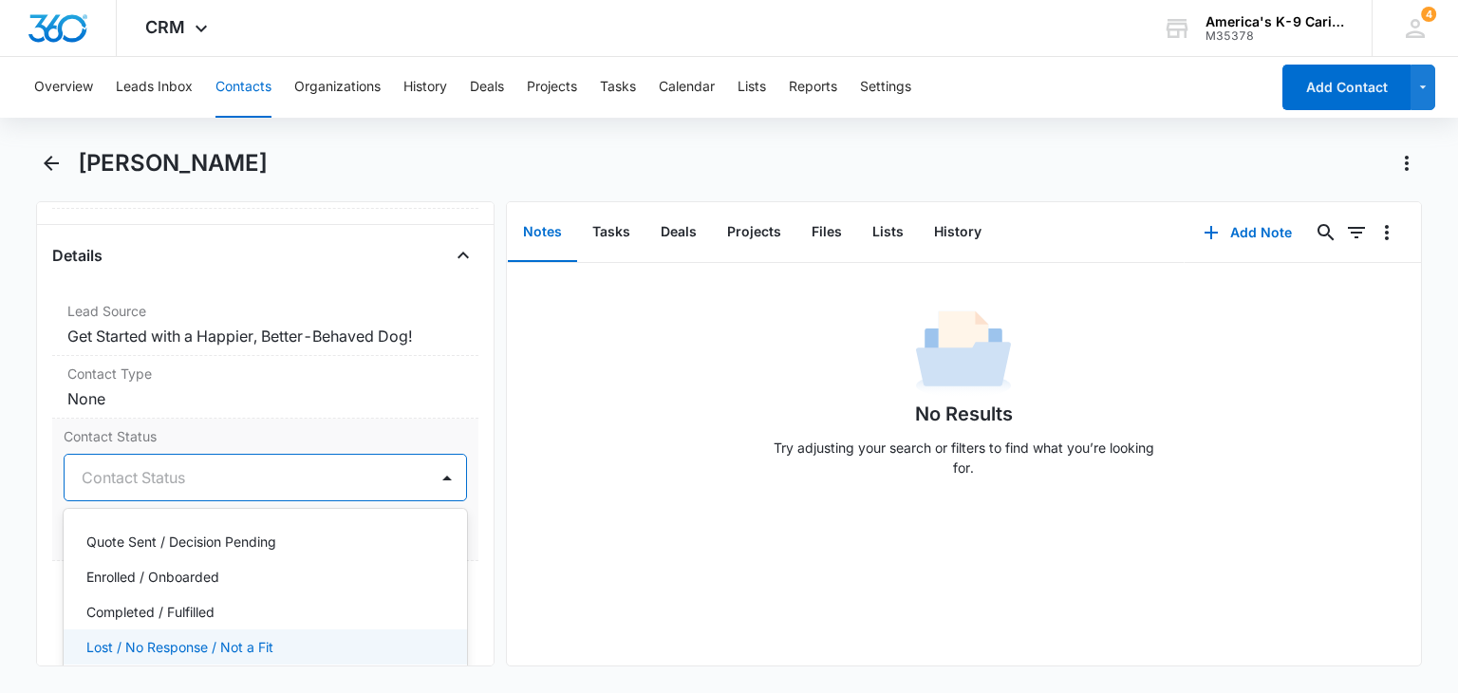
click at [377, 637] on div "Lost / No Response / Not a Fit" at bounding box center [262, 647] width 353 height 20
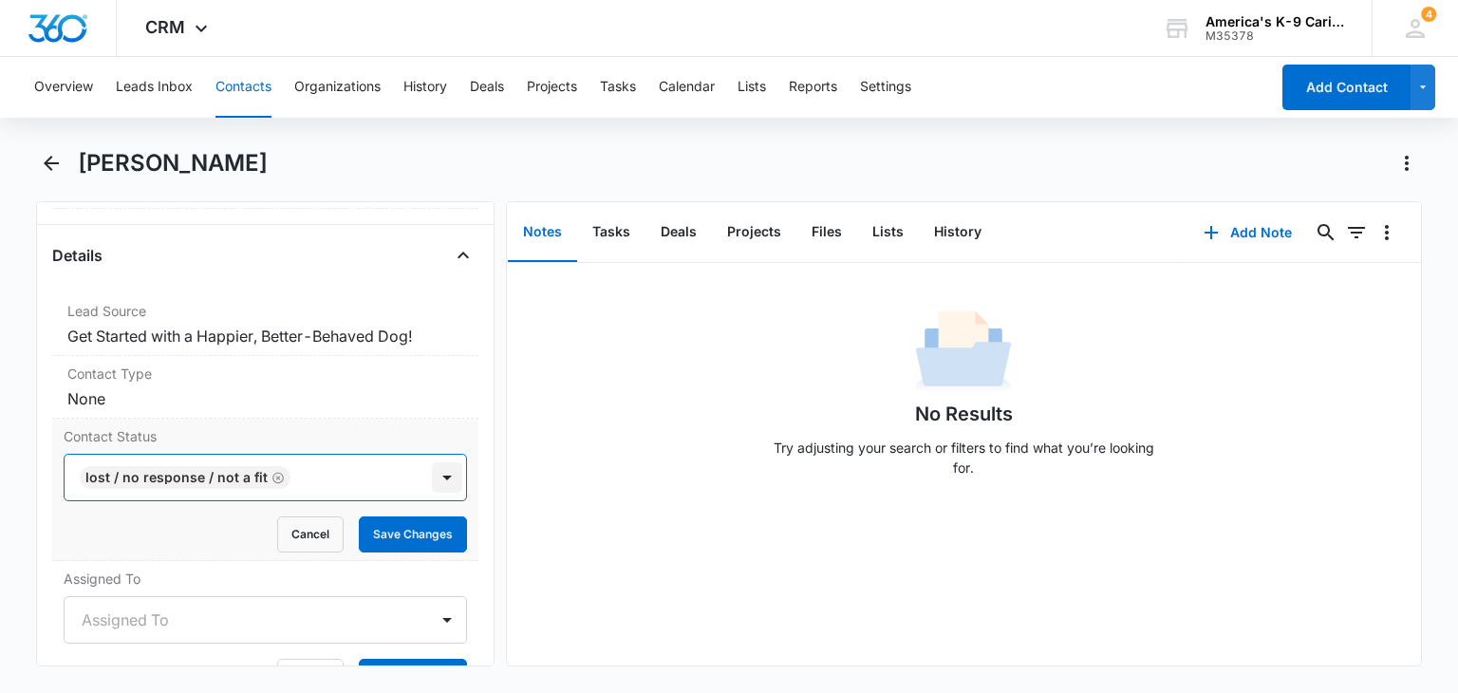
click at [433, 479] on div at bounding box center [447, 477] width 30 height 30
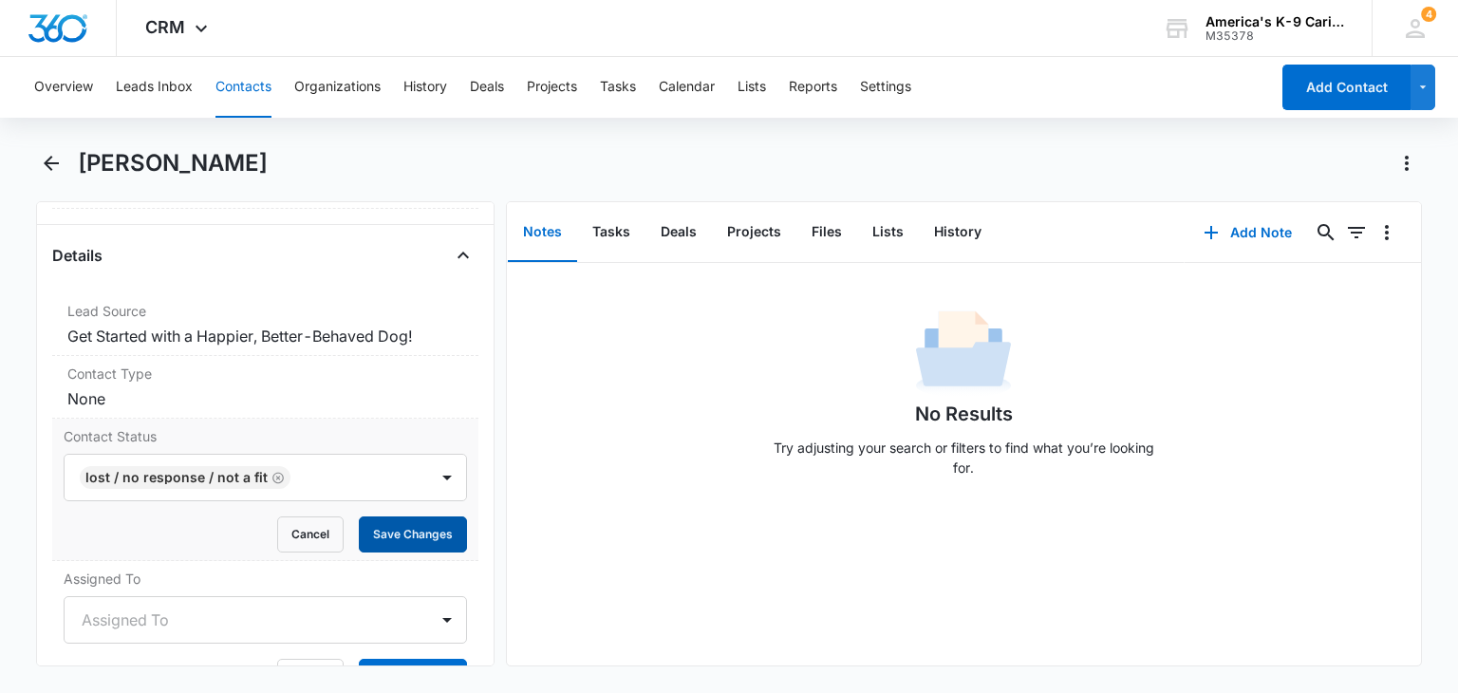
click at [427, 529] on button "Save Changes" at bounding box center [413, 534] width 108 height 36
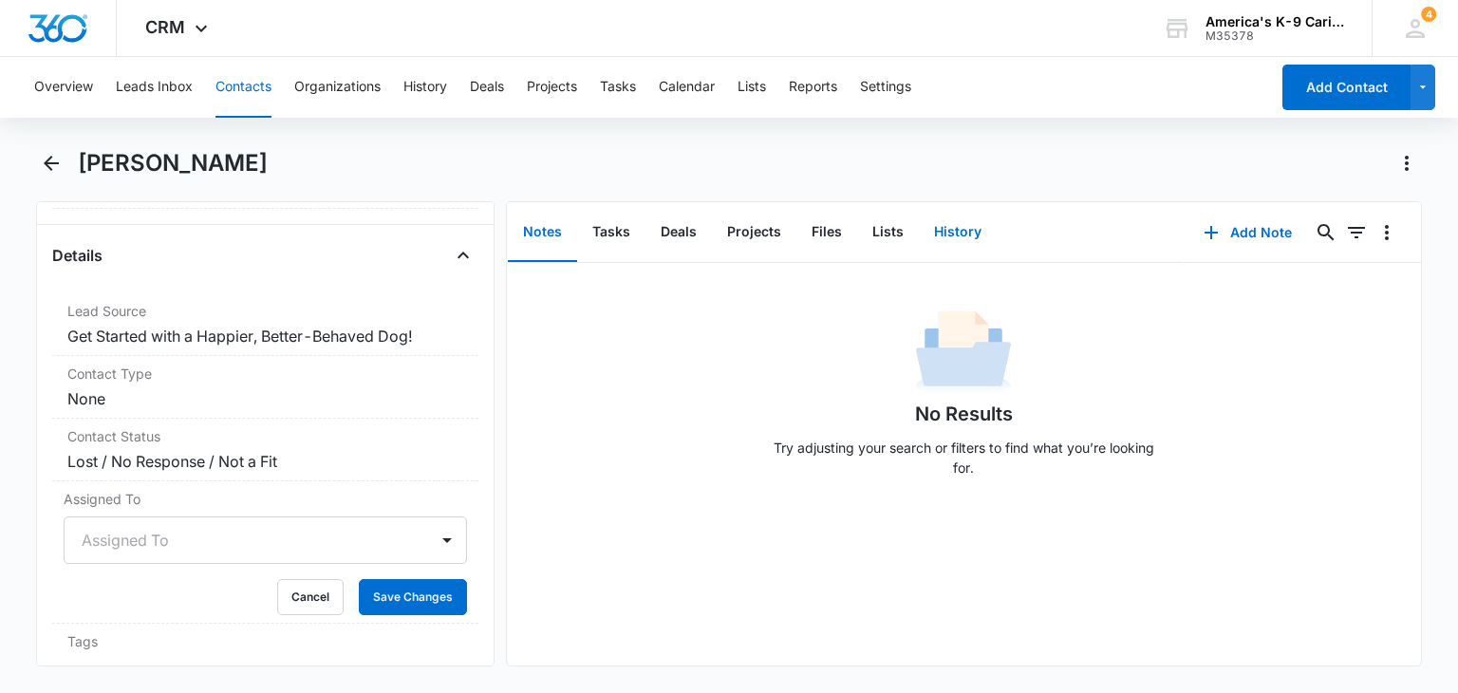
click at [966, 238] on button "History" at bounding box center [958, 232] width 78 height 59
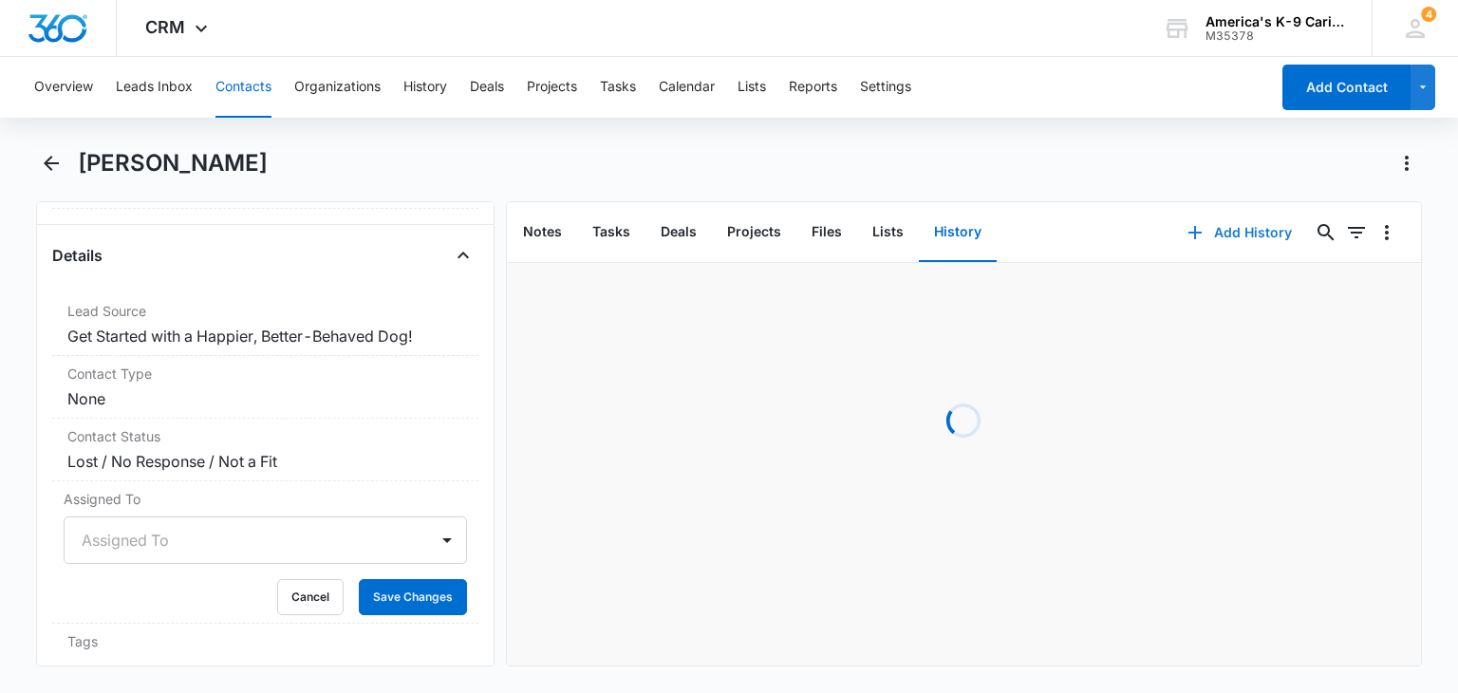
click at [1200, 237] on button "Add History" at bounding box center [1240, 233] width 142 height 46
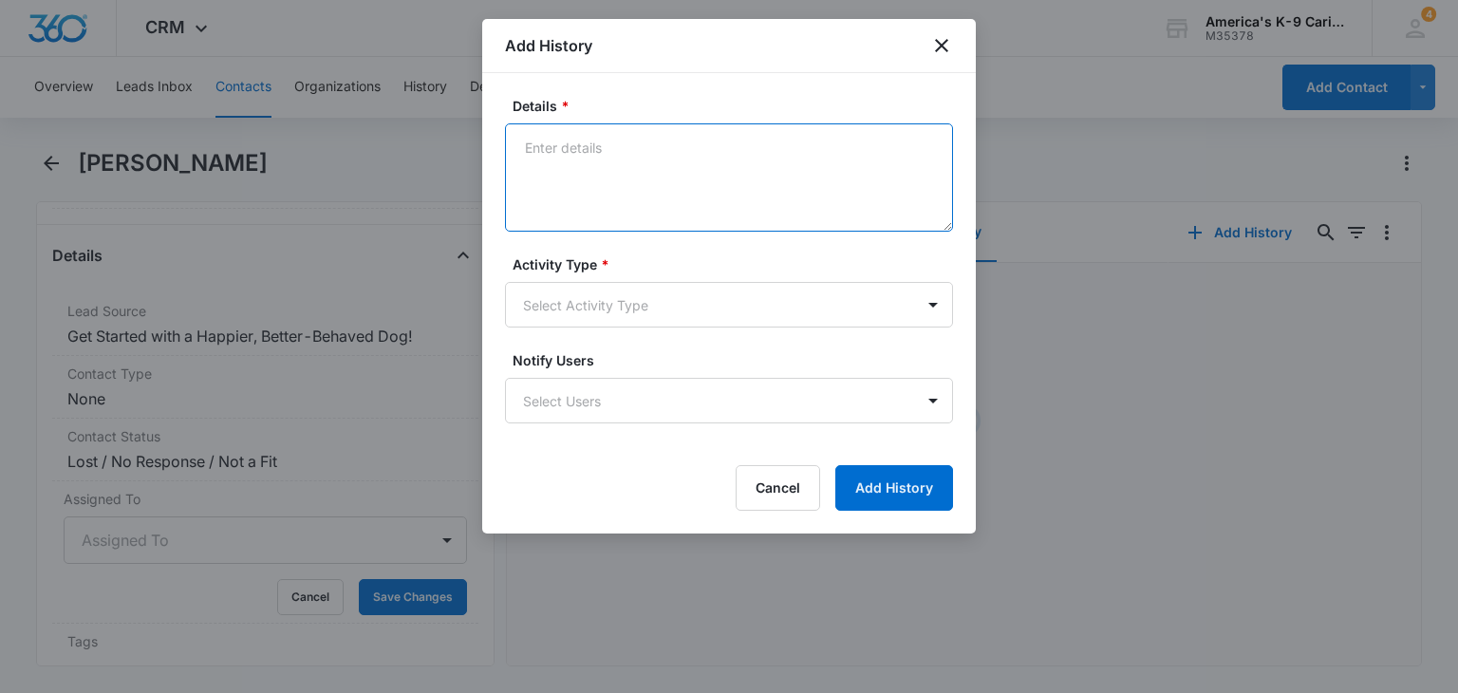
click at [774, 176] on textarea "Details *" at bounding box center [729, 177] width 448 height 108
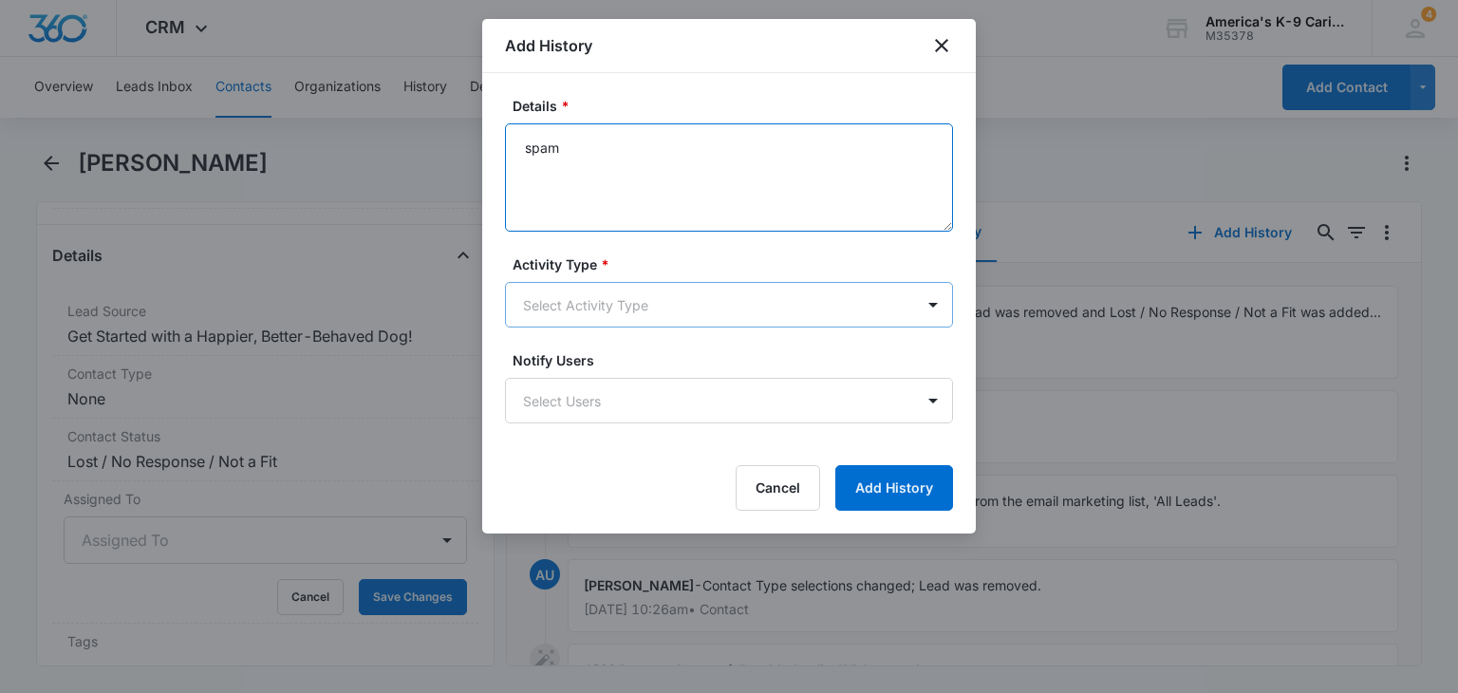
type textarea "spam"
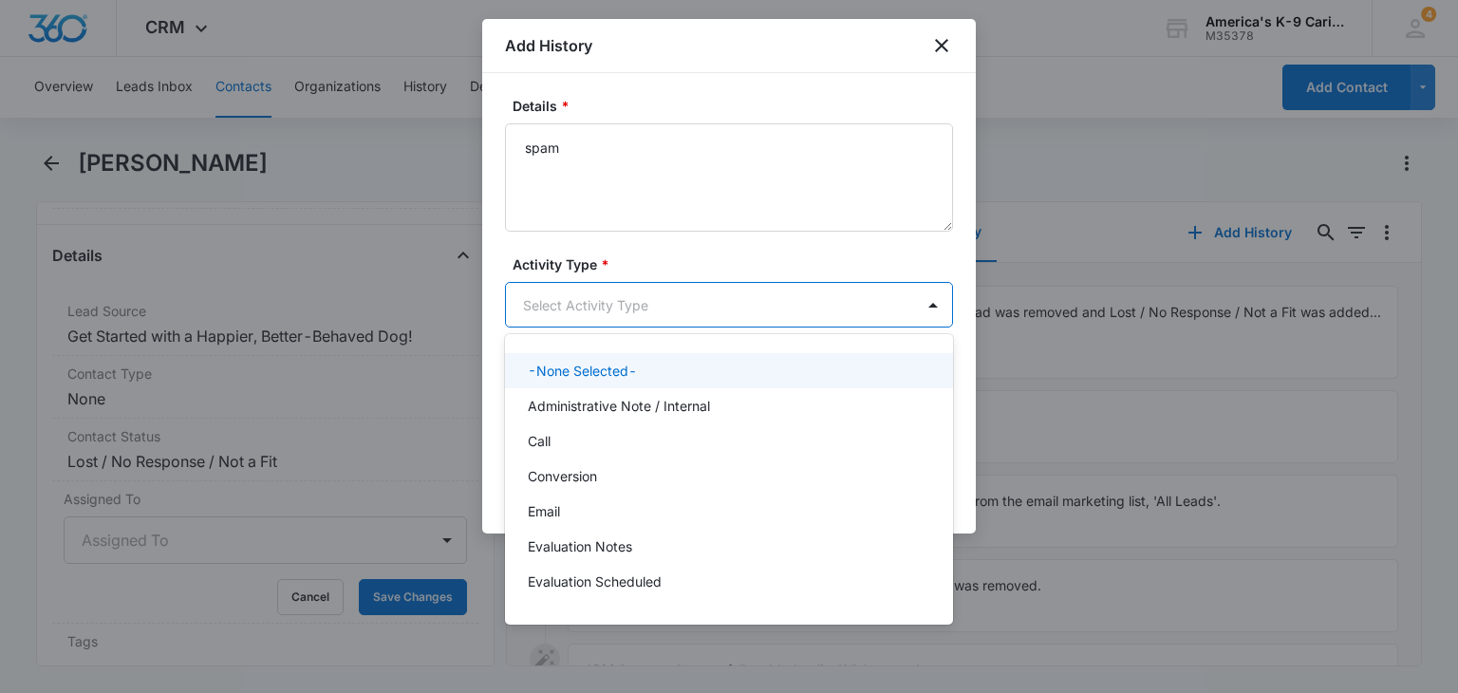
click at [827, 309] on body "CRM Apps Reputation Websites Forms CRM Email Social Content Ads Intelligence Fi…" at bounding box center [729, 346] width 1458 height 693
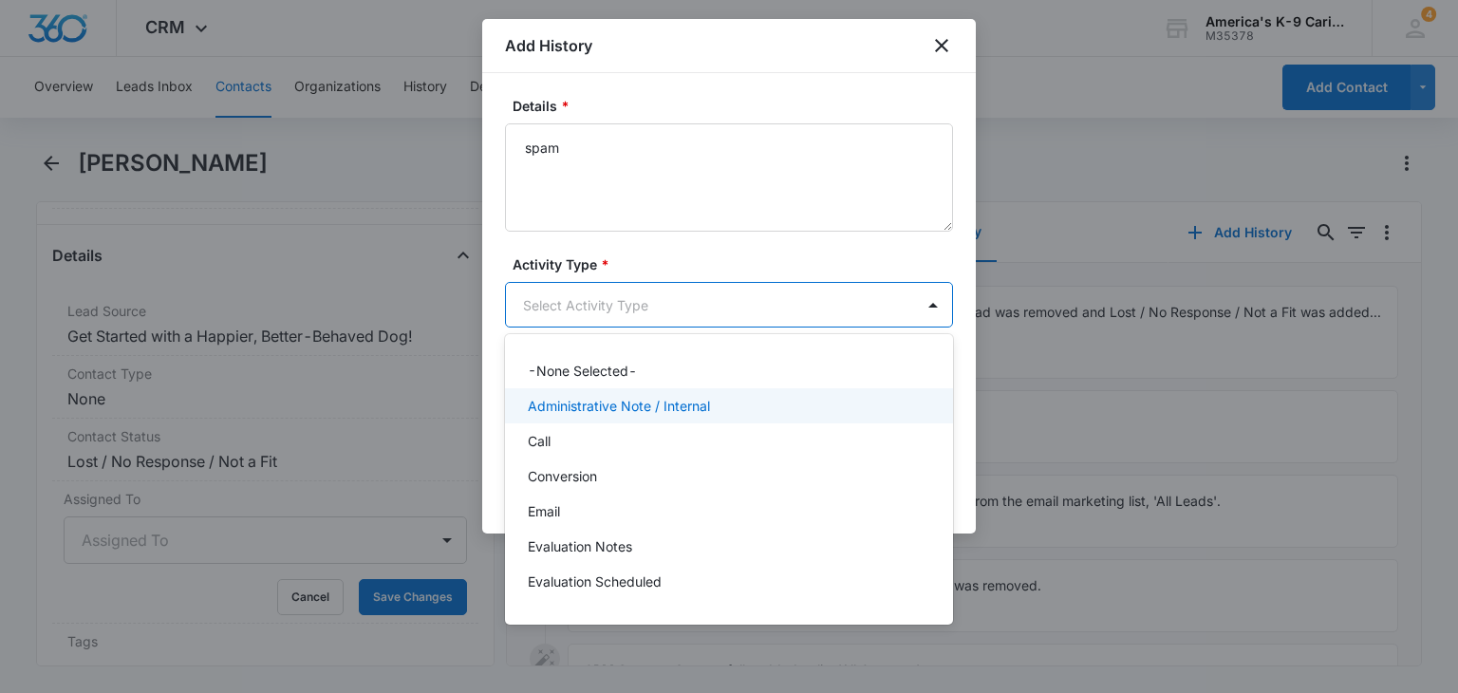
click at [801, 402] on div "Administrative Note / Internal" at bounding box center [727, 406] width 399 height 20
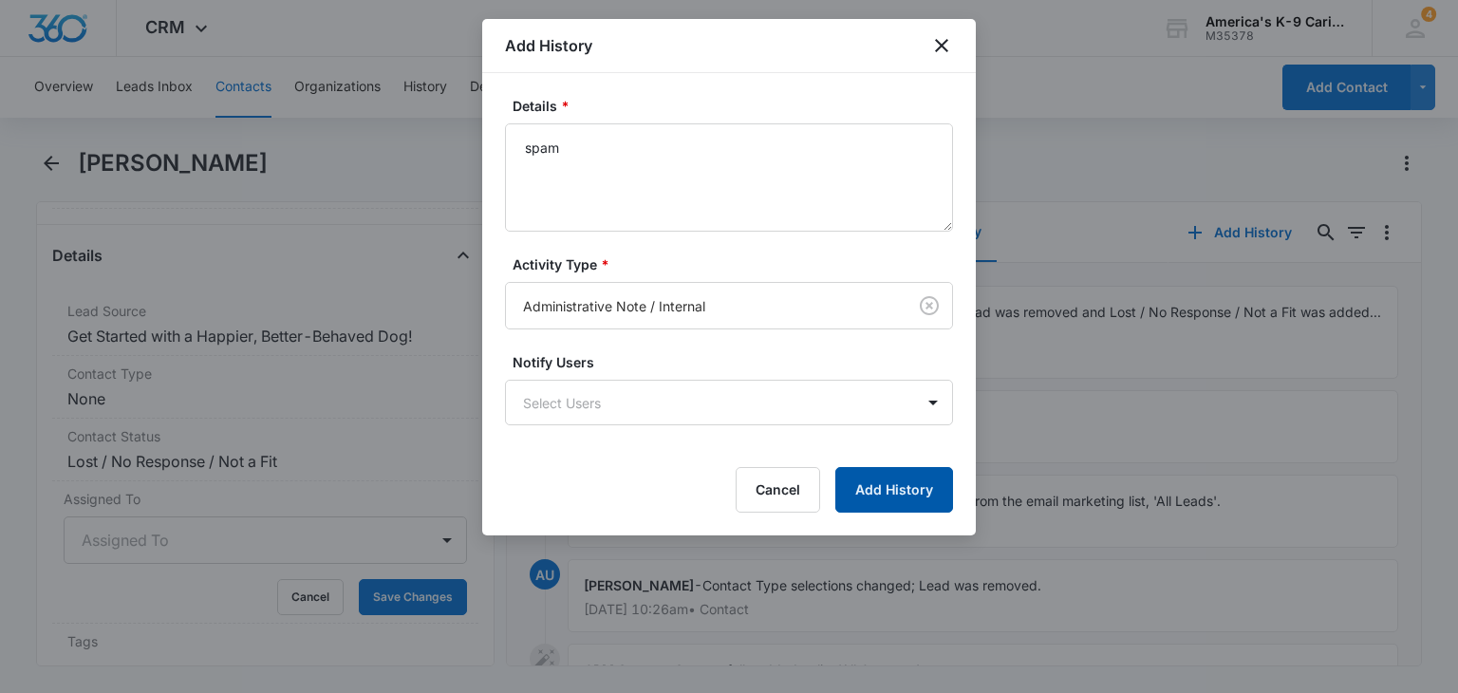
click at [919, 485] on button "Add History" at bounding box center [895, 490] width 118 height 46
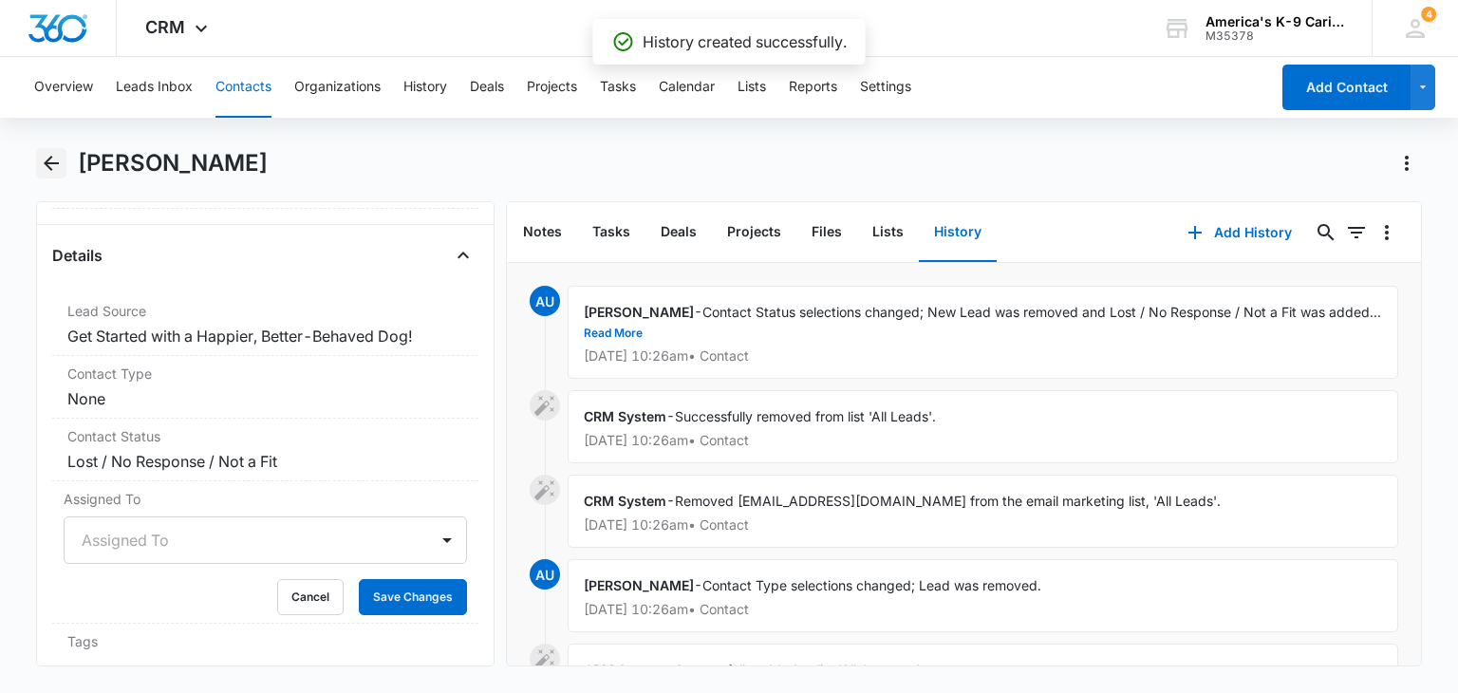
click at [56, 166] on icon "Back" at bounding box center [51, 163] width 23 height 23
